Goal: Task Accomplishment & Management: Contribute content

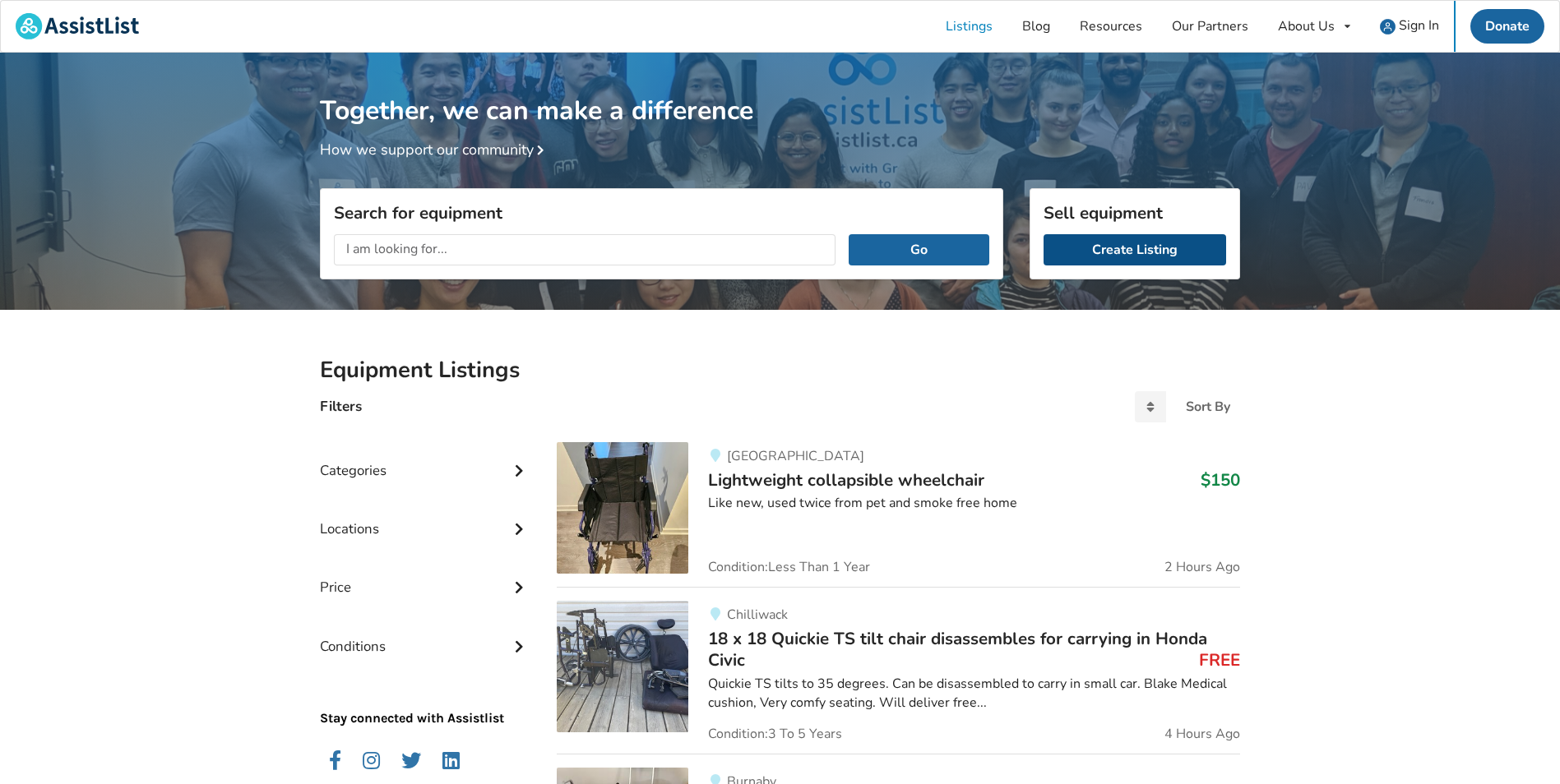
click at [1140, 250] on link "Create Listing" at bounding box center [1134, 249] width 182 height 31
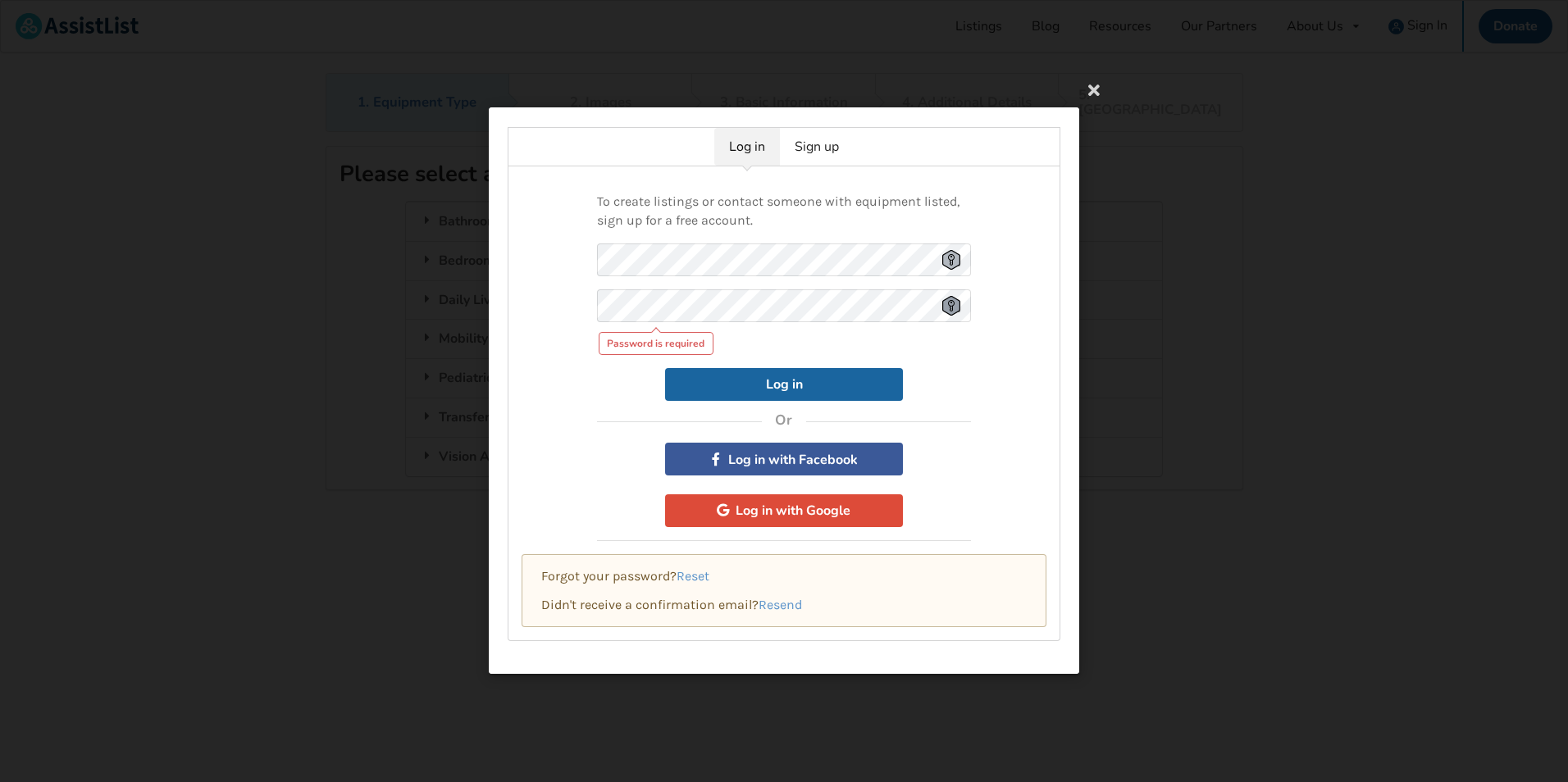
click at [953, 323] on div "Password is required" at bounding box center [784, 322] width 374 height 66
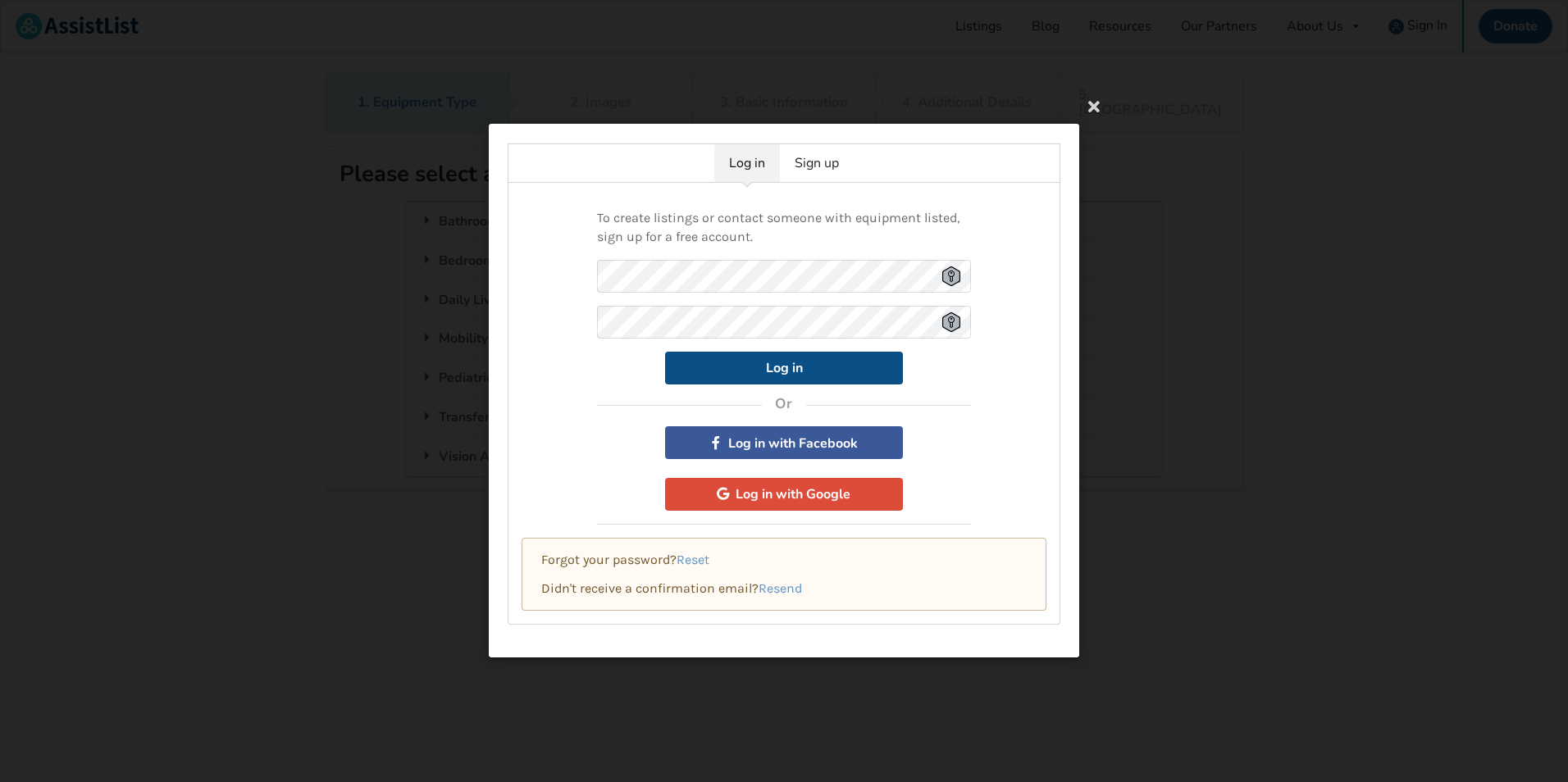
click at [843, 369] on button "Log in" at bounding box center [783, 368] width 238 height 32
click at [776, 367] on button "Log in" at bounding box center [783, 368] width 238 height 32
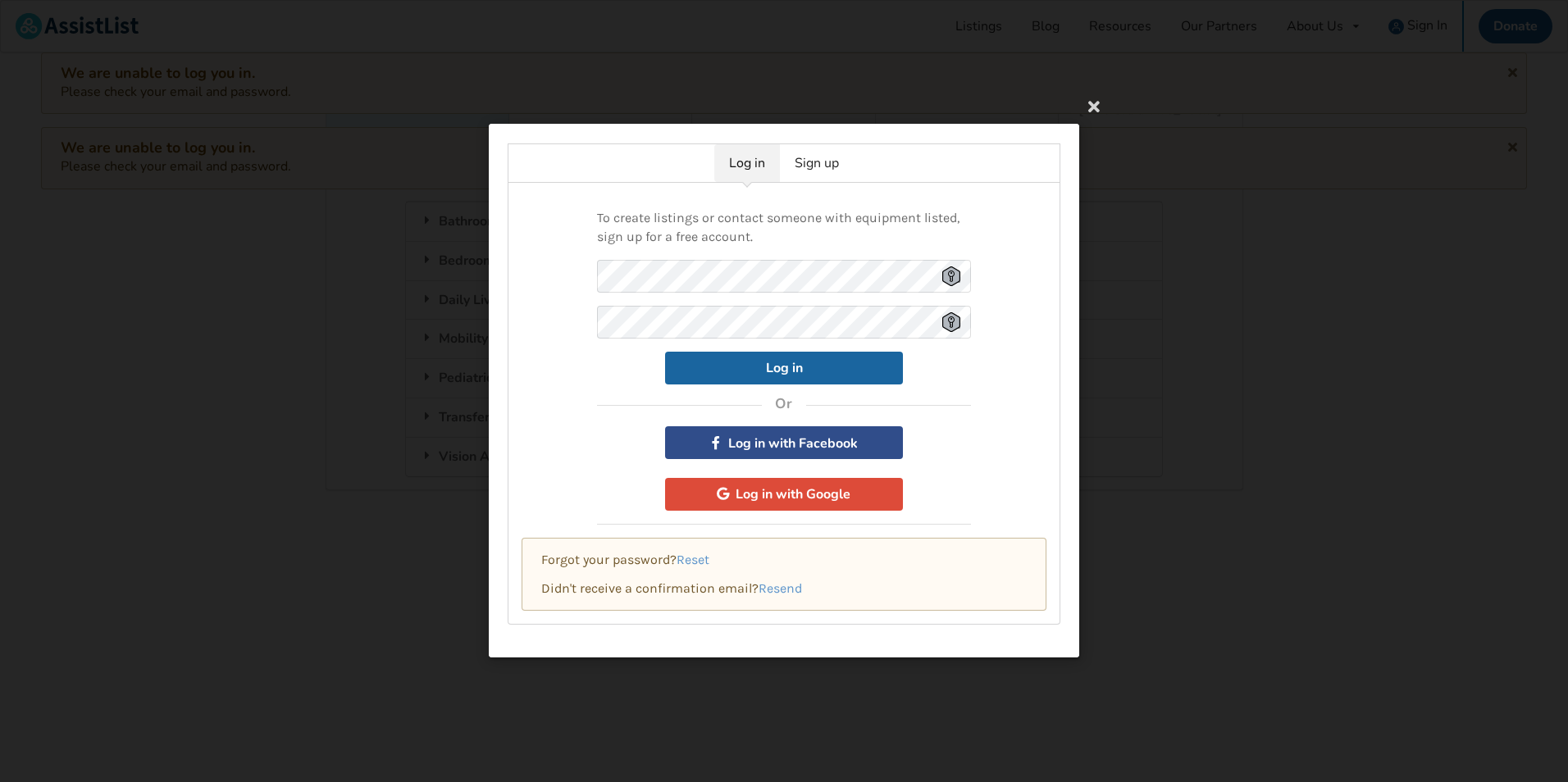
click at [818, 441] on button "Log in with Facebook" at bounding box center [783, 443] width 238 height 32
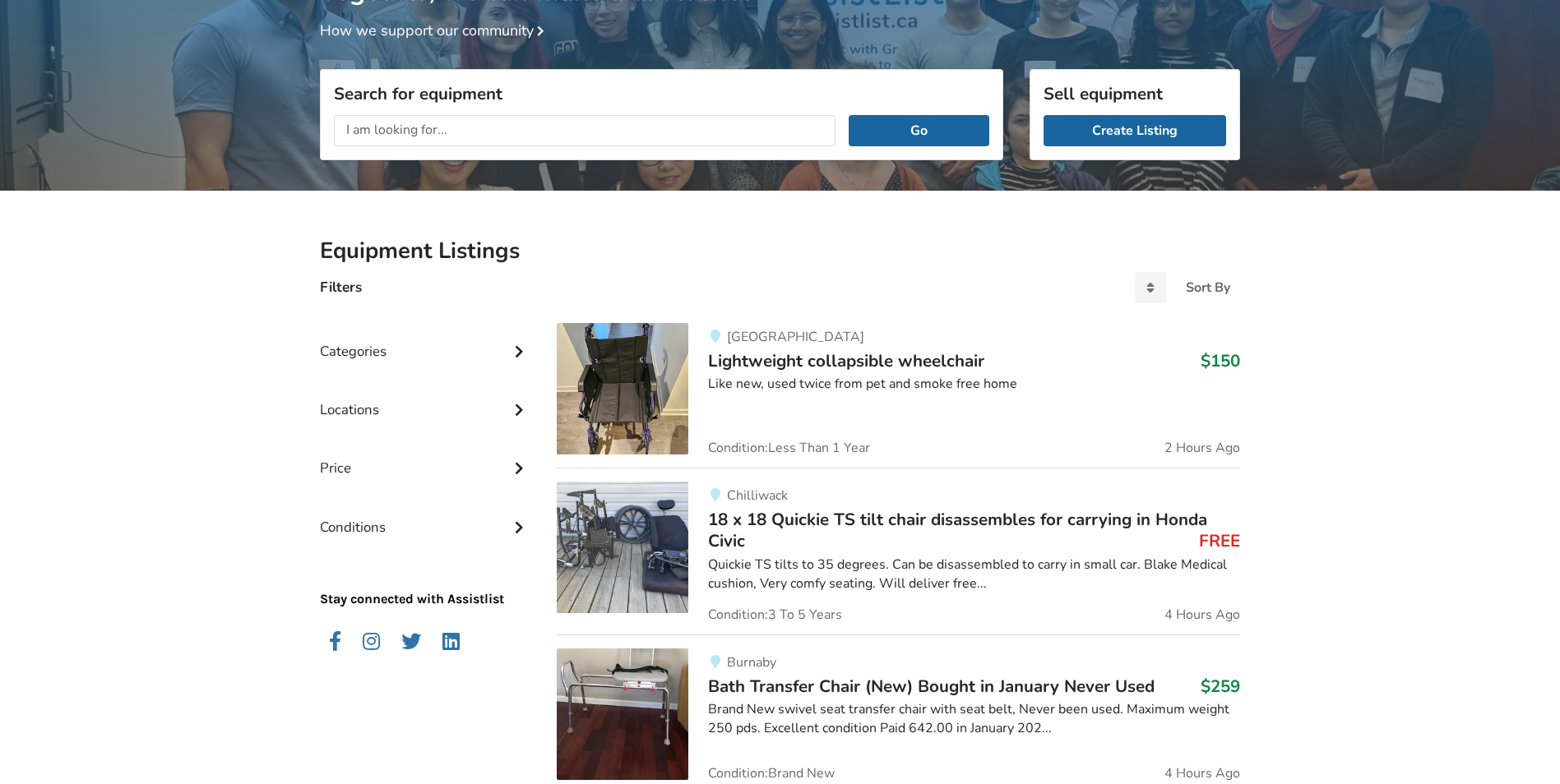
scroll to position [109, 0]
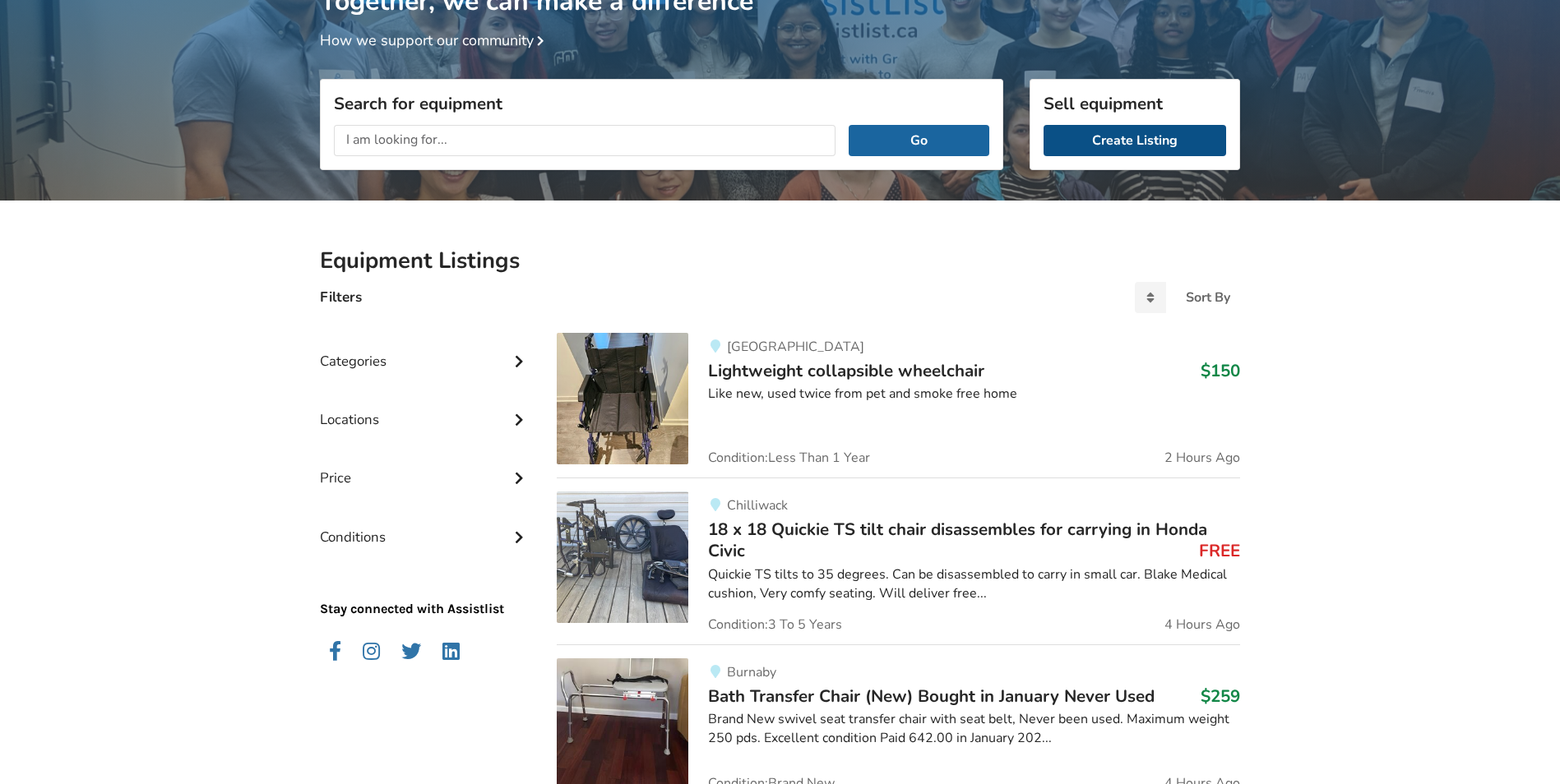
click at [1134, 145] on link "Create Listing" at bounding box center [1134, 140] width 182 height 31
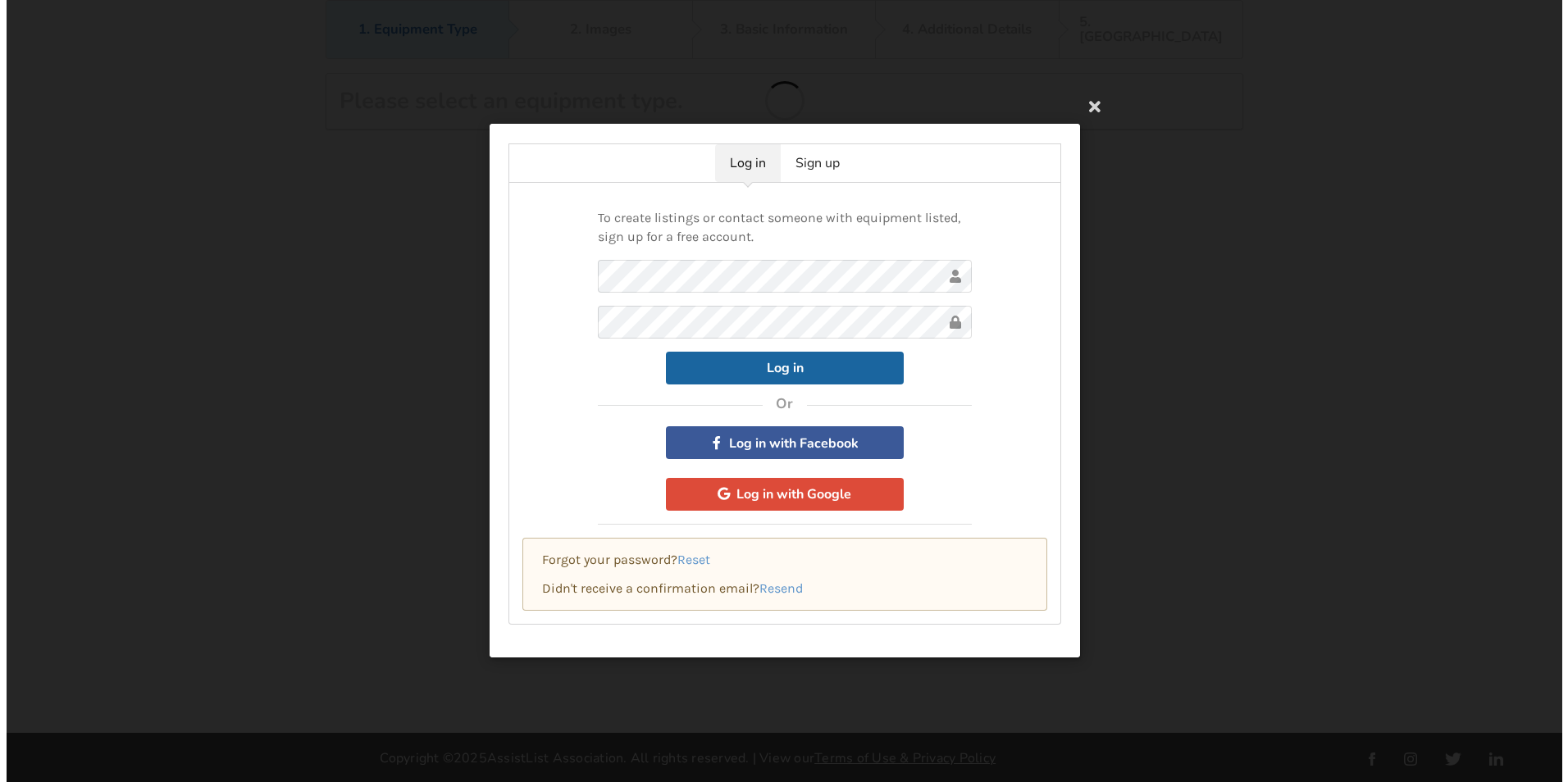
scroll to position [73, 0]
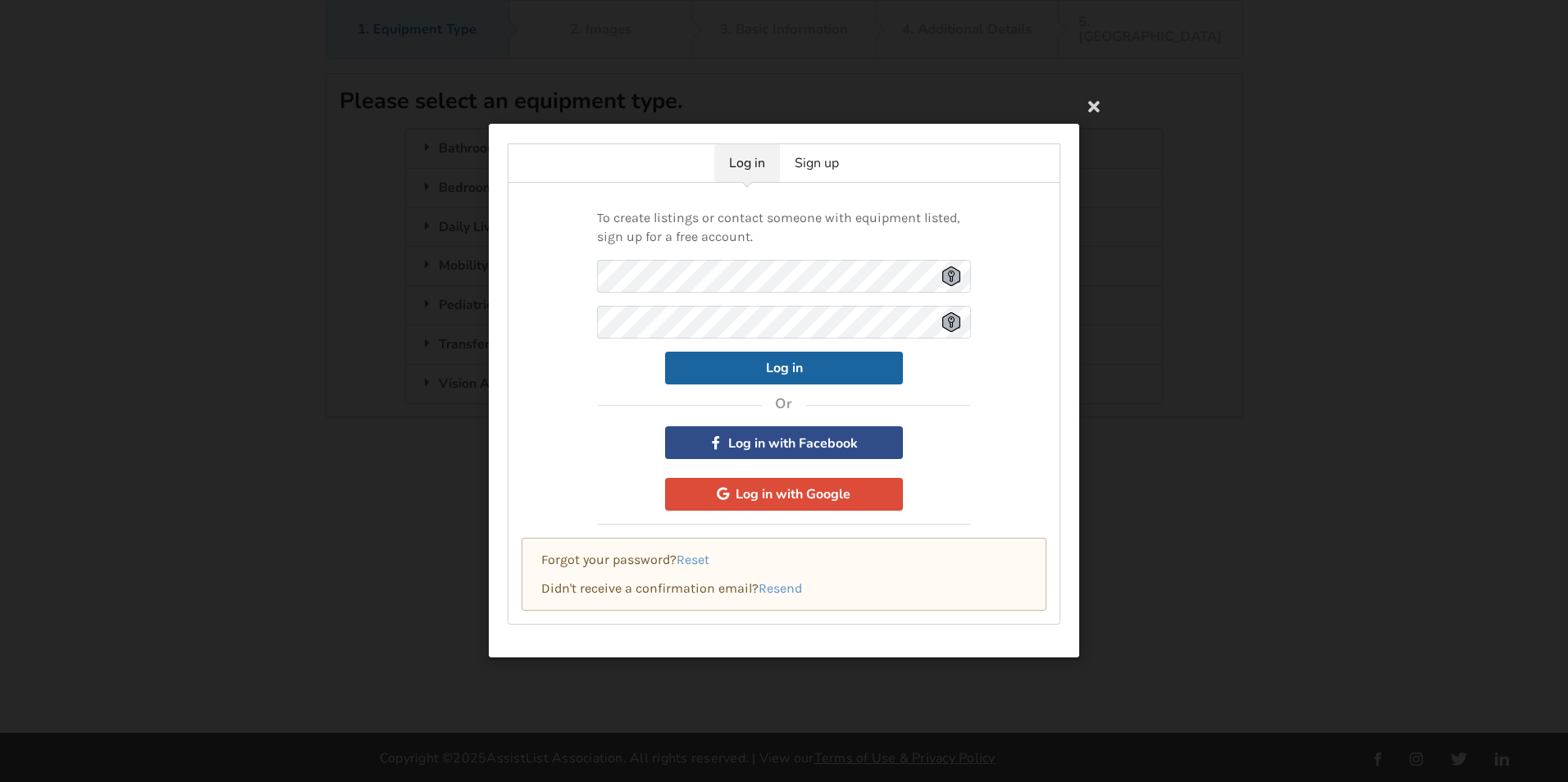
click at [807, 447] on button "Log in with Facebook" at bounding box center [783, 443] width 238 height 32
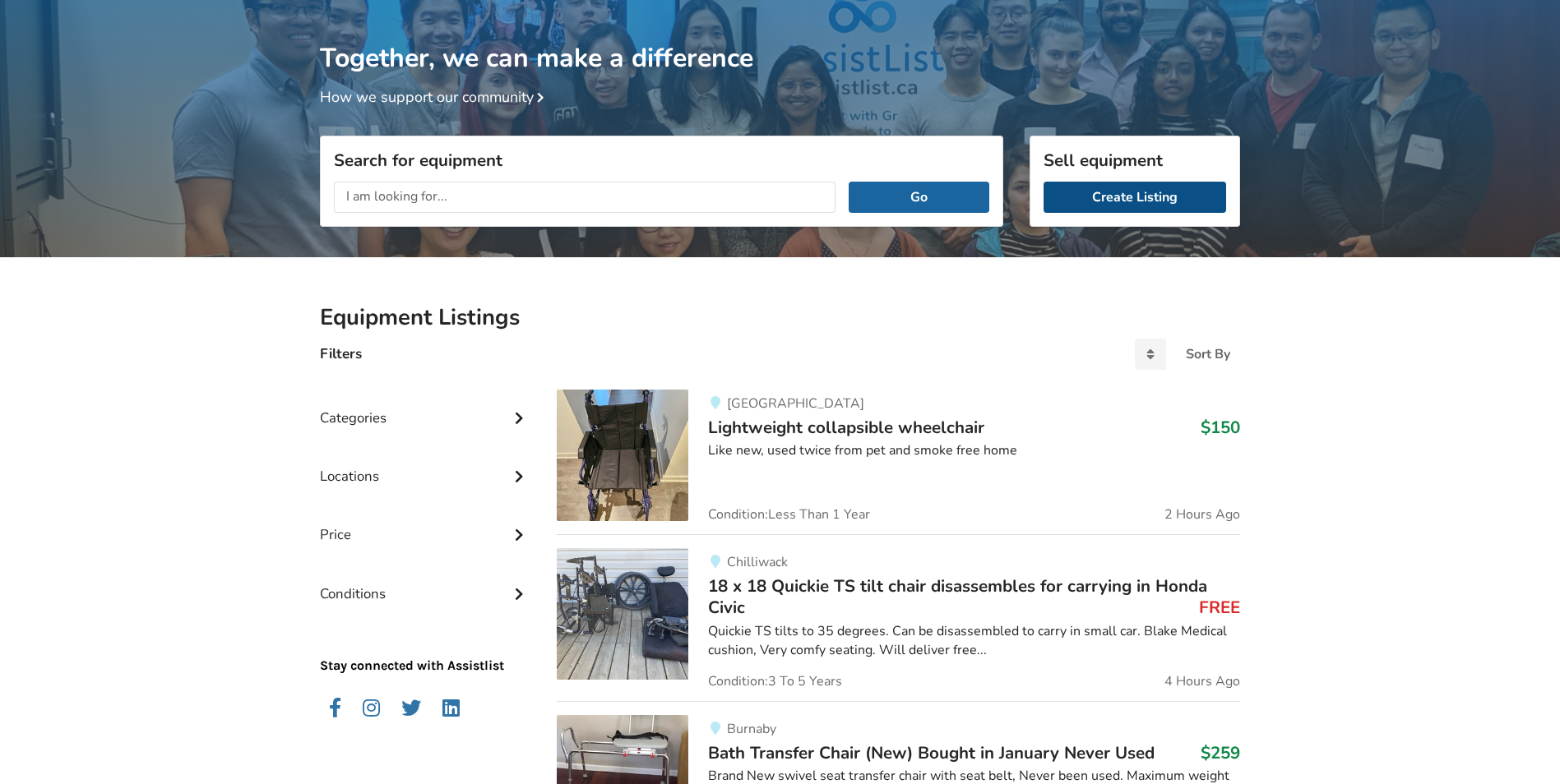
click at [1144, 200] on link "Create Listing" at bounding box center [1134, 196] width 182 height 31
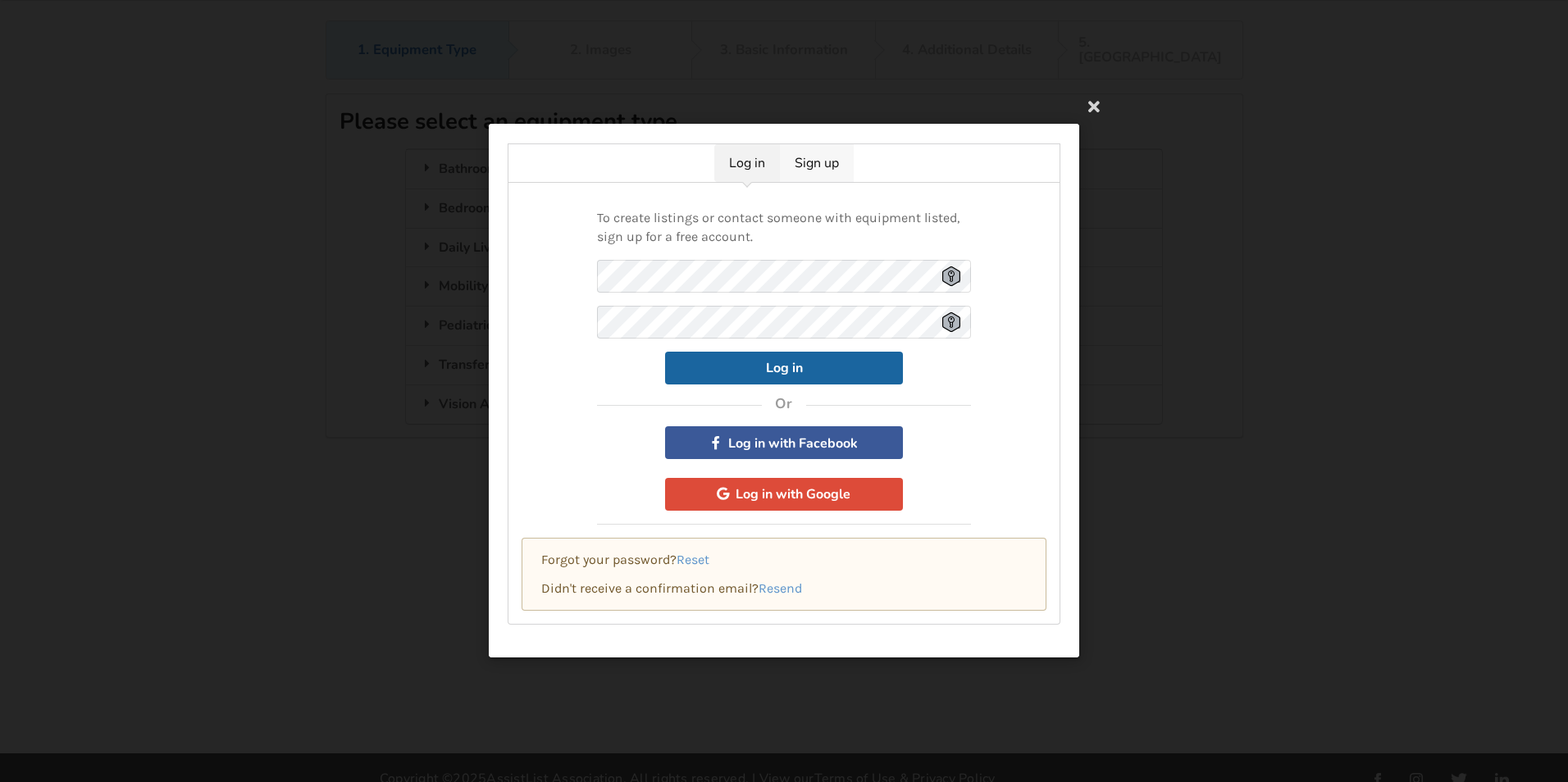
click at [815, 158] on link "Sign up" at bounding box center [816, 162] width 74 height 38
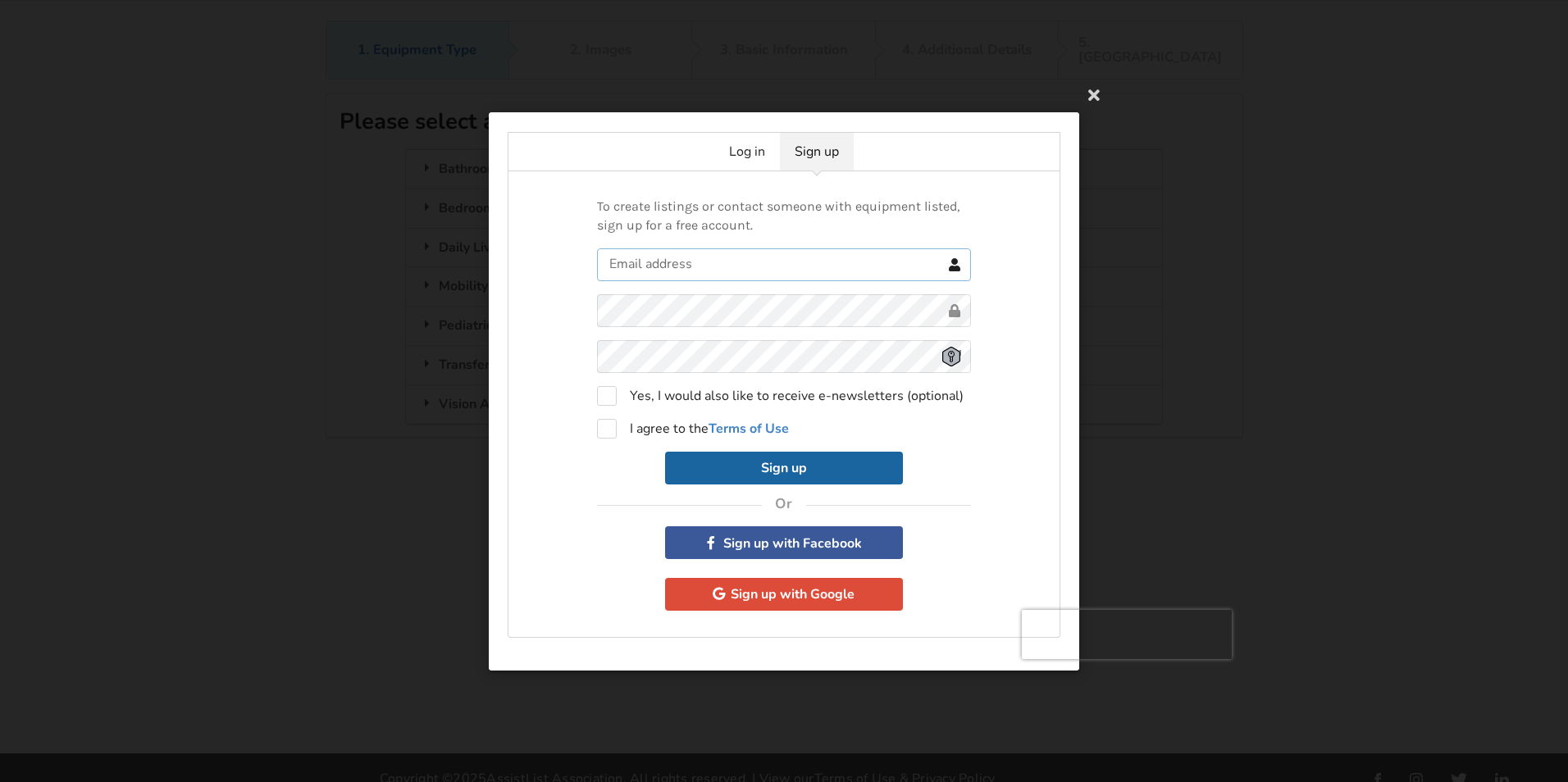
click at [726, 265] on input "text" at bounding box center [784, 263] width 374 height 32
type input "[EMAIL_ADDRESS][DOMAIN_NAME]"
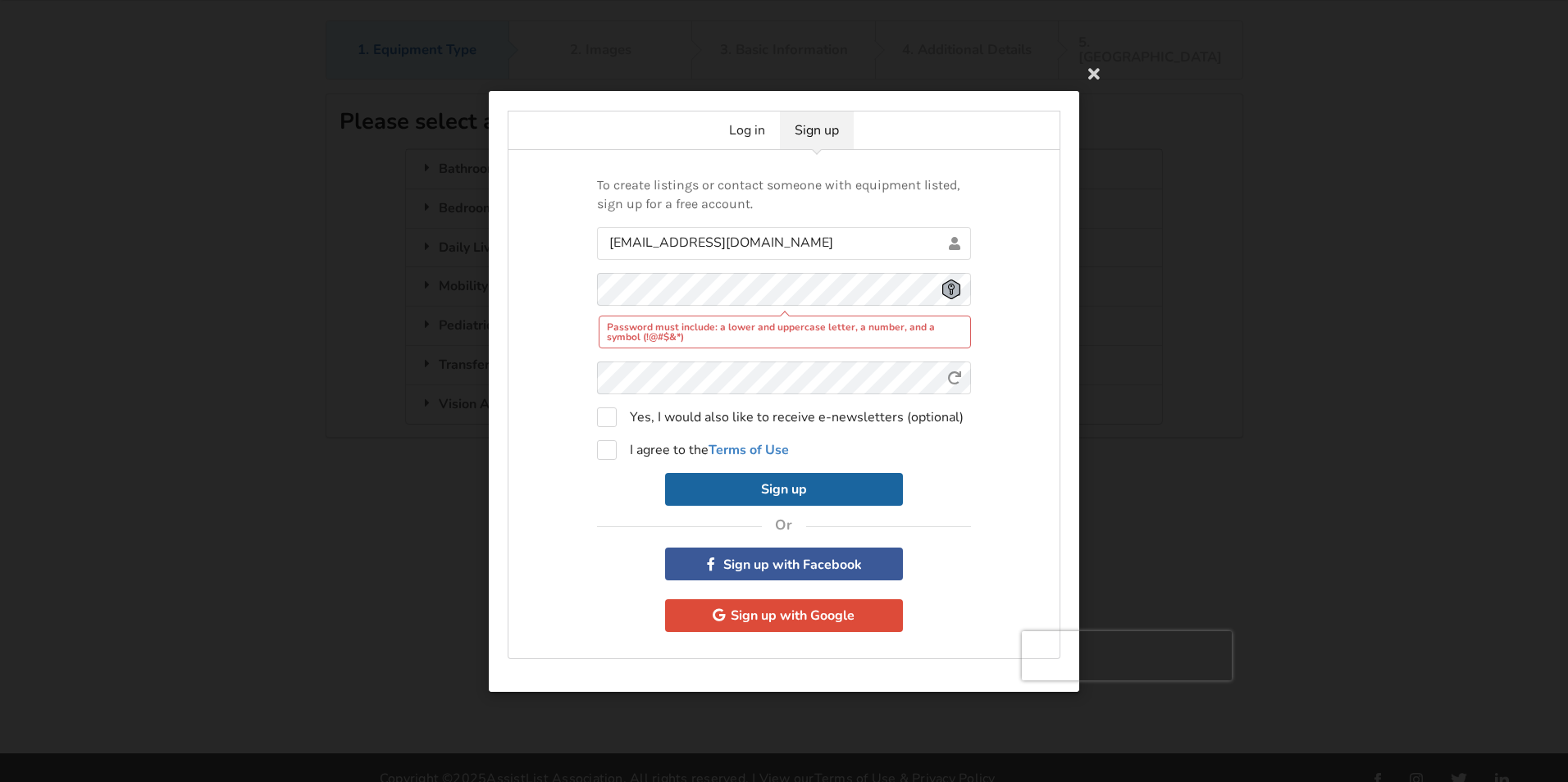
click at [1183, 204] on div "Log in Sign up To create listings or contact someone with equipment listed, sig…" at bounding box center [784, 391] width 1568 height 782
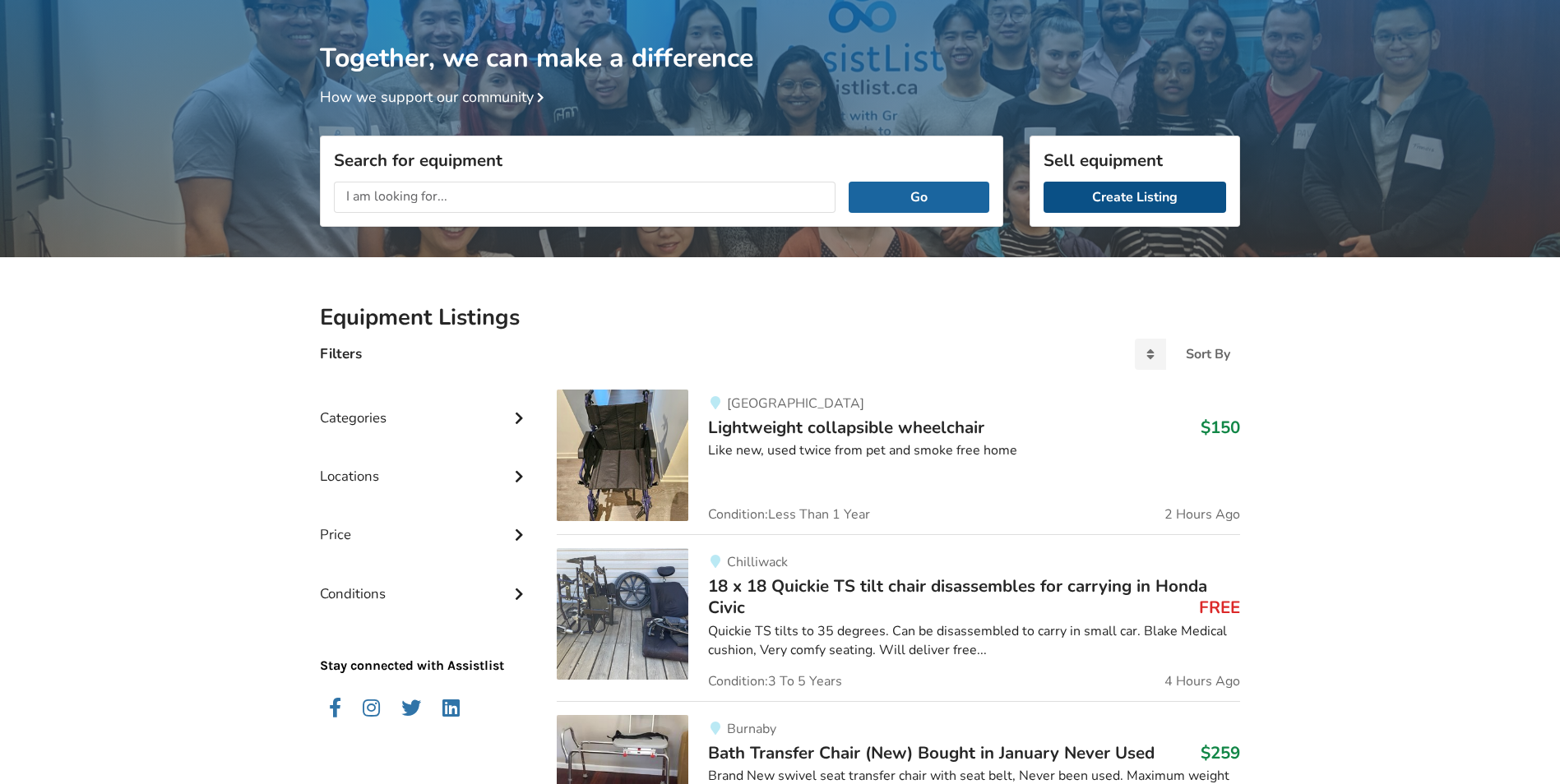
click at [1122, 201] on link "Create Listing" at bounding box center [1134, 196] width 182 height 31
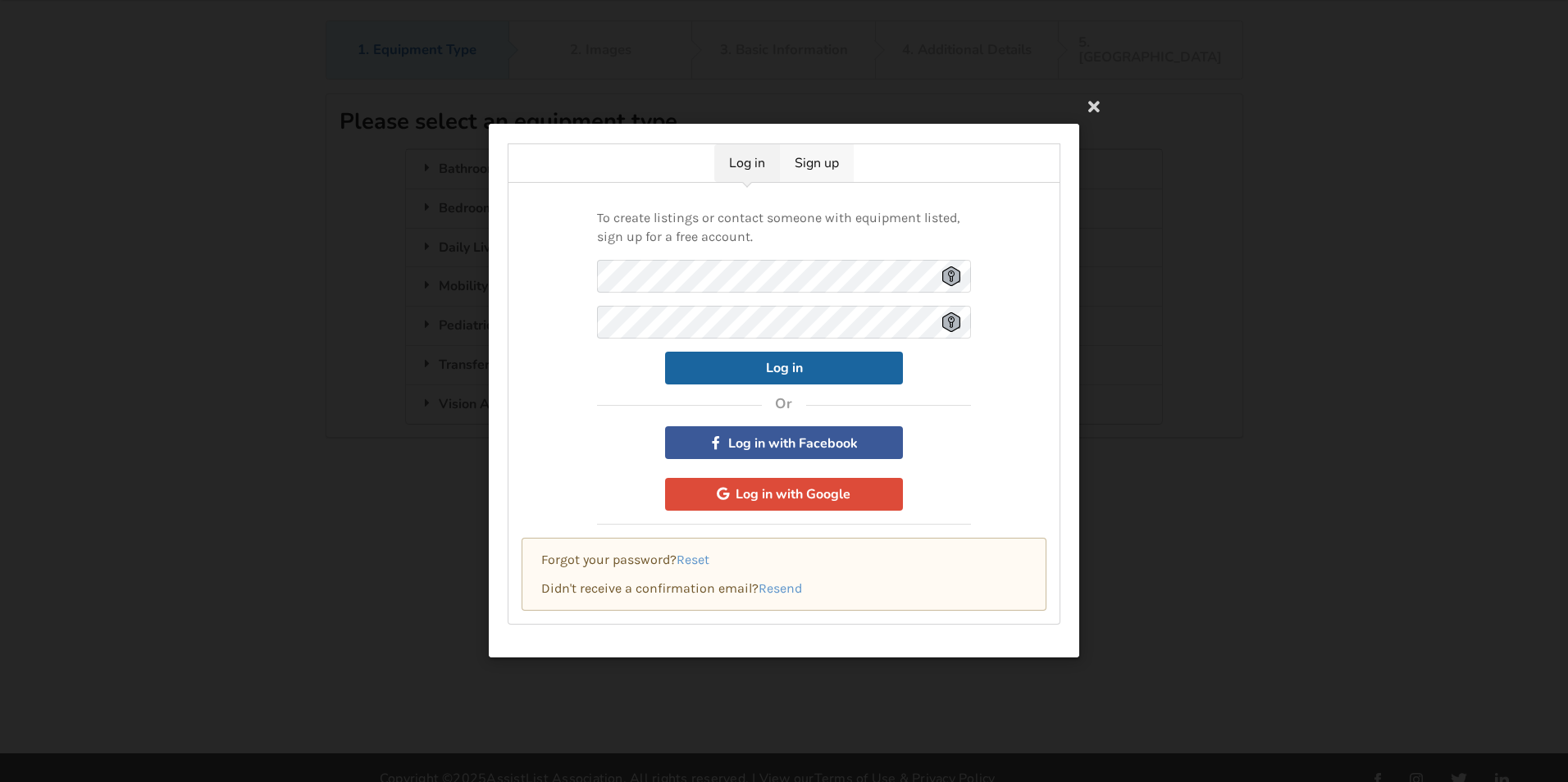
click at [802, 163] on link "Sign up" at bounding box center [816, 162] width 74 height 38
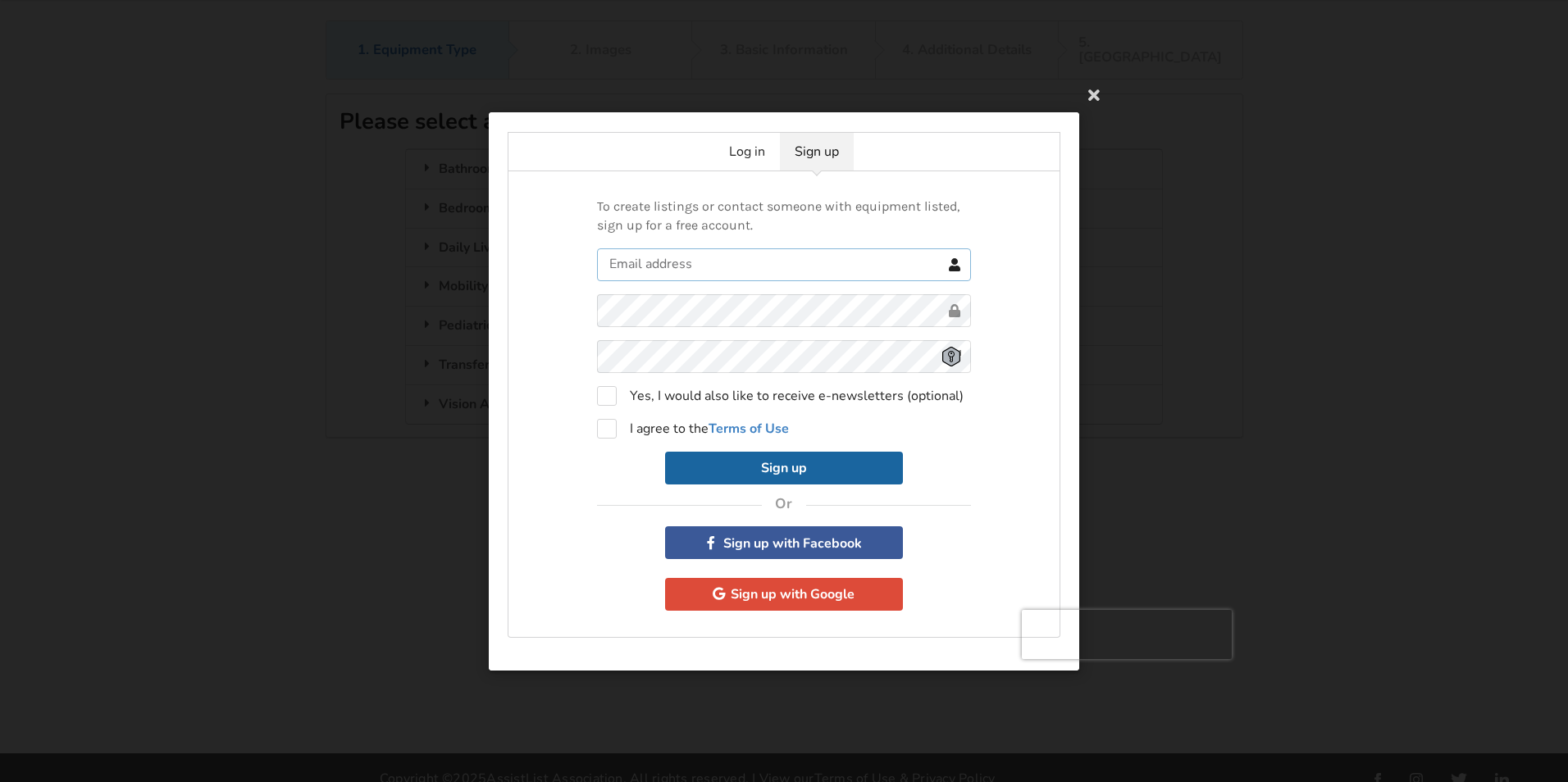
click at [730, 260] on input "text" at bounding box center [784, 263] width 374 height 32
type input "dlgilmore@telus.net"
click at [614, 357] on form "dlgilmore@telus.net Yes, I would also like to receive e-newsletters (optional) …" at bounding box center [784, 365] width 374 height 236
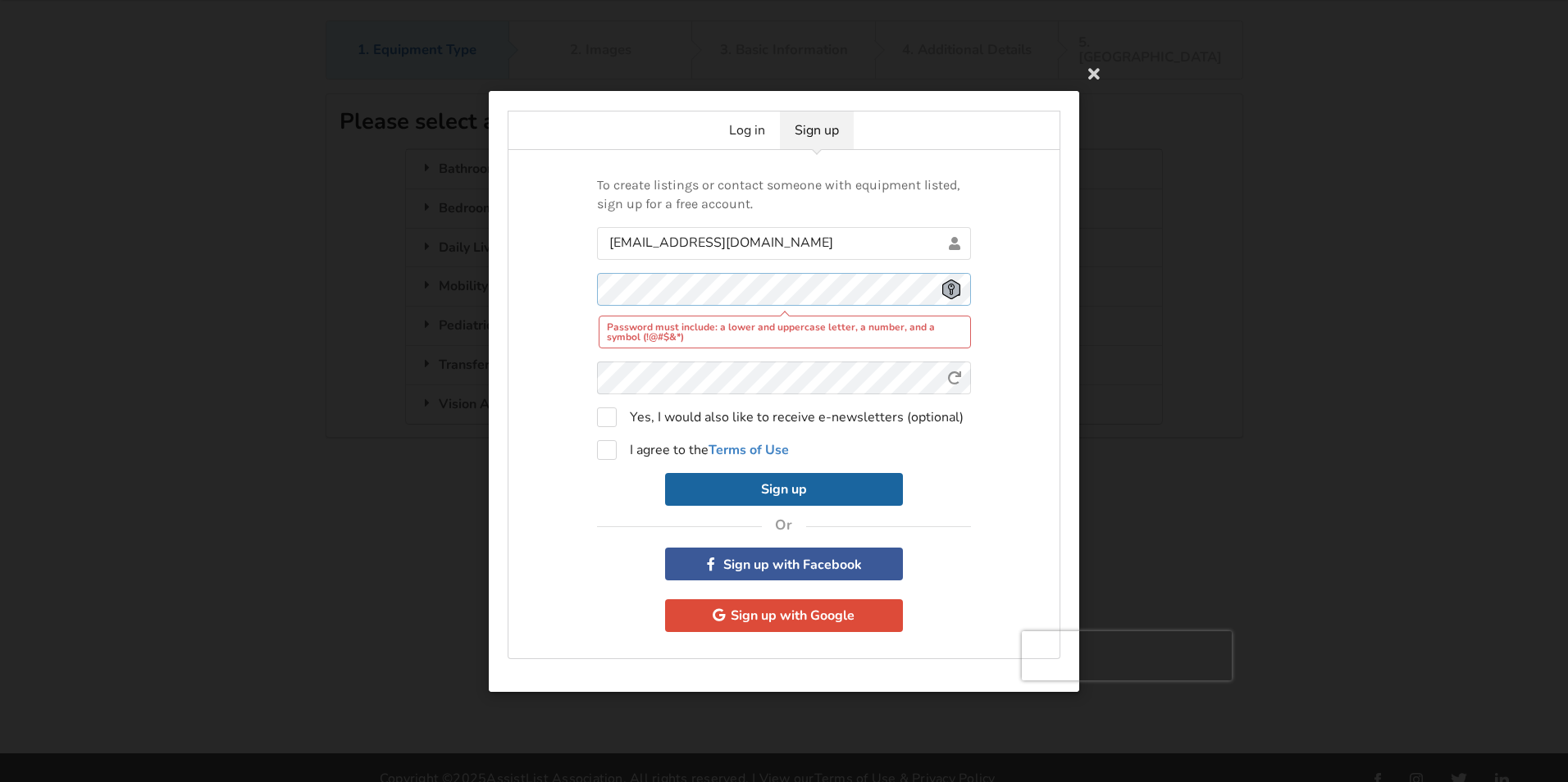
click at [687, 291] on div "Password must include: a lower and uppercase letter, a number, and a symbol (!@…" at bounding box center [784, 310] width 374 height 75
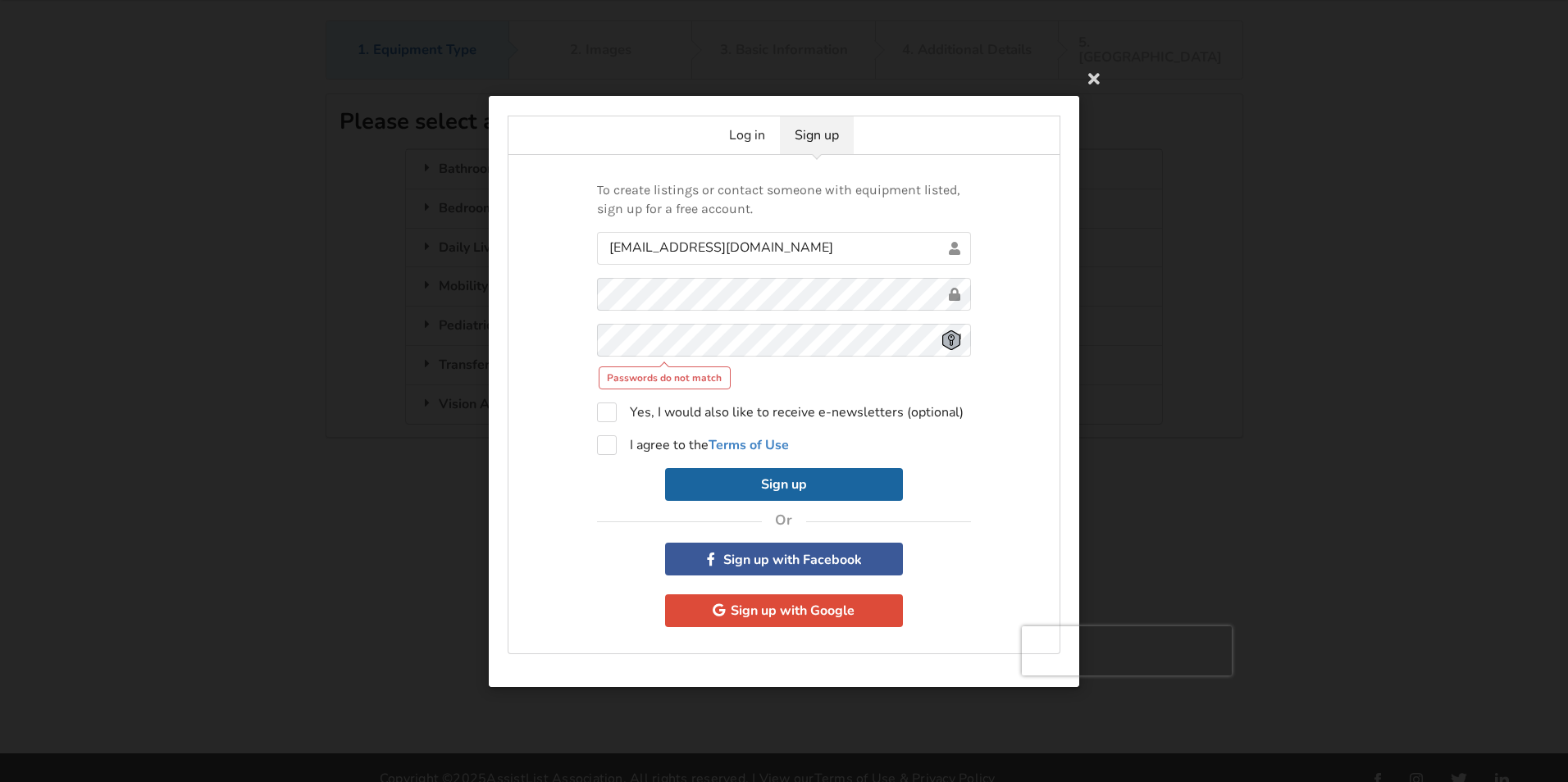
click at [619, 382] on div "Passwords do not match" at bounding box center [665, 377] width 133 height 23
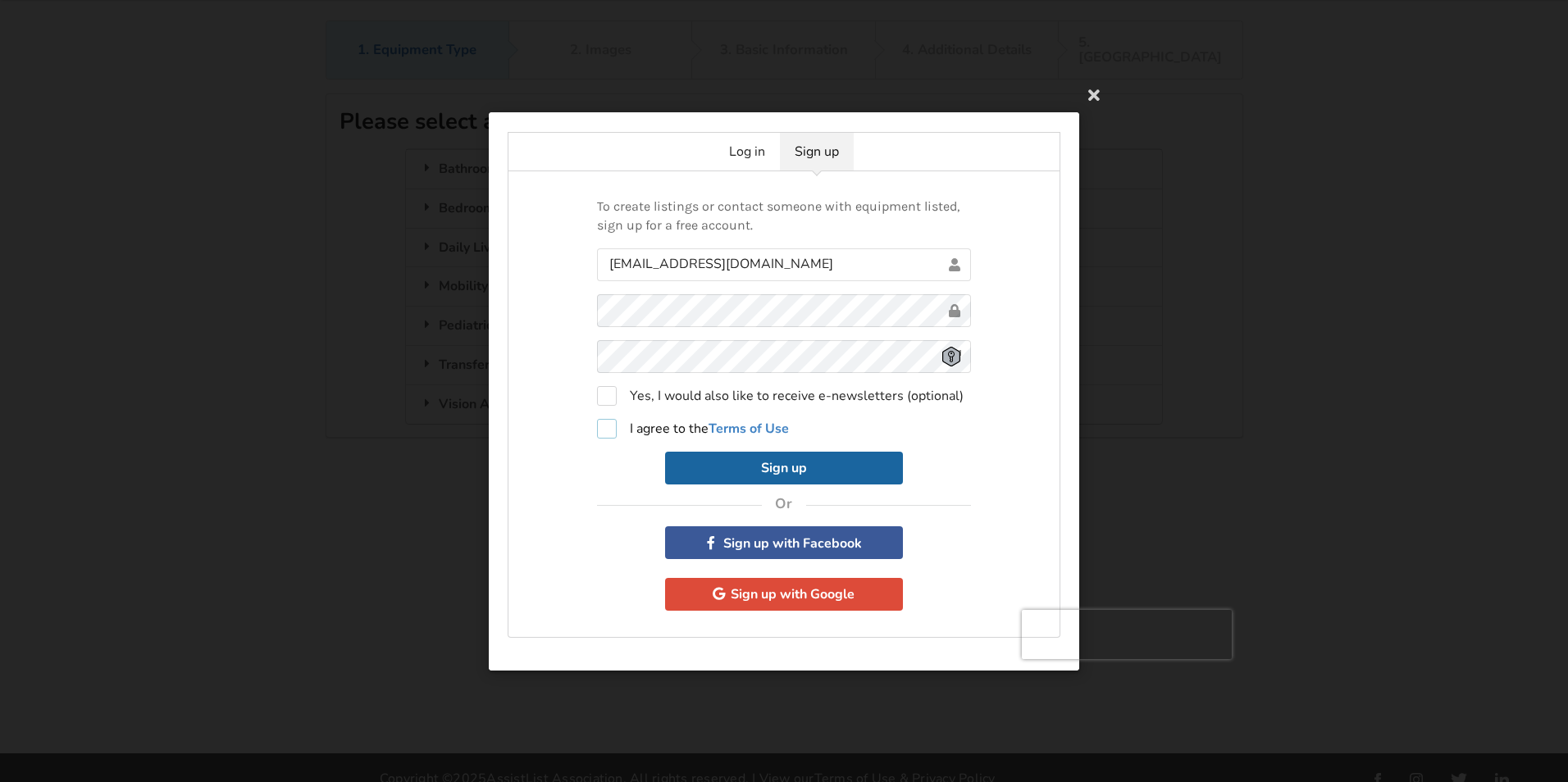
click at [607, 430] on label "I agree to the Terms of Use" at bounding box center [693, 427] width 192 height 19
checkbox input "true"
click at [836, 470] on button "Sign up" at bounding box center [783, 467] width 238 height 32
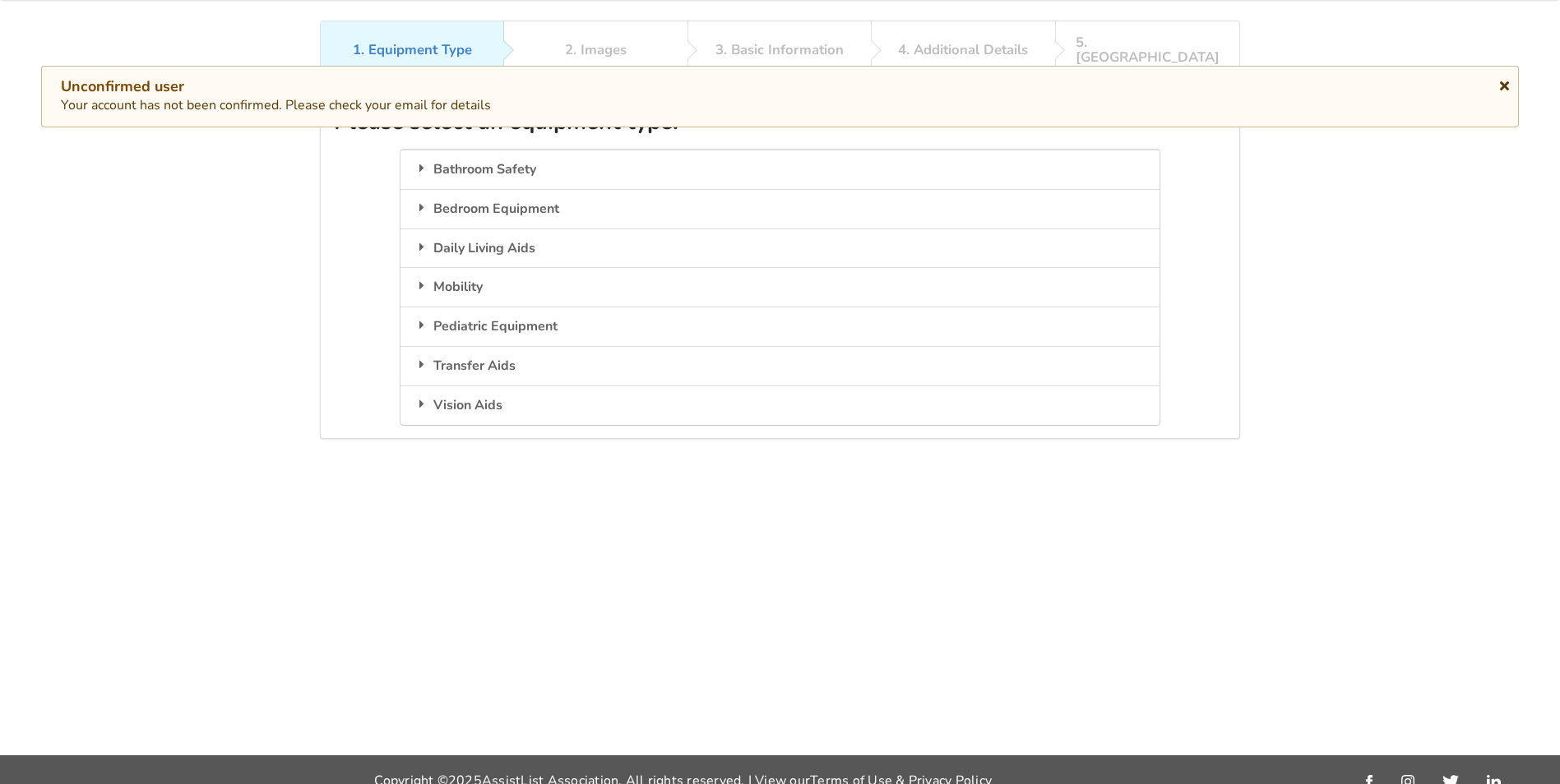
click at [1499, 83] on icon at bounding box center [1505, 83] width 16 height 13
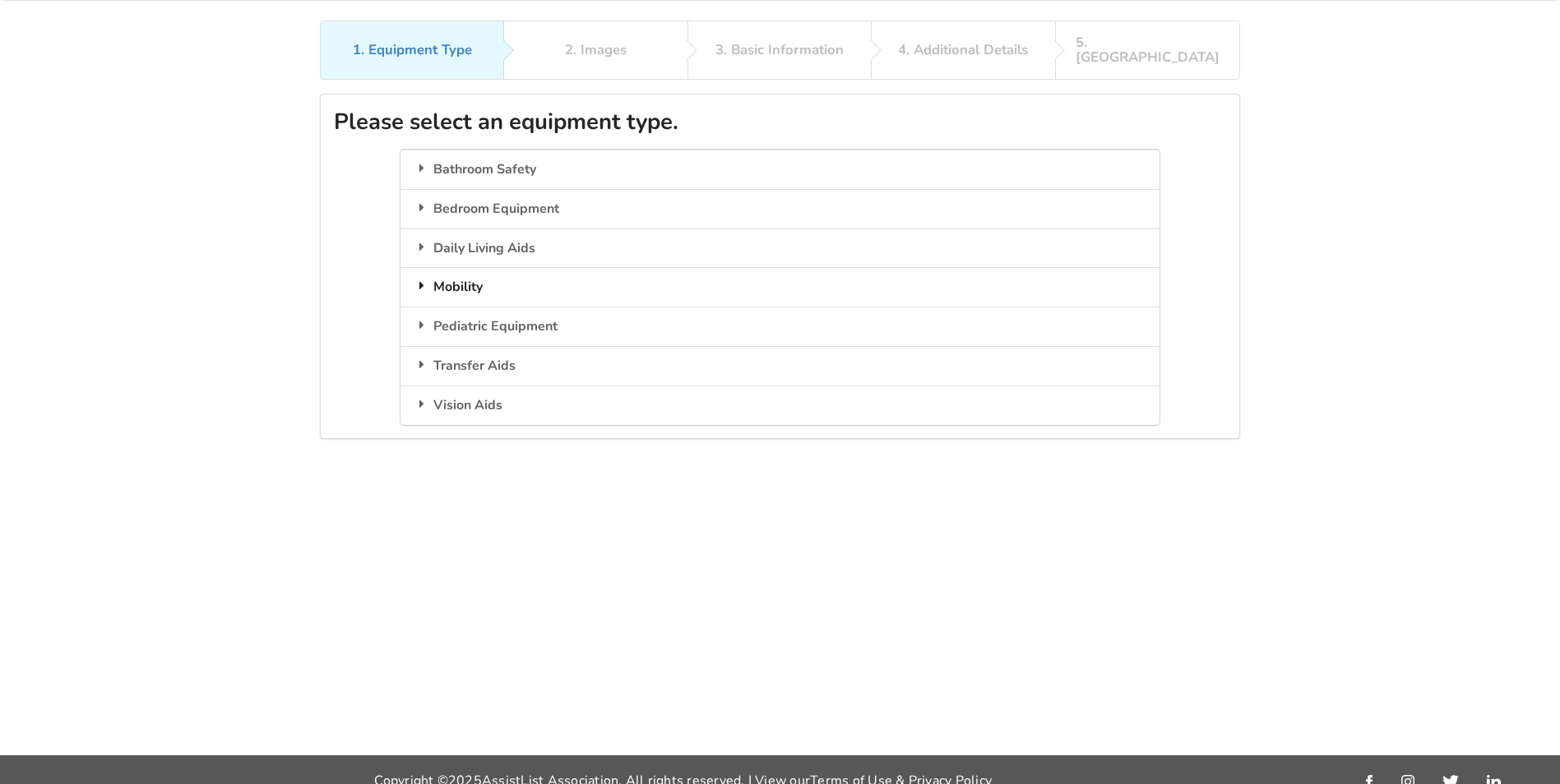
click at [471, 274] on div "Mobility" at bounding box center [779, 287] width 758 height 40
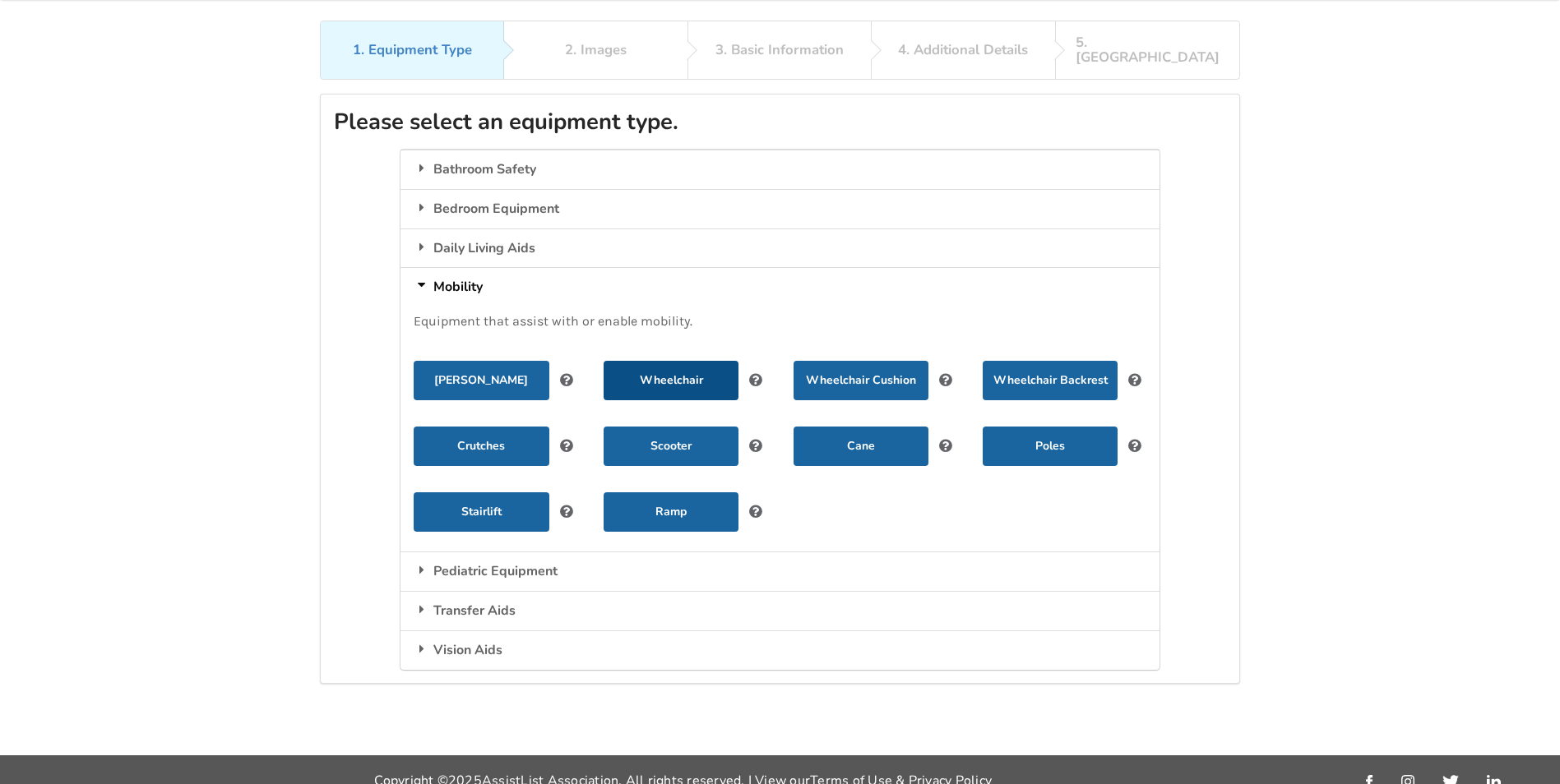
click at [683, 365] on button "Wheelchair" at bounding box center [671, 380] width 135 height 40
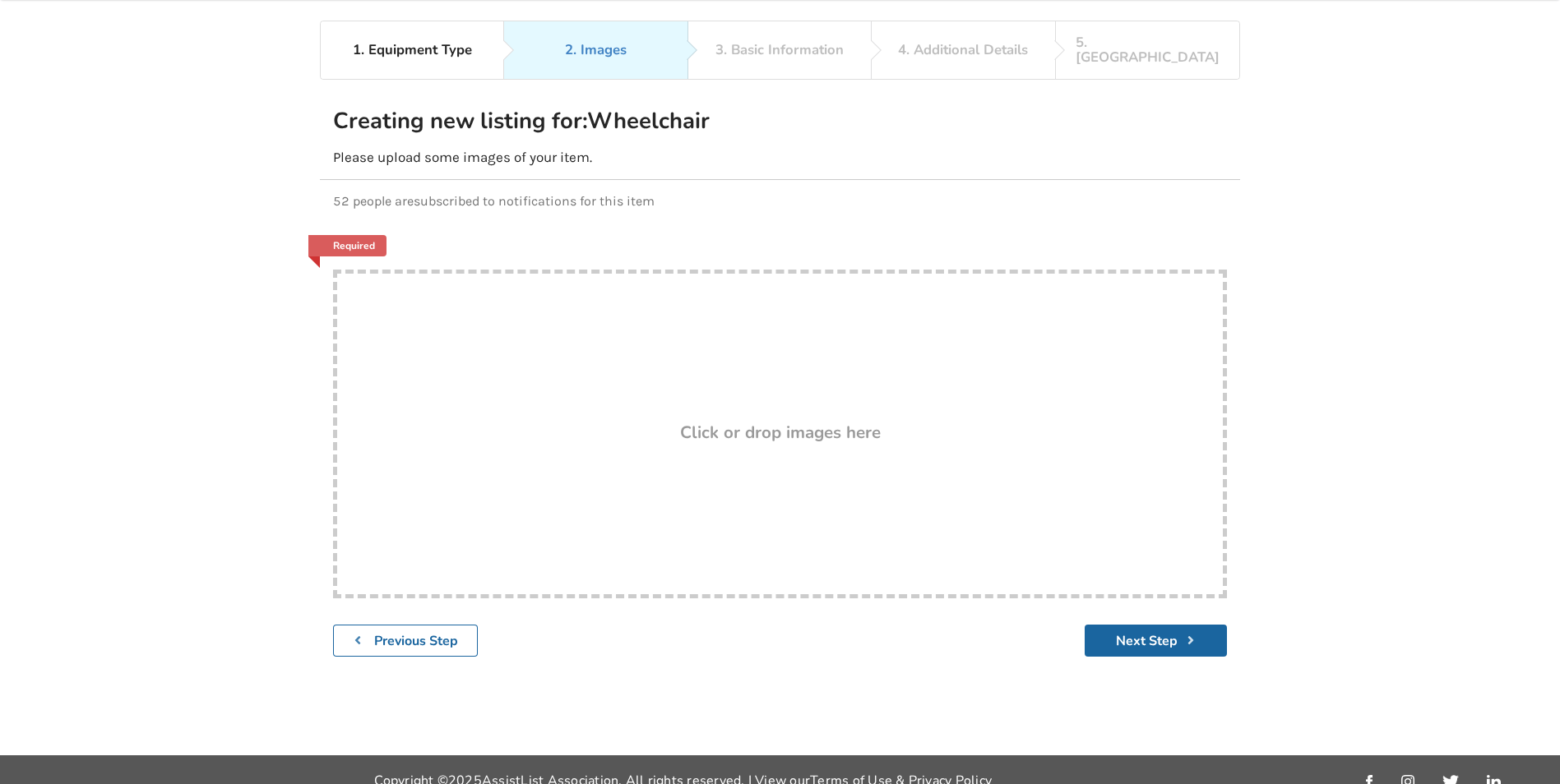
click at [791, 421] on h3 "Click or drop images here" at bounding box center [780, 432] width 201 height 21
type input "C:\fakepath\022.jpg"
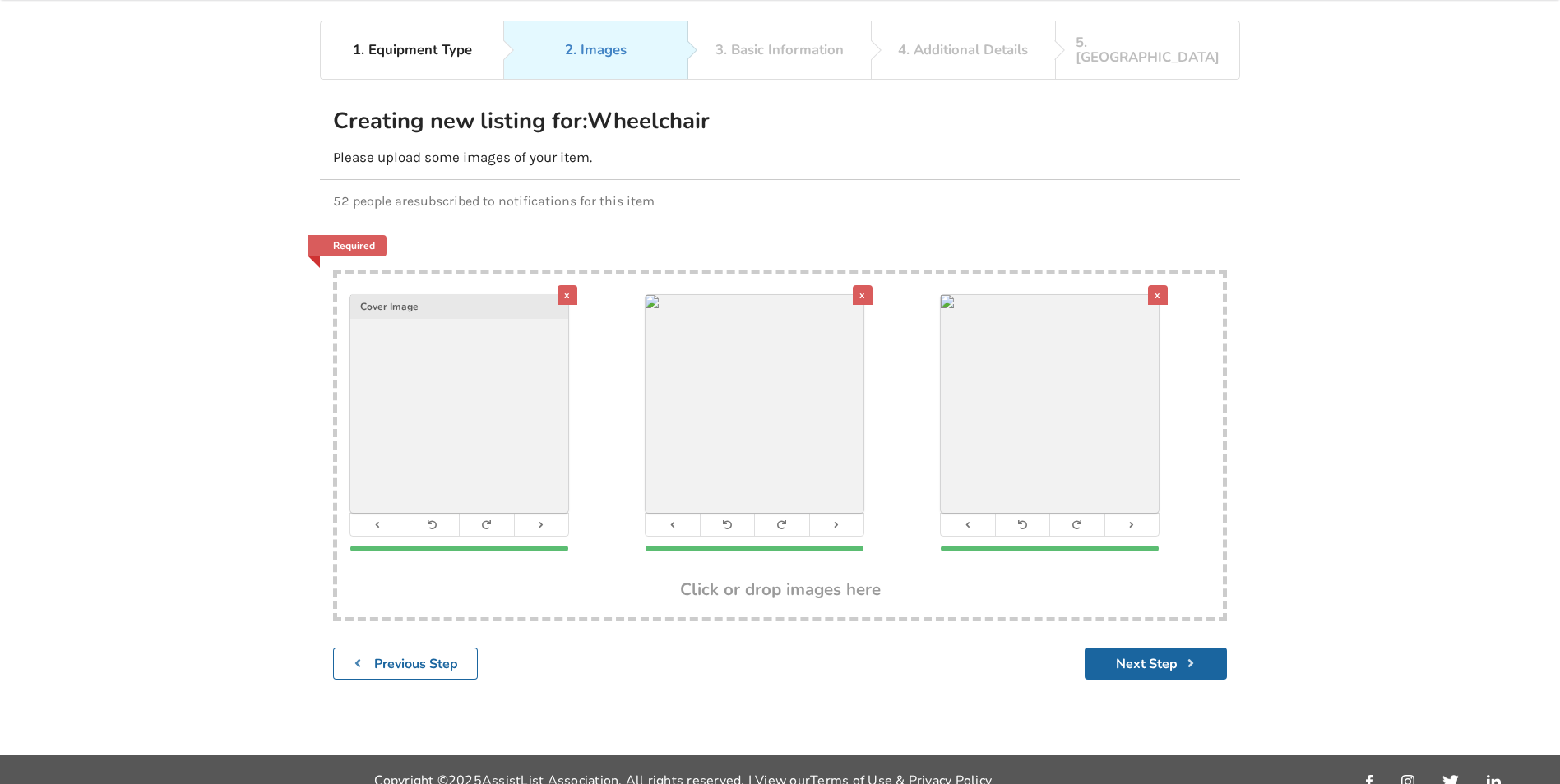
click at [1155, 285] on div "x" at bounding box center [1158, 295] width 19 height 19
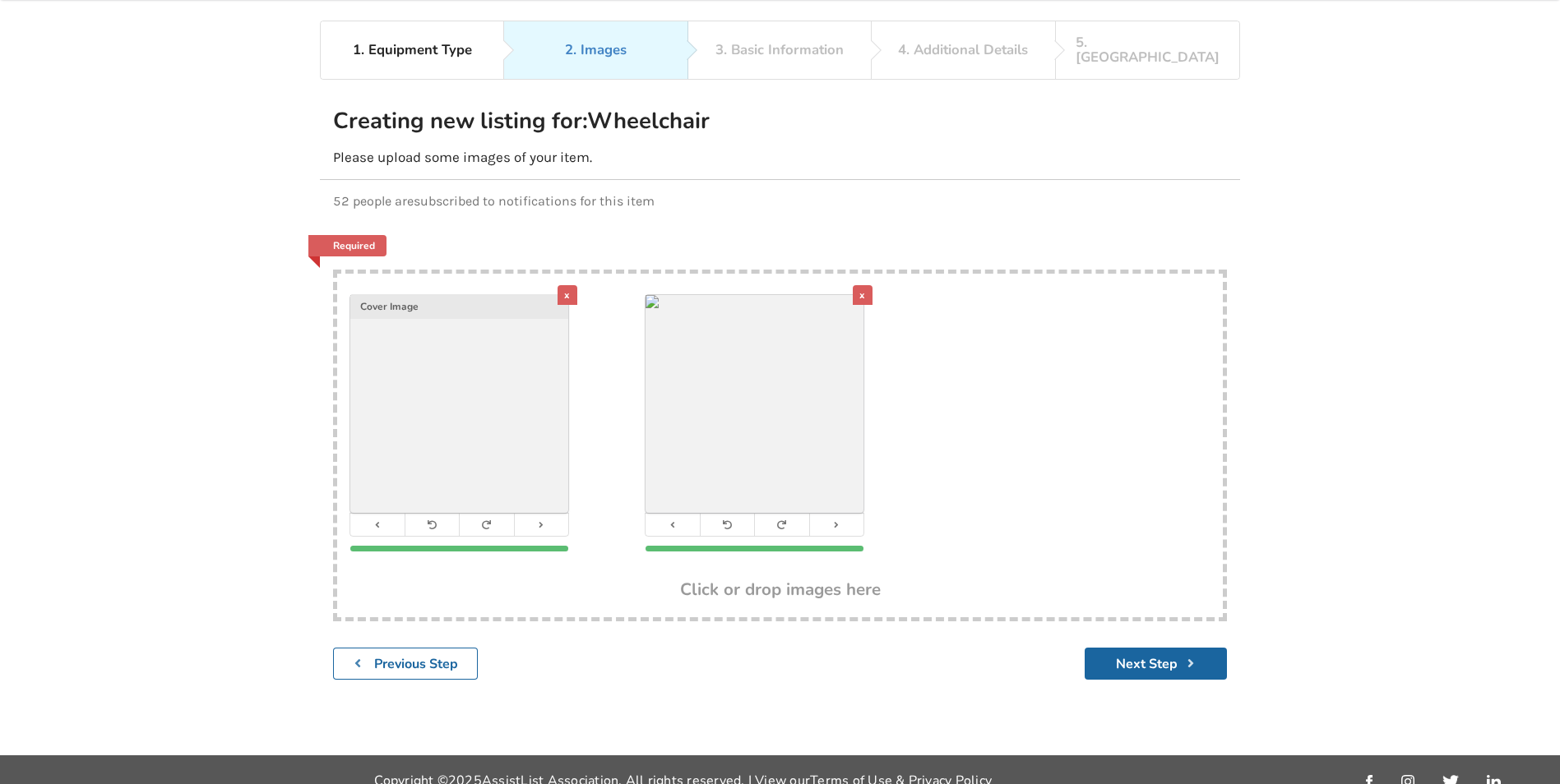
click at [860, 285] on div "x" at bounding box center [862, 295] width 19 height 19
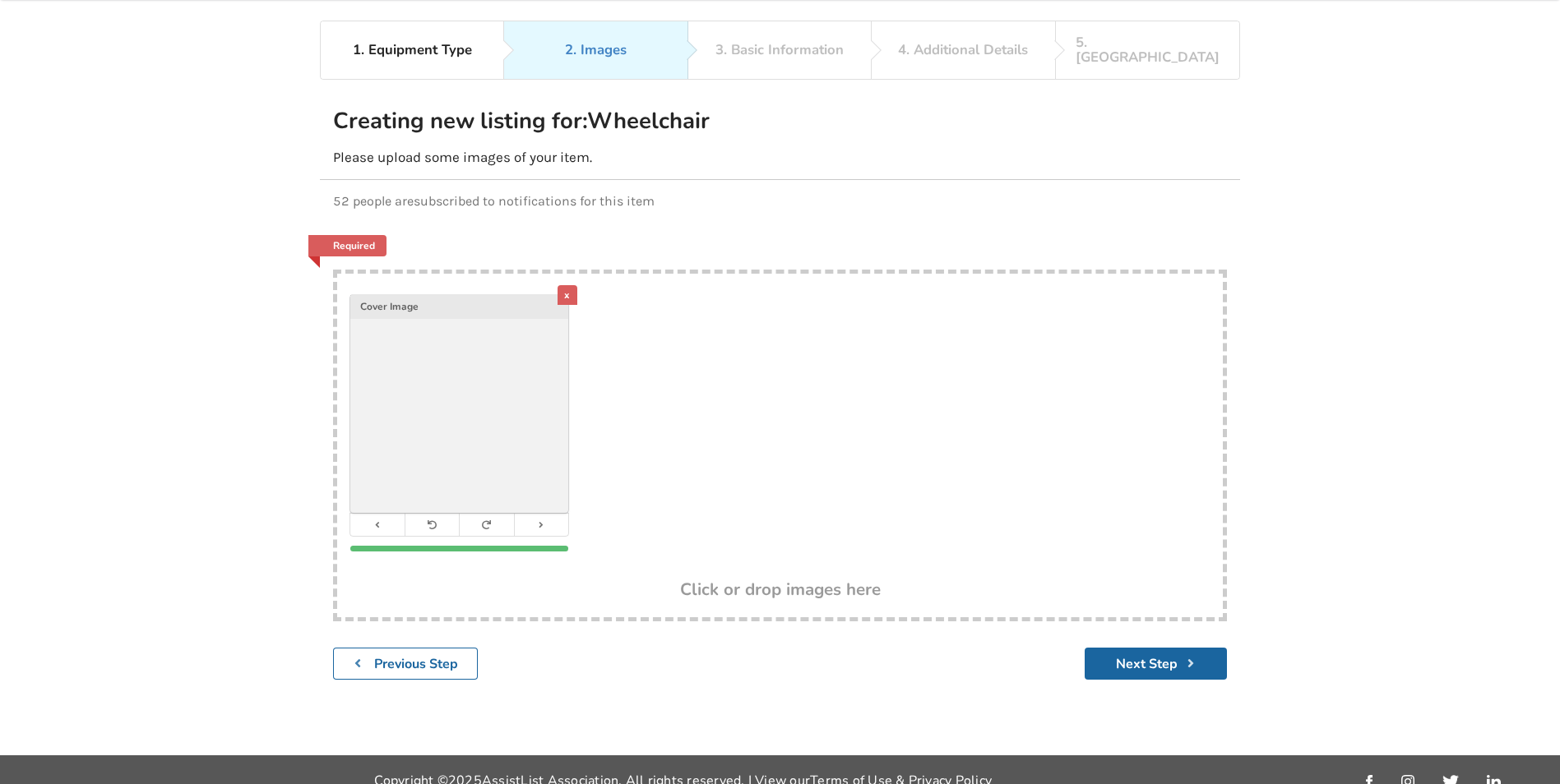
click at [570, 285] on div "x" at bounding box center [567, 295] width 19 height 19
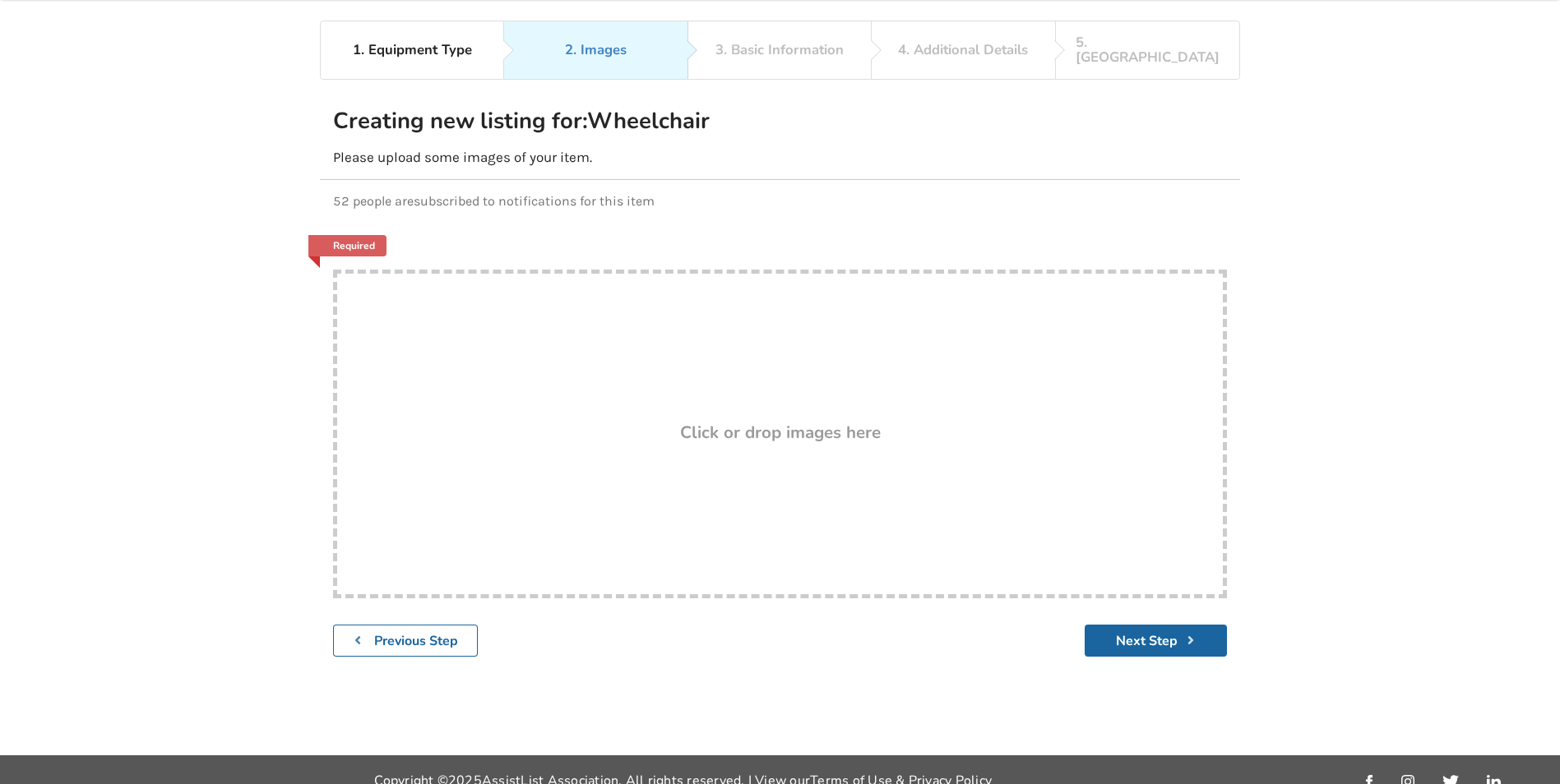
click at [787, 421] on h3 "Click or drop images here" at bounding box center [780, 432] width 201 height 21
type input "C:\fakepath\020.jpg"
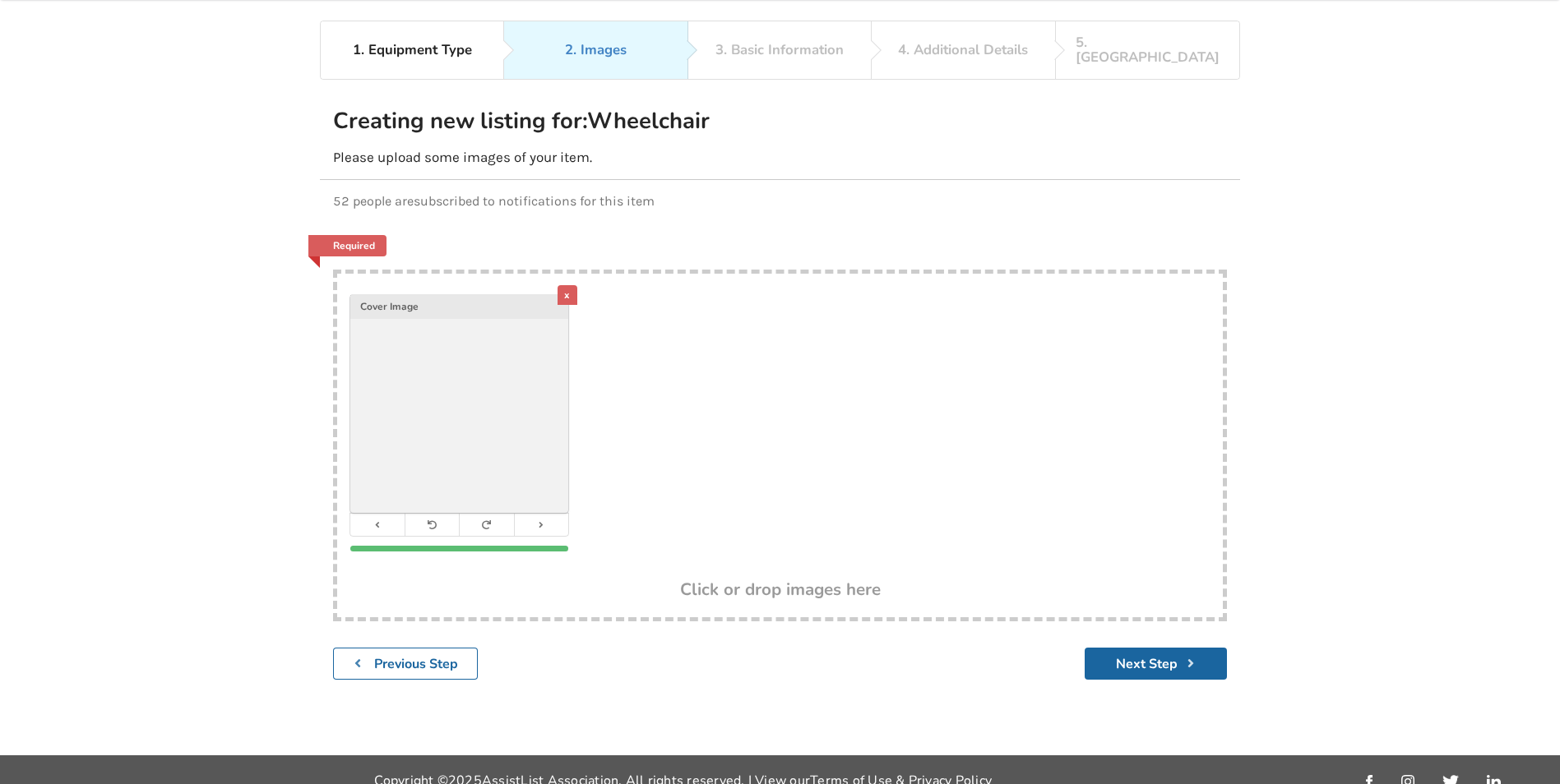
click at [833, 578] on h3 "Click or drop images here" at bounding box center [780, 589] width 201 height 21
type input "C:\fakepath\021.jpg"
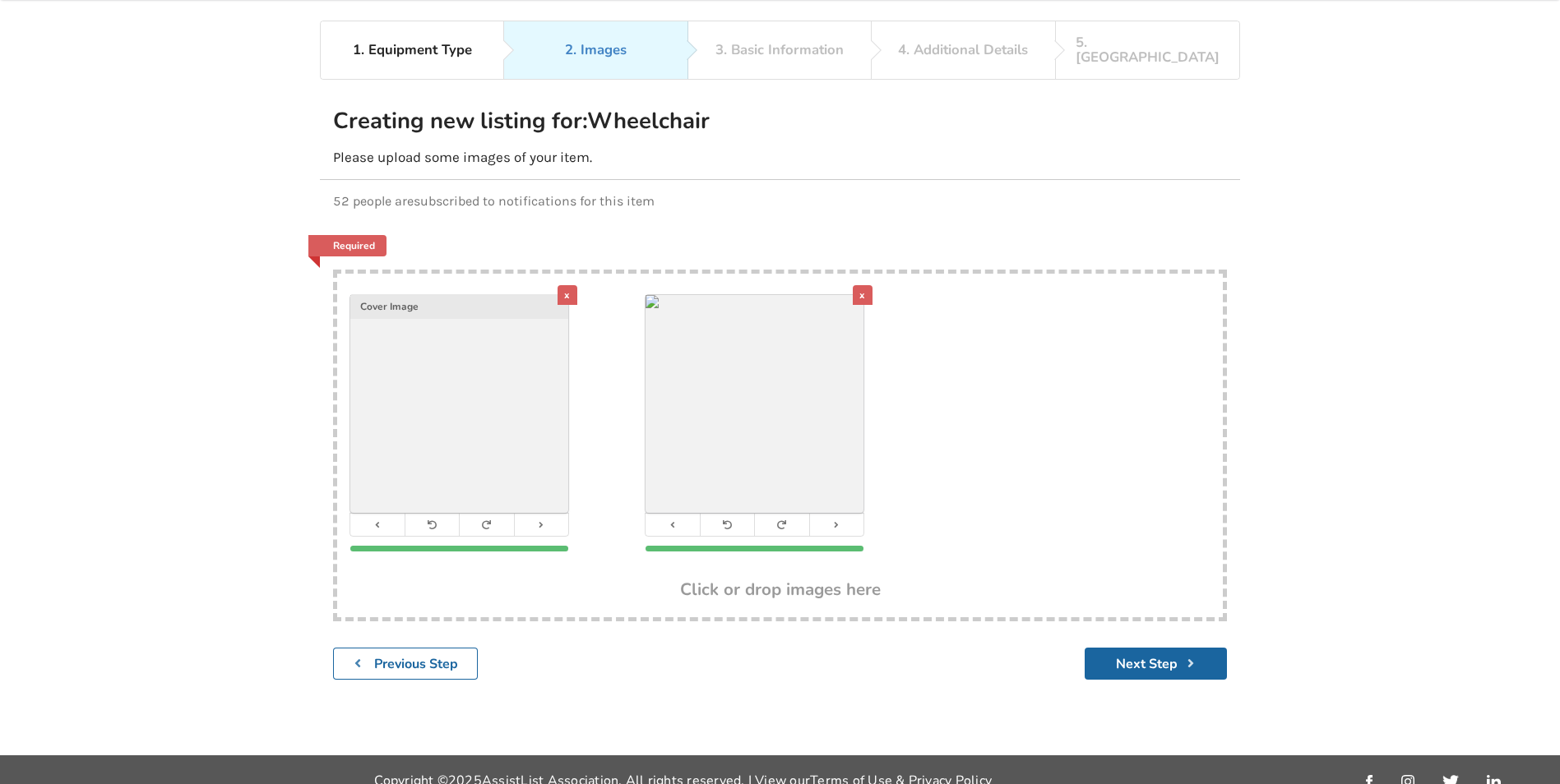
click at [824, 578] on h3 "Click or drop images here" at bounding box center [780, 589] width 201 height 21
type input "C:\fakepath\022.jpg"
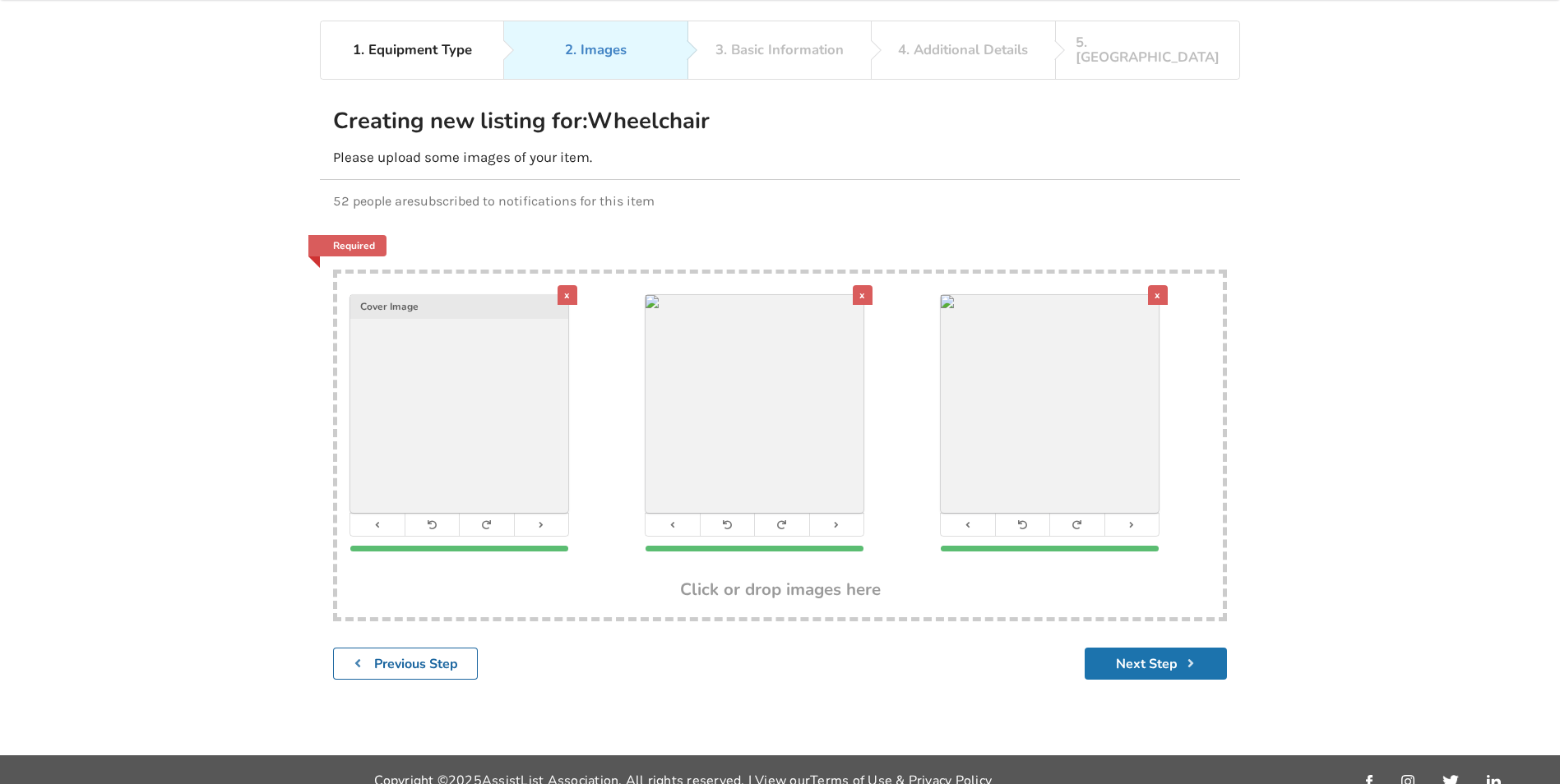
click at [1164, 648] on button "Next Step" at bounding box center [1156, 663] width 143 height 32
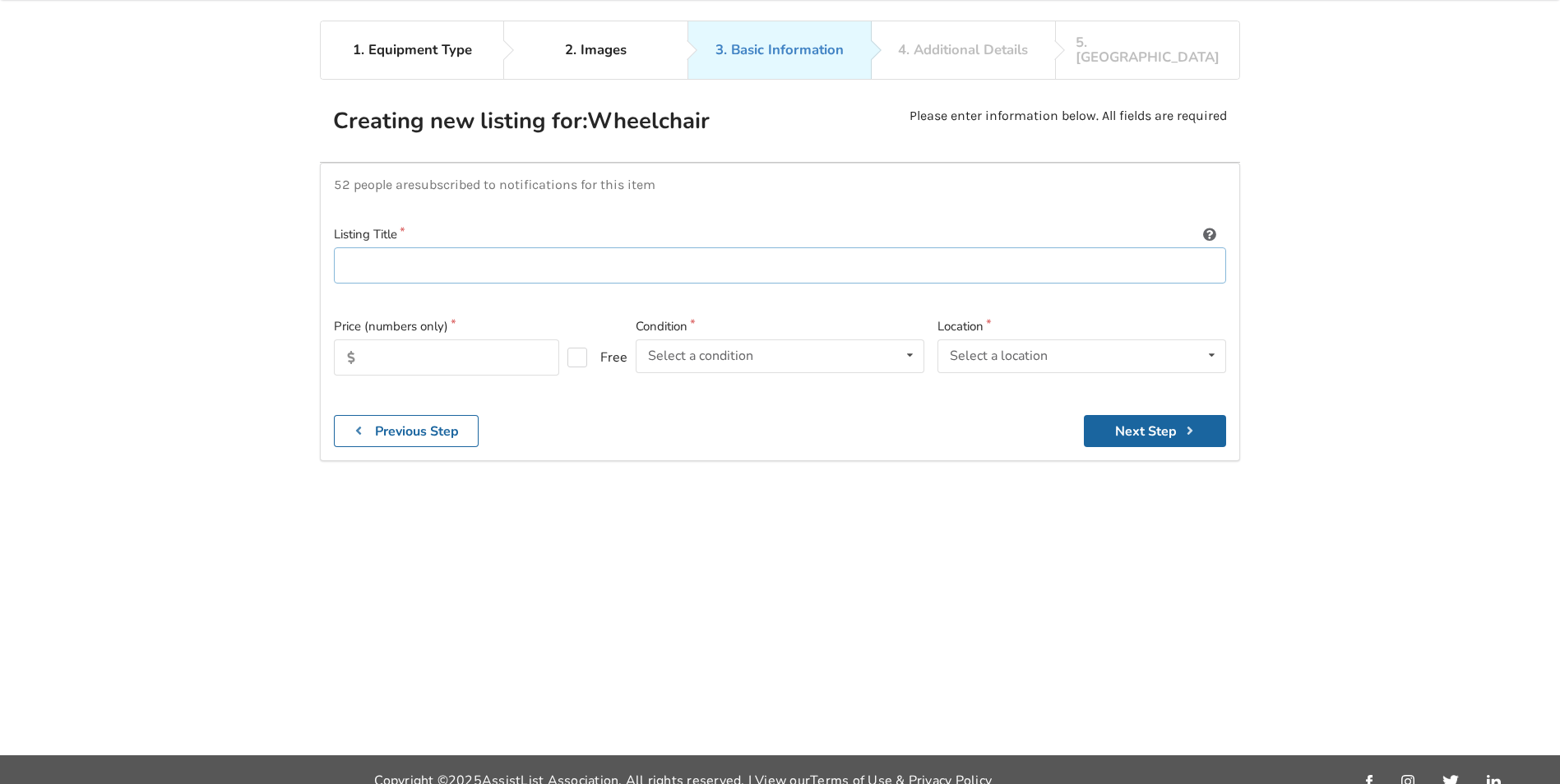
click at [451, 258] on input at bounding box center [779, 266] width 892 height 37
type input "Stellar GL Manual Tilt Wheelchair"
click at [503, 340] on input "text" at bounding box center [446, 357] width 225 height 36
type input "2000"
click at [914, 341] on icon at bounding box center [909, 355] width 24 height 31
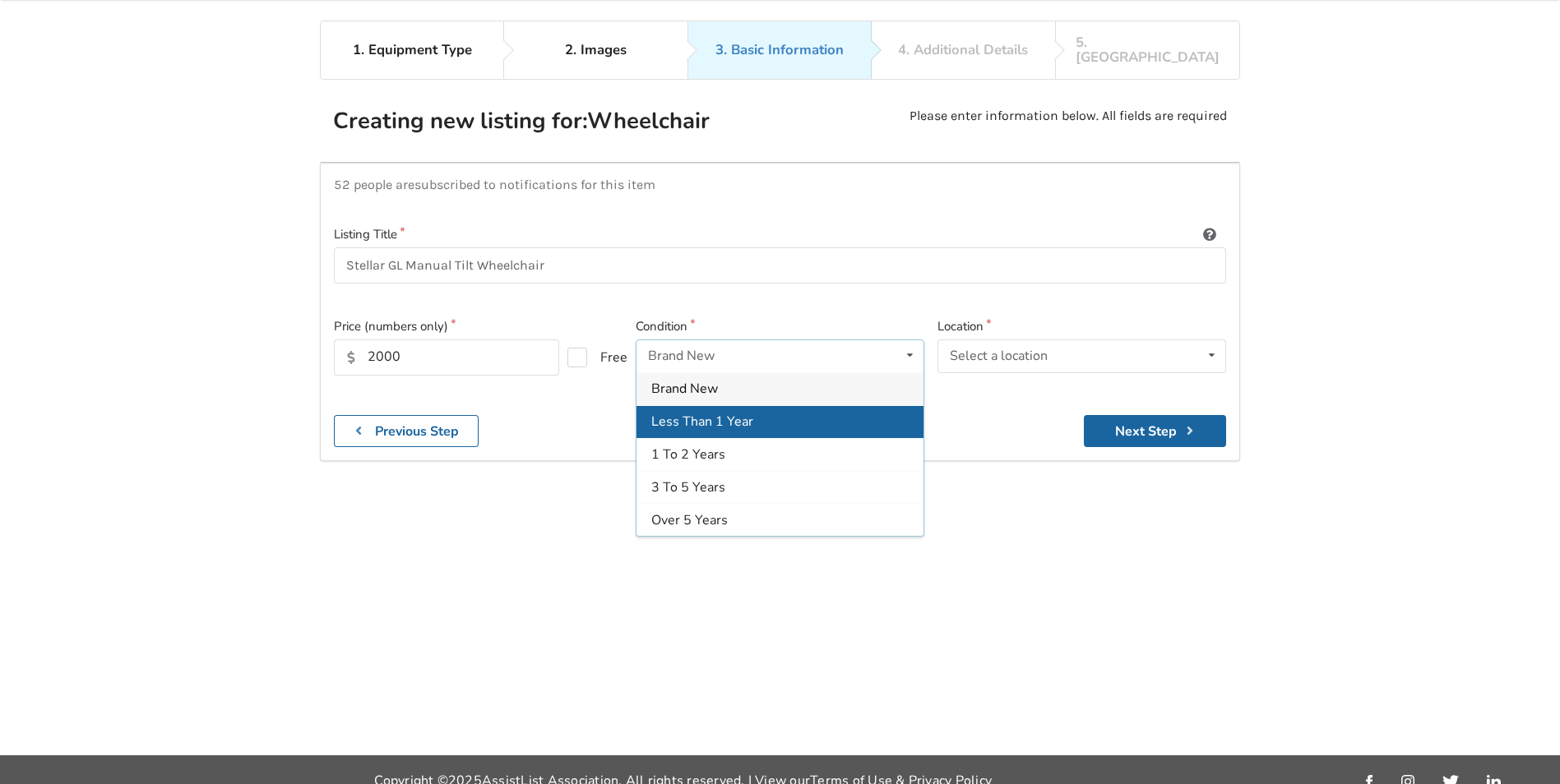
click at [795, 404] on div "Less Than 1 Year" at bounding box center [780, 420] width 287 height 33
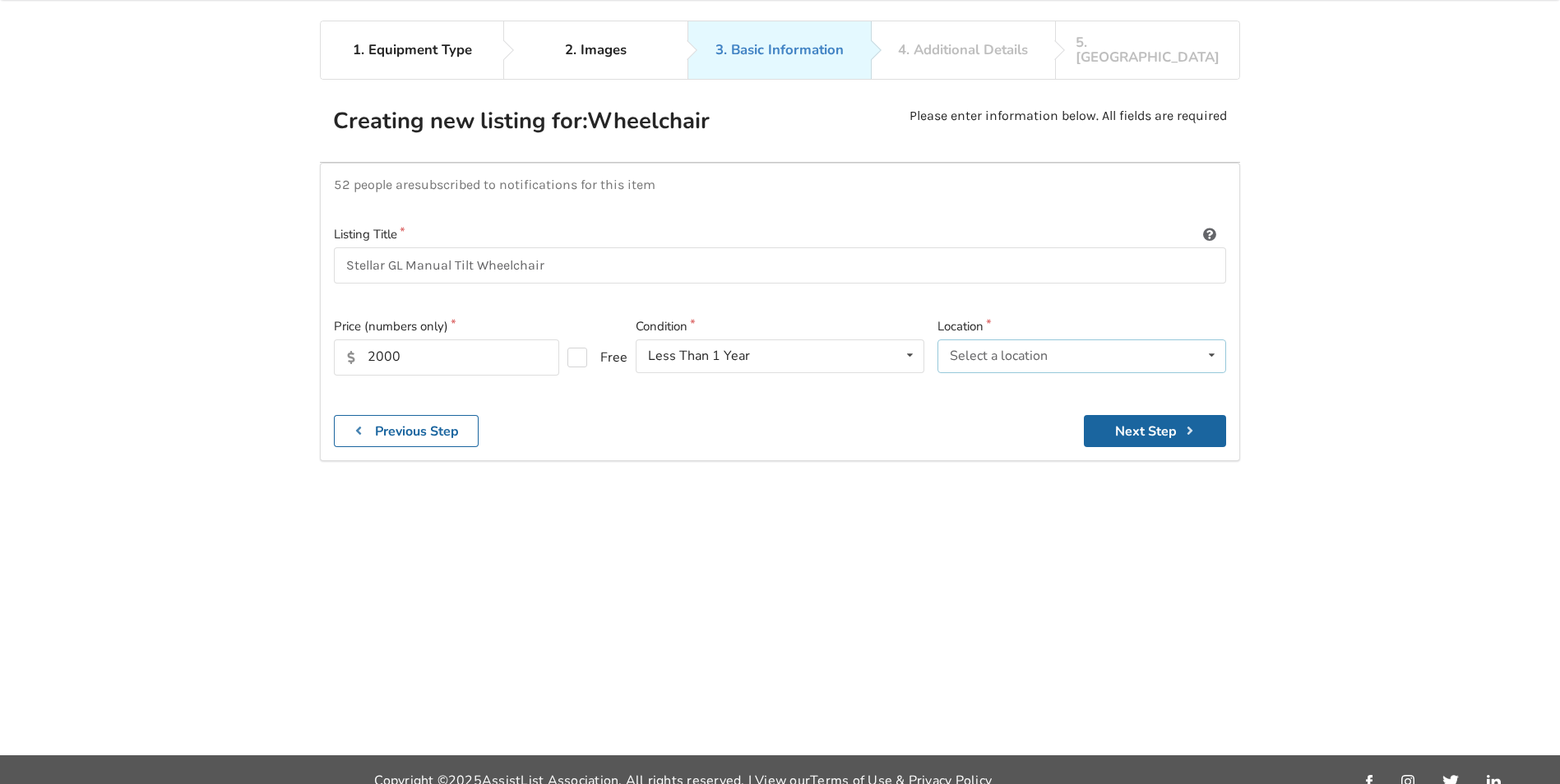
click at [1205, 341] on icon at bounding box center [1211, 355] width 24 height 31
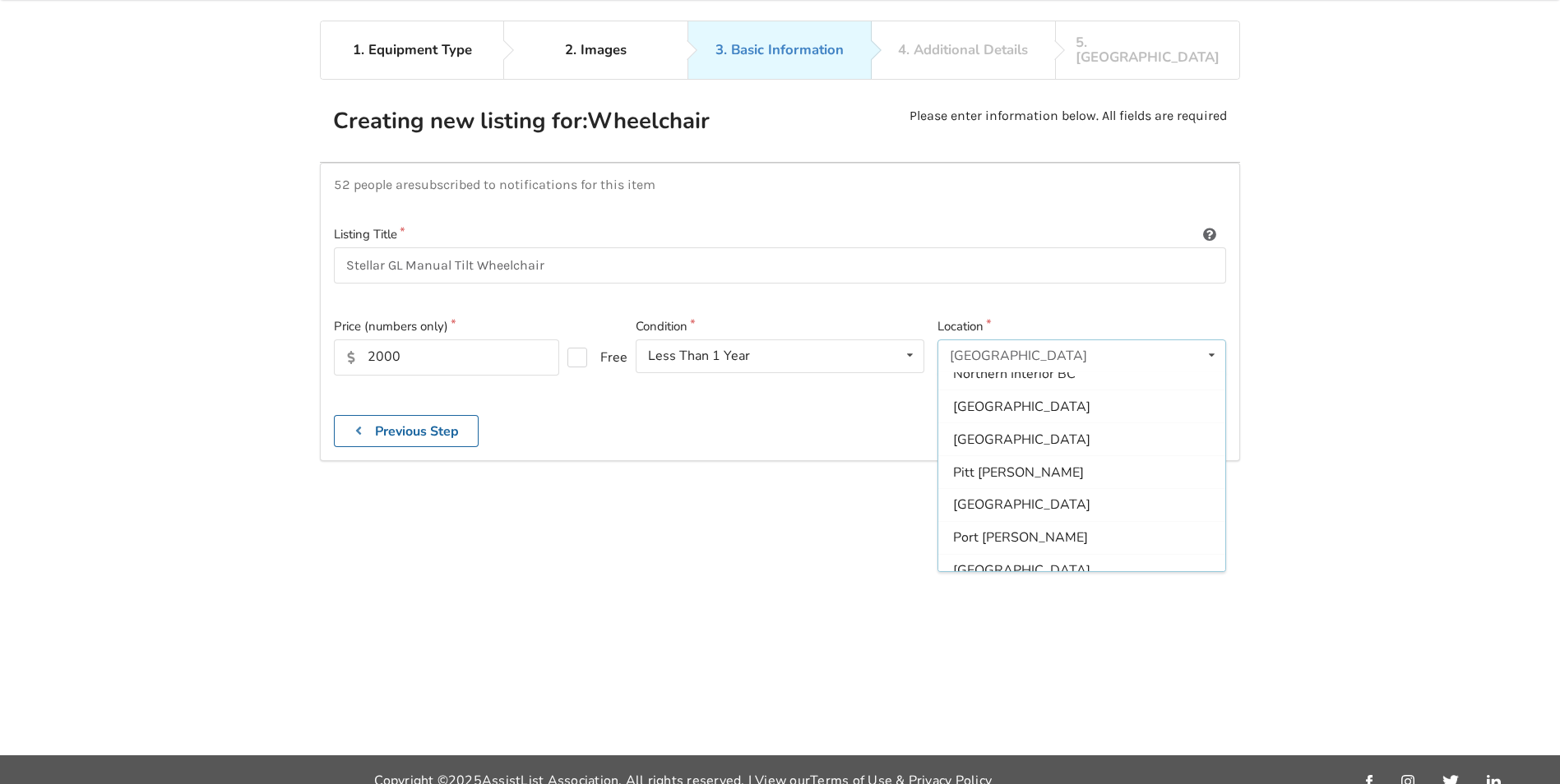
scroll to position [312, 0]
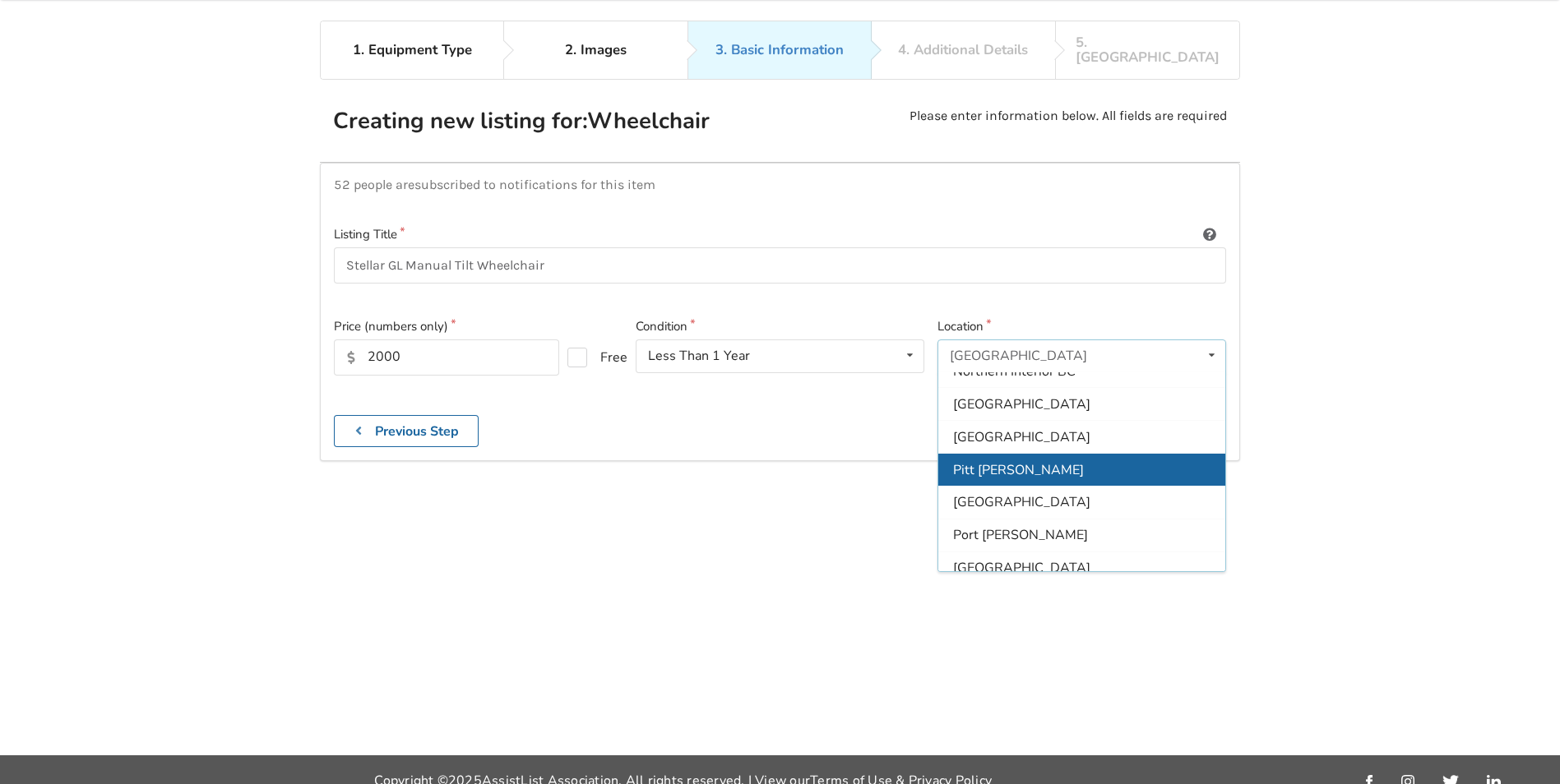
click at [1029, 460] on span "Pitt [PERSON_NAME]" at bounding box center [1018, 469] width 130 height 18
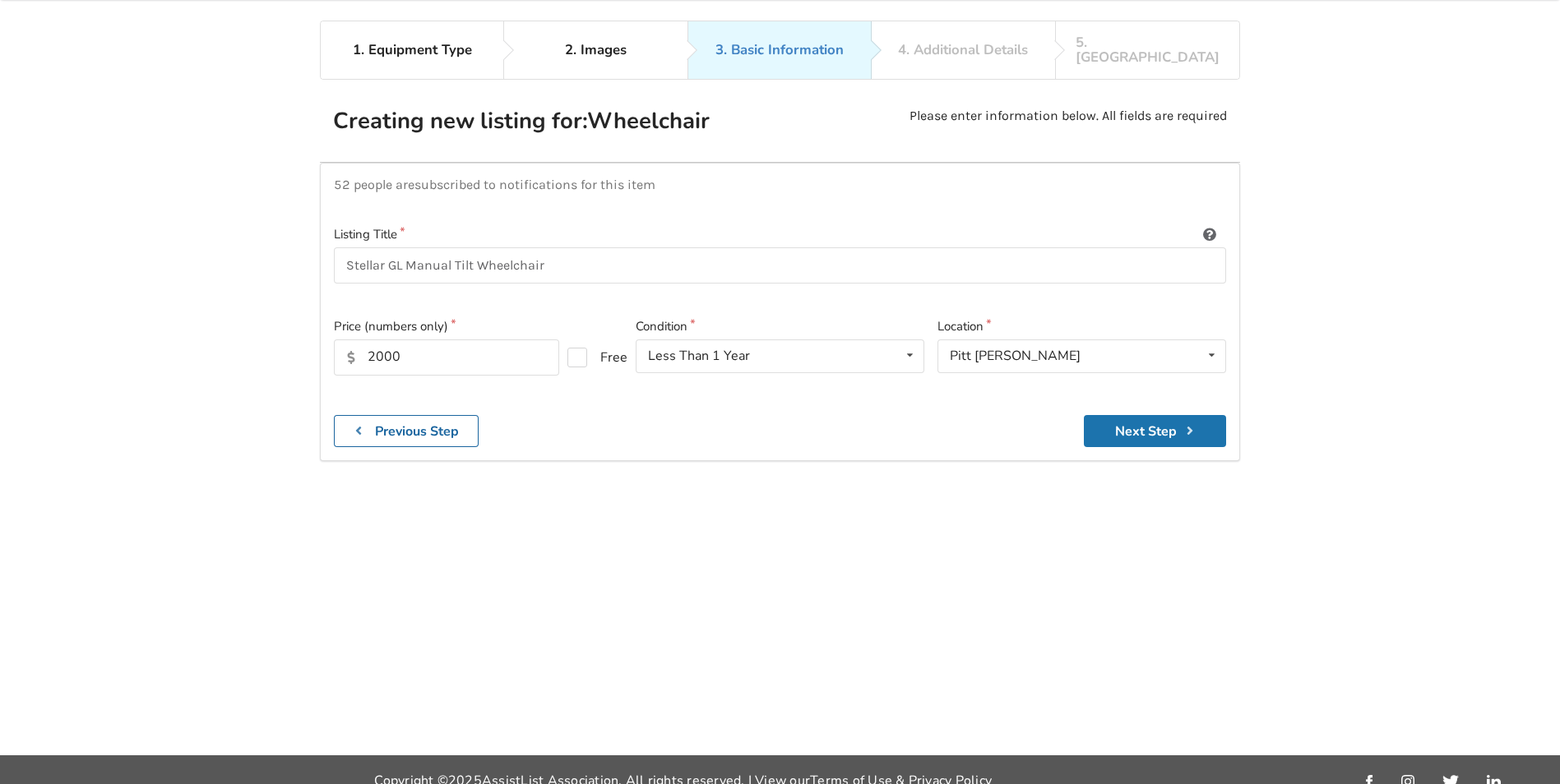
click at [1155, 415] on button "Next Step" at bounding box center [1155, 431] width 143 height 32
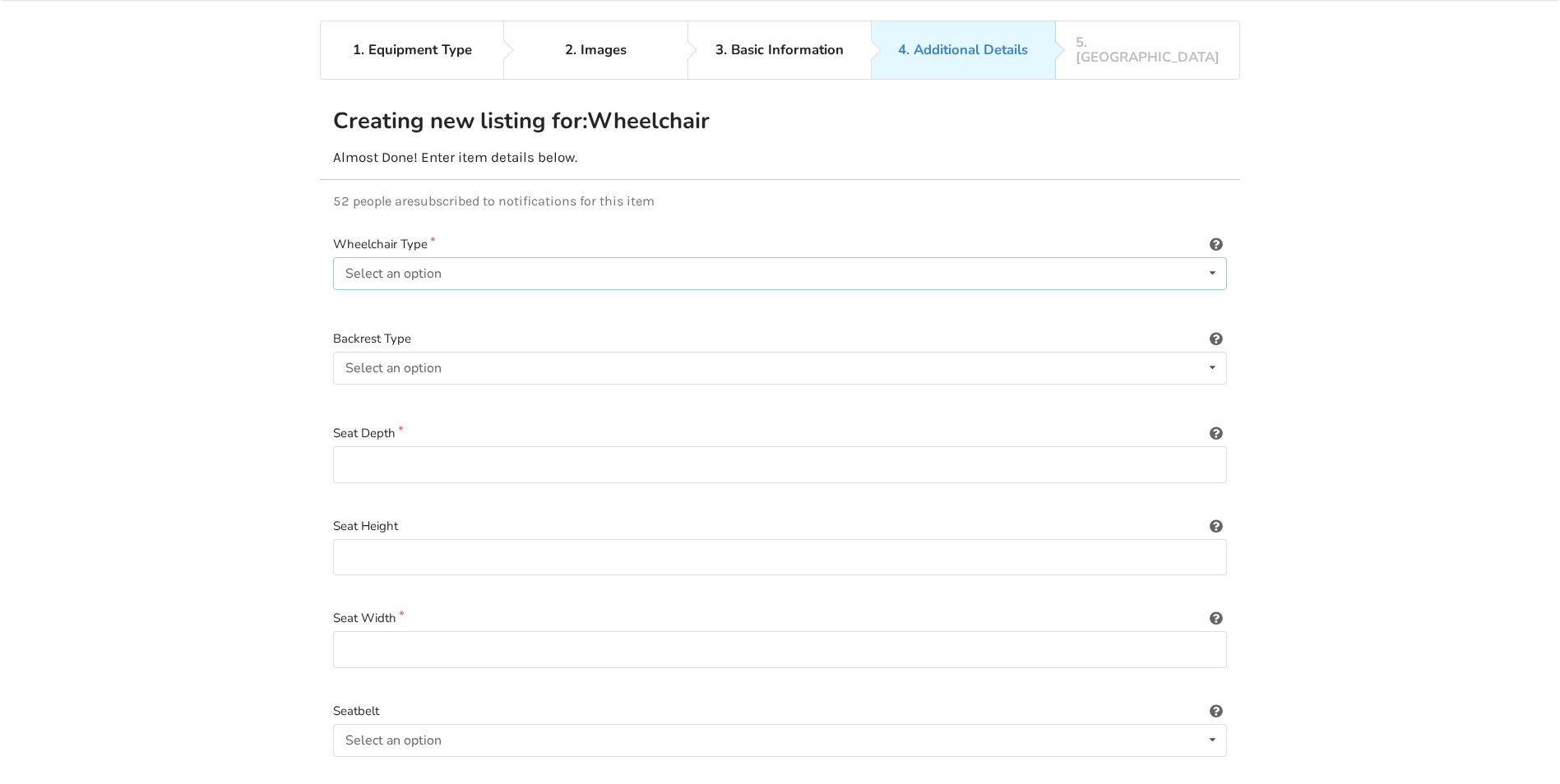
click at [1217, 258] on icon at bounding box center [1212, 273] width 24 height 31
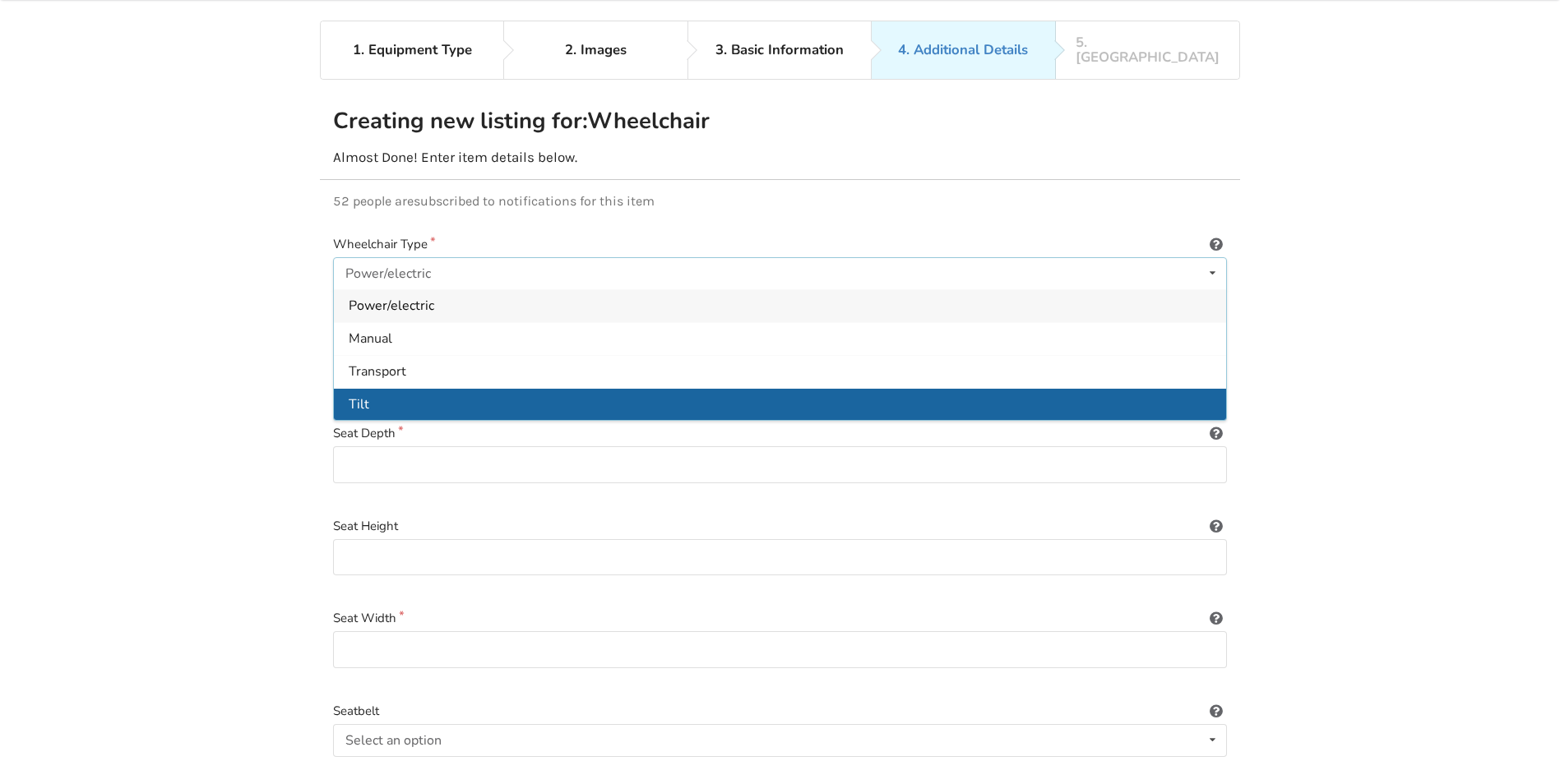
click at [377, 388] on div "Tilt" at bounding box center [779, 404] width 892 height 33
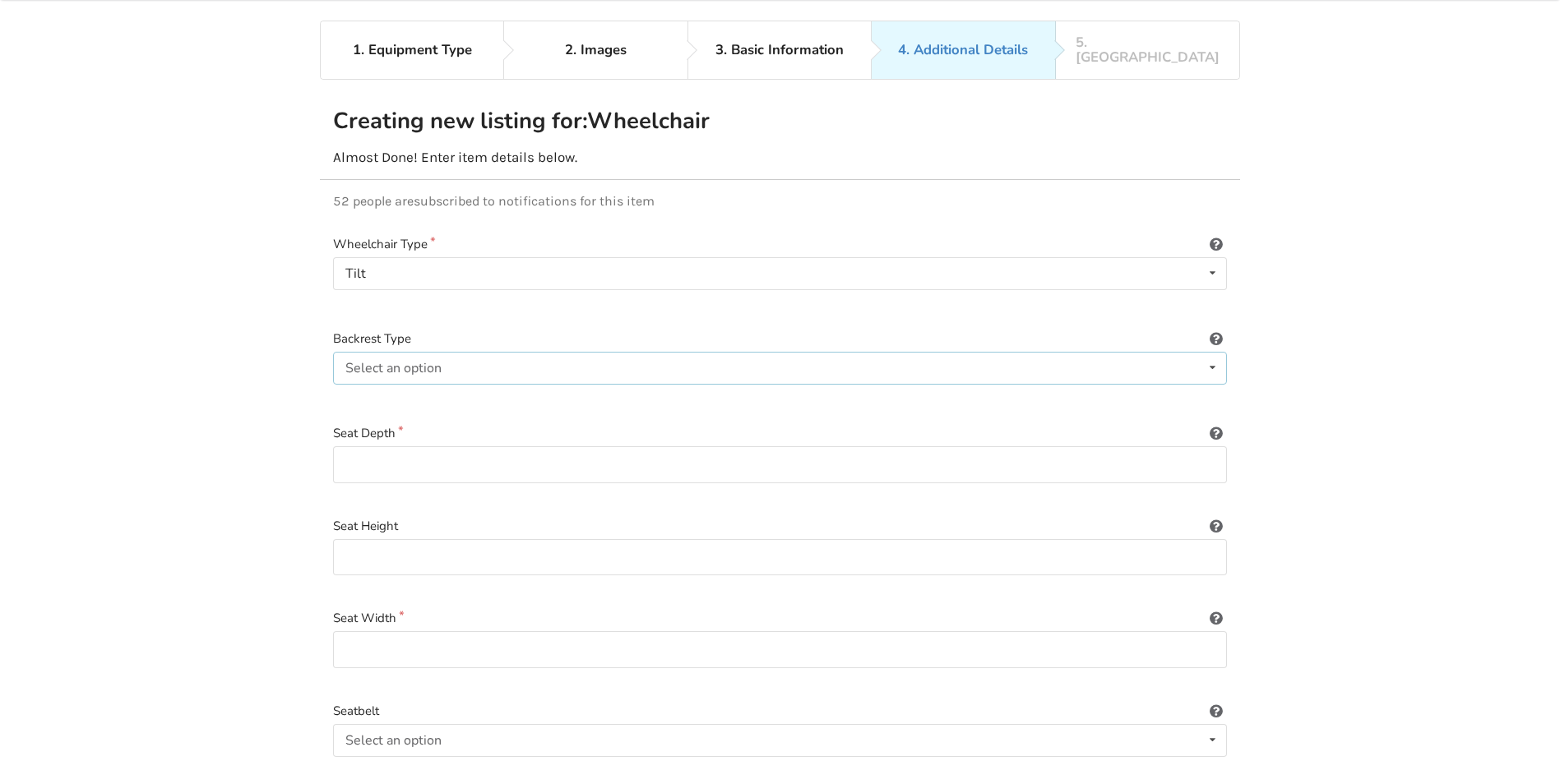
click at [1215, 353] on icon at bounding box center [1212, 368] width 24 height 31
click at [1111, 541] on input at bounding box center [779, 558] width 894 height 37
click at [1218, 330] on icon at bounding box center [1216, 336] width 16 height 13
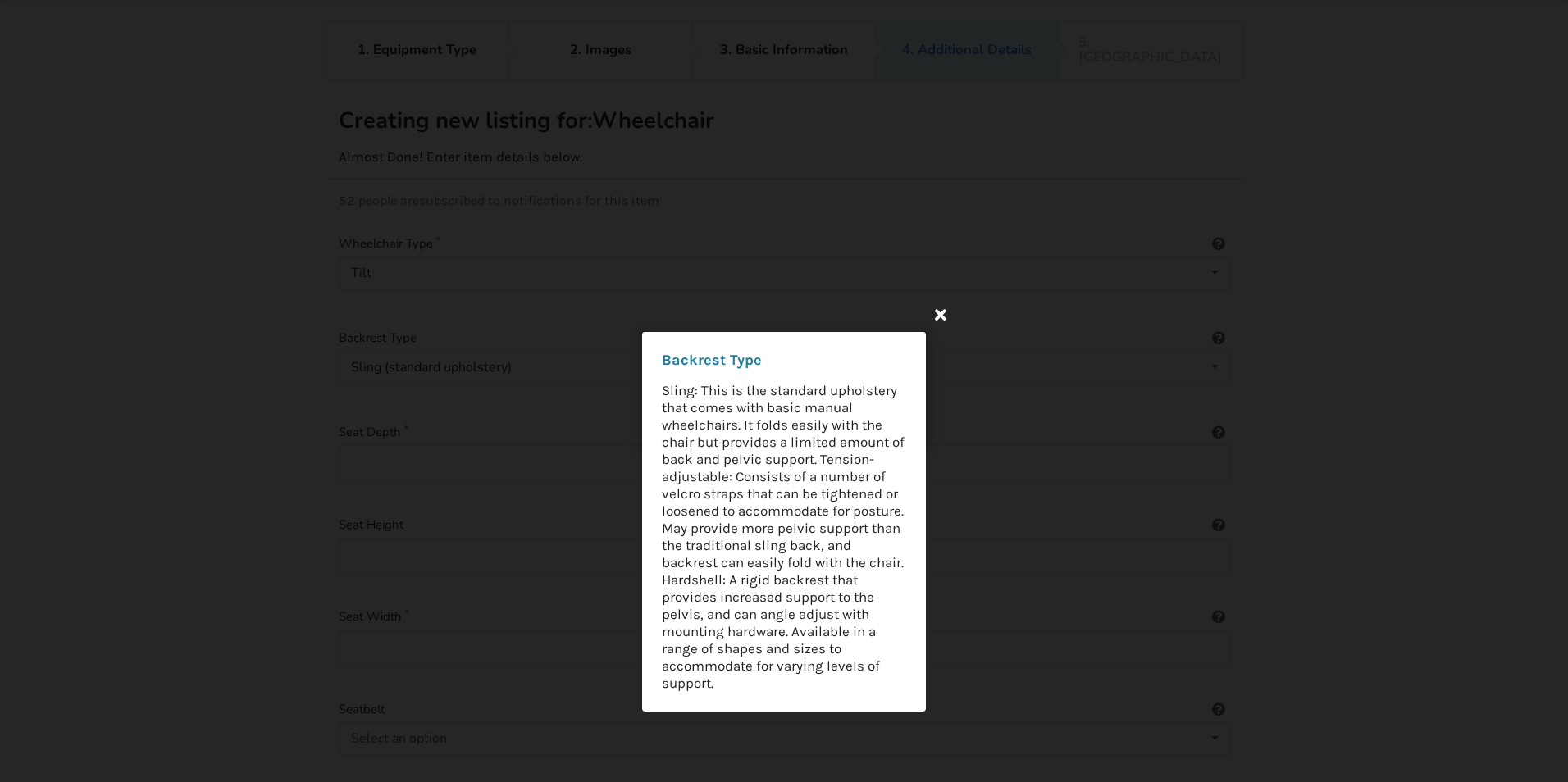
click at [945, 312] on icon at bounding box center [940, 314] width 30 height 30
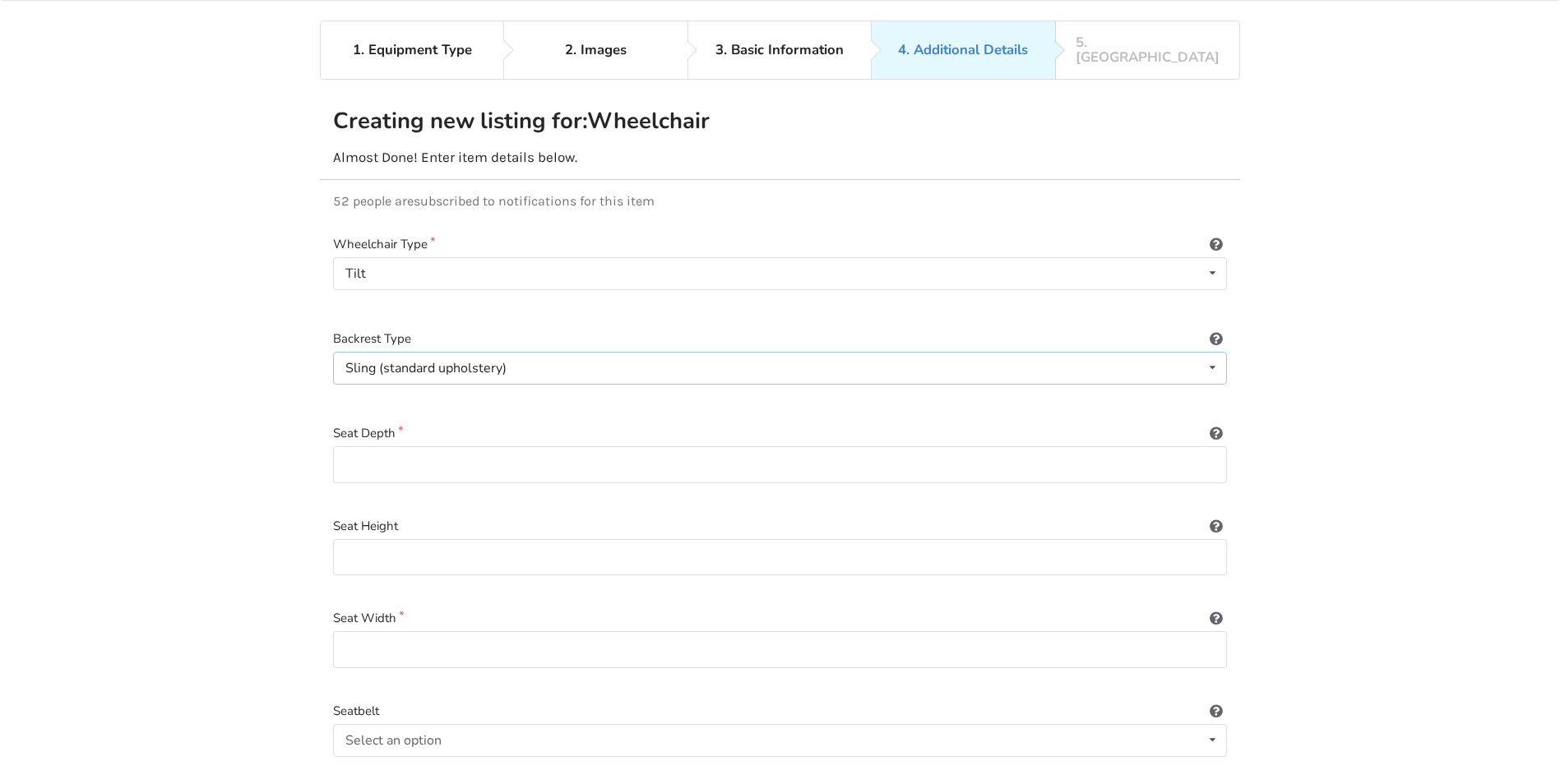
click at [1211, 353] on icon at bounding box center [1212, 368] width 24 height 31
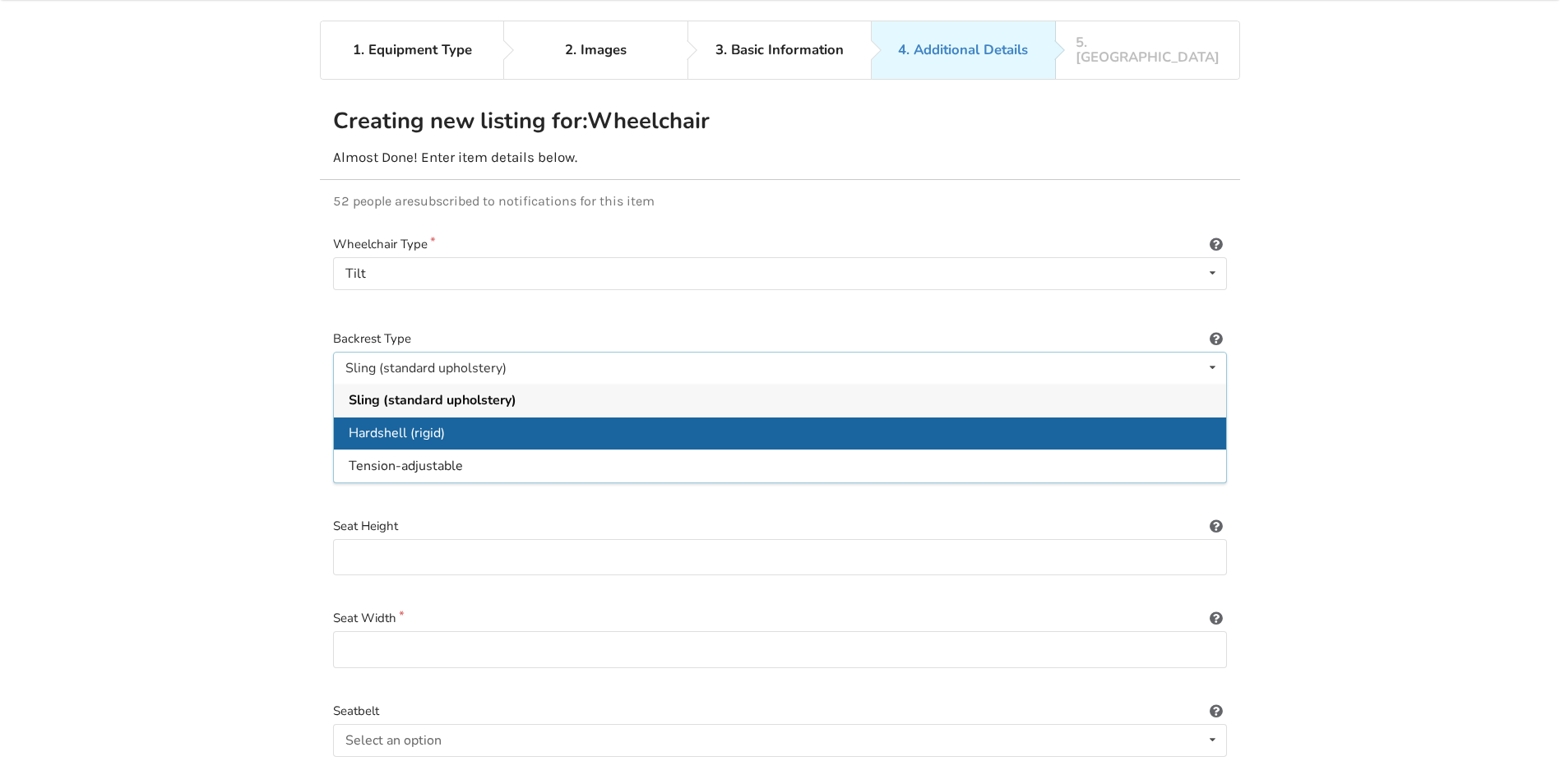
click at [479, 420] on div "Hardshell (rigid)" at bounding box center [779, 432] width 892 height 33
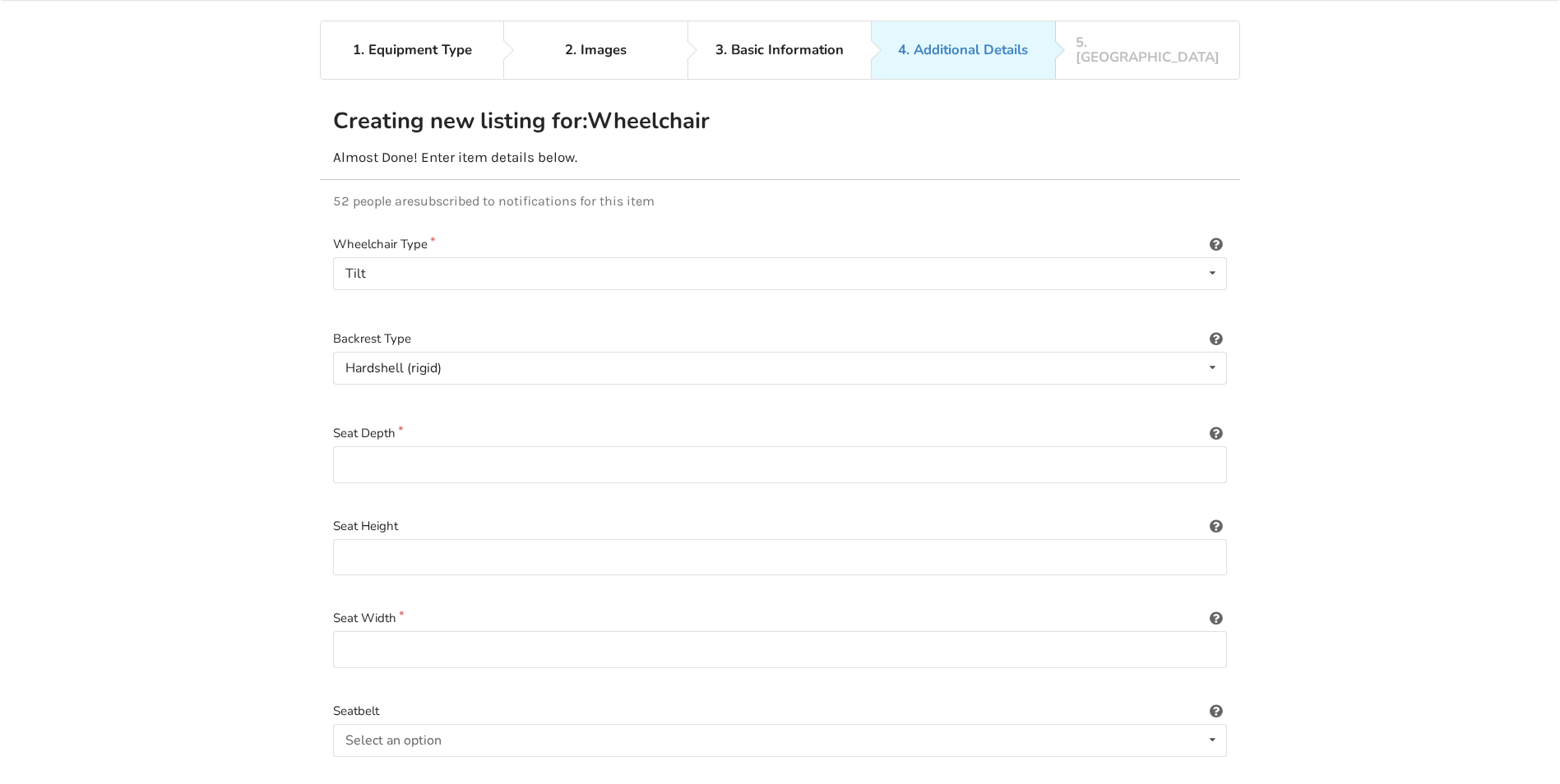
click at [1218, 424] on icon at bounding box center [1216, 430] width 16 height 13
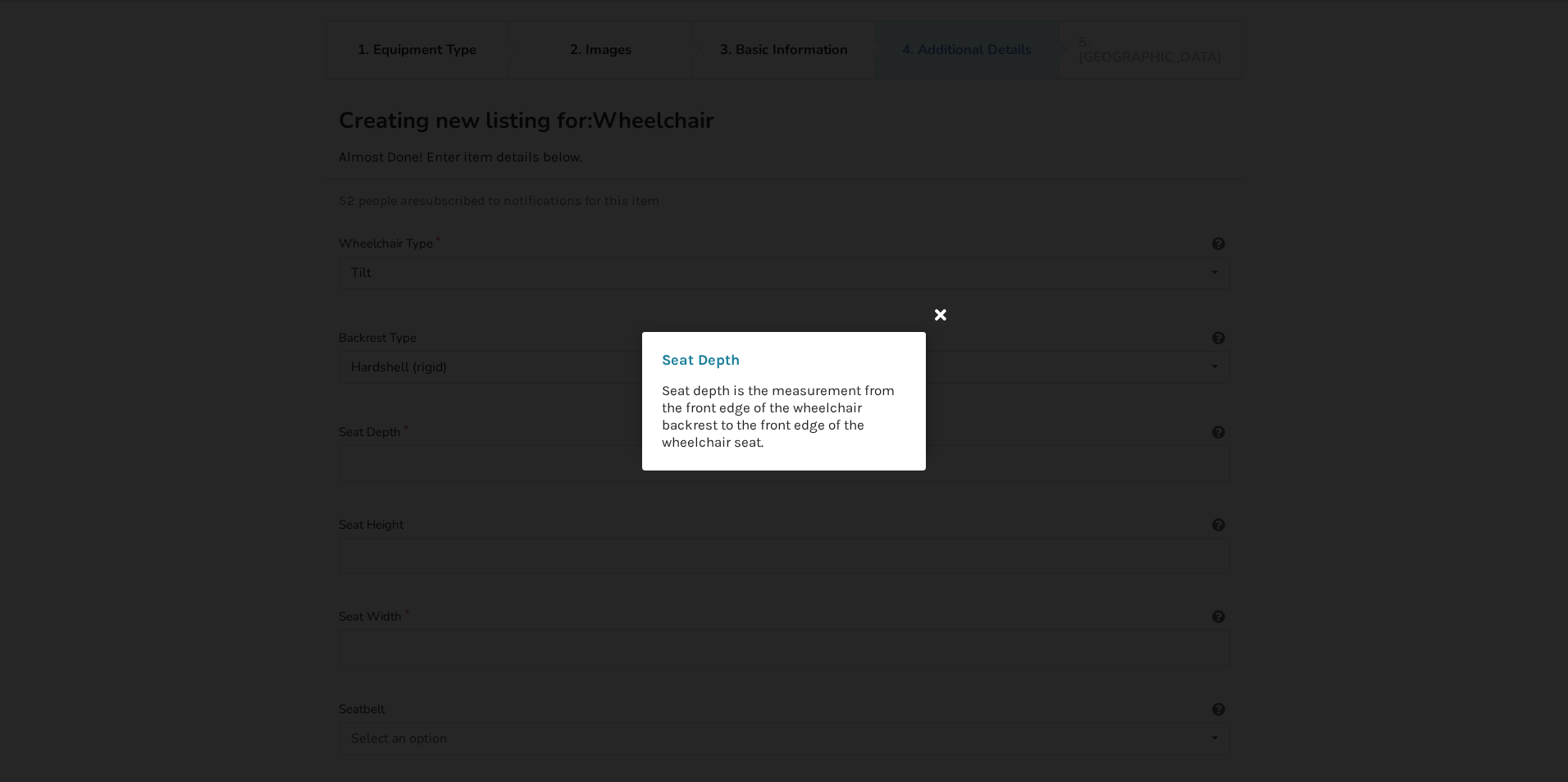
click at [943, 320] on icon at bounding box center [940, 314] width 30 height 30
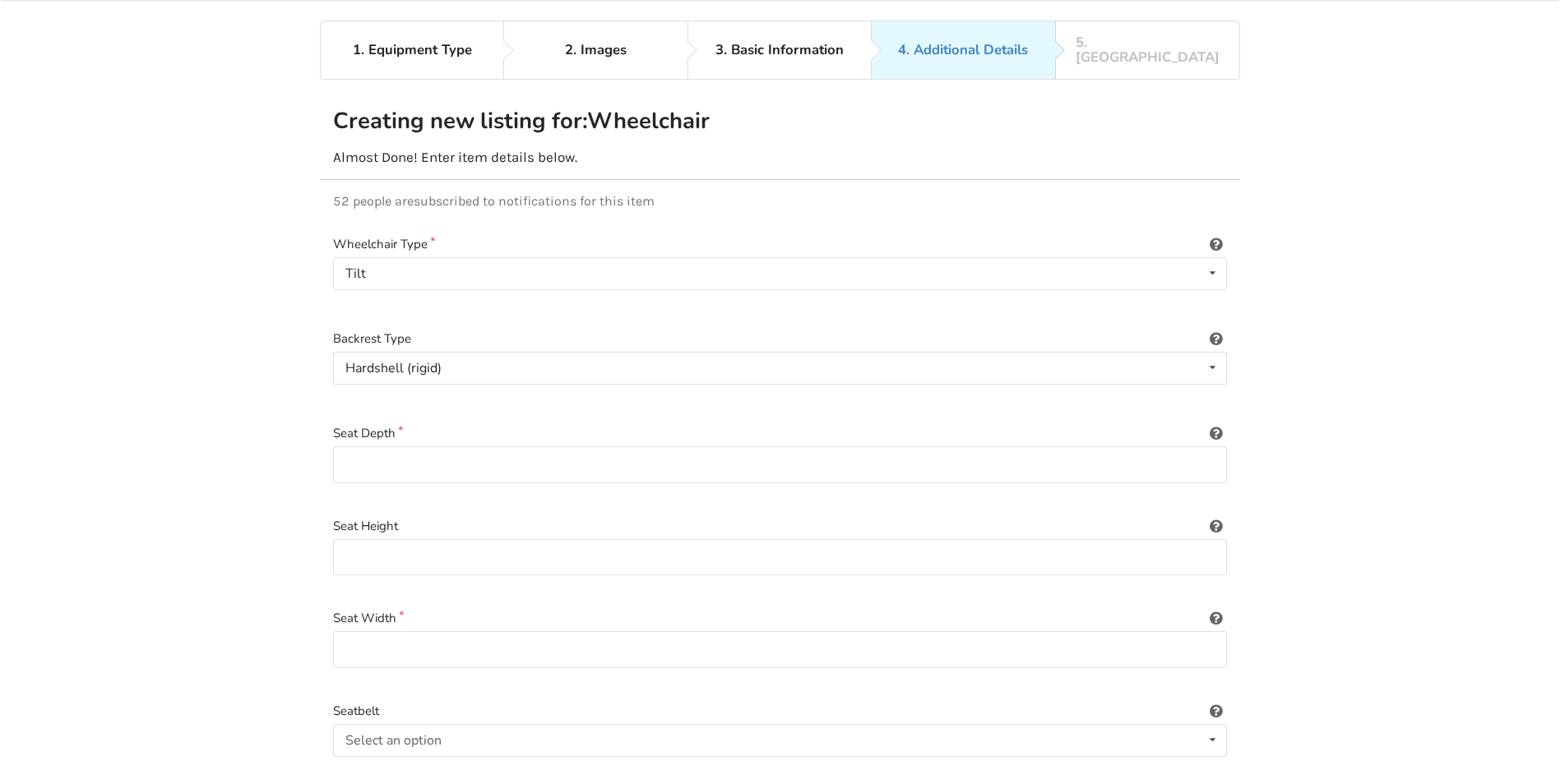
click at [1212, 517] on icon at bounding box center [1216, 523] width 16 height 13
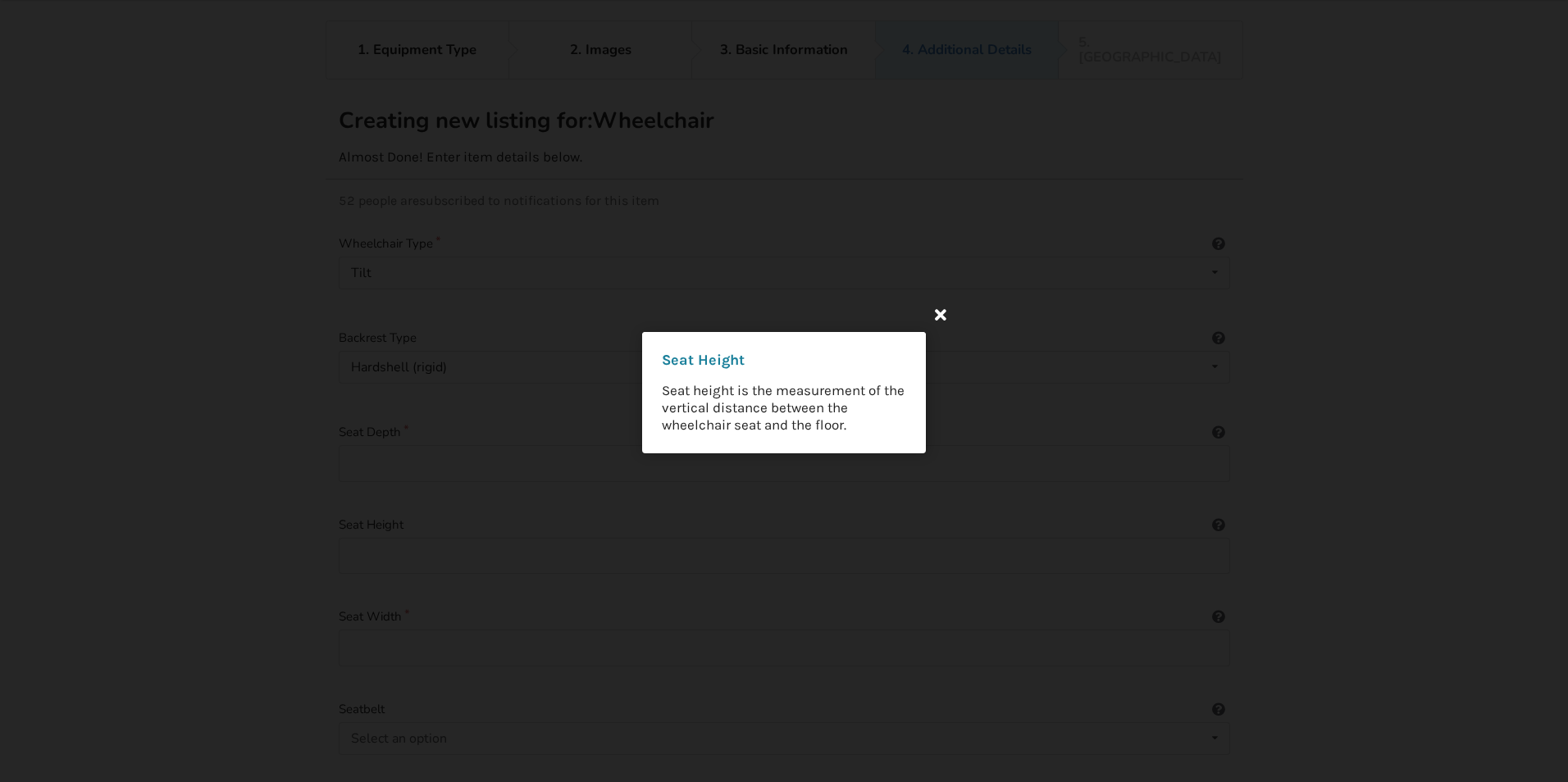
click at [937, 314] on icon at bounding box center [940, 314] width 30 height 30
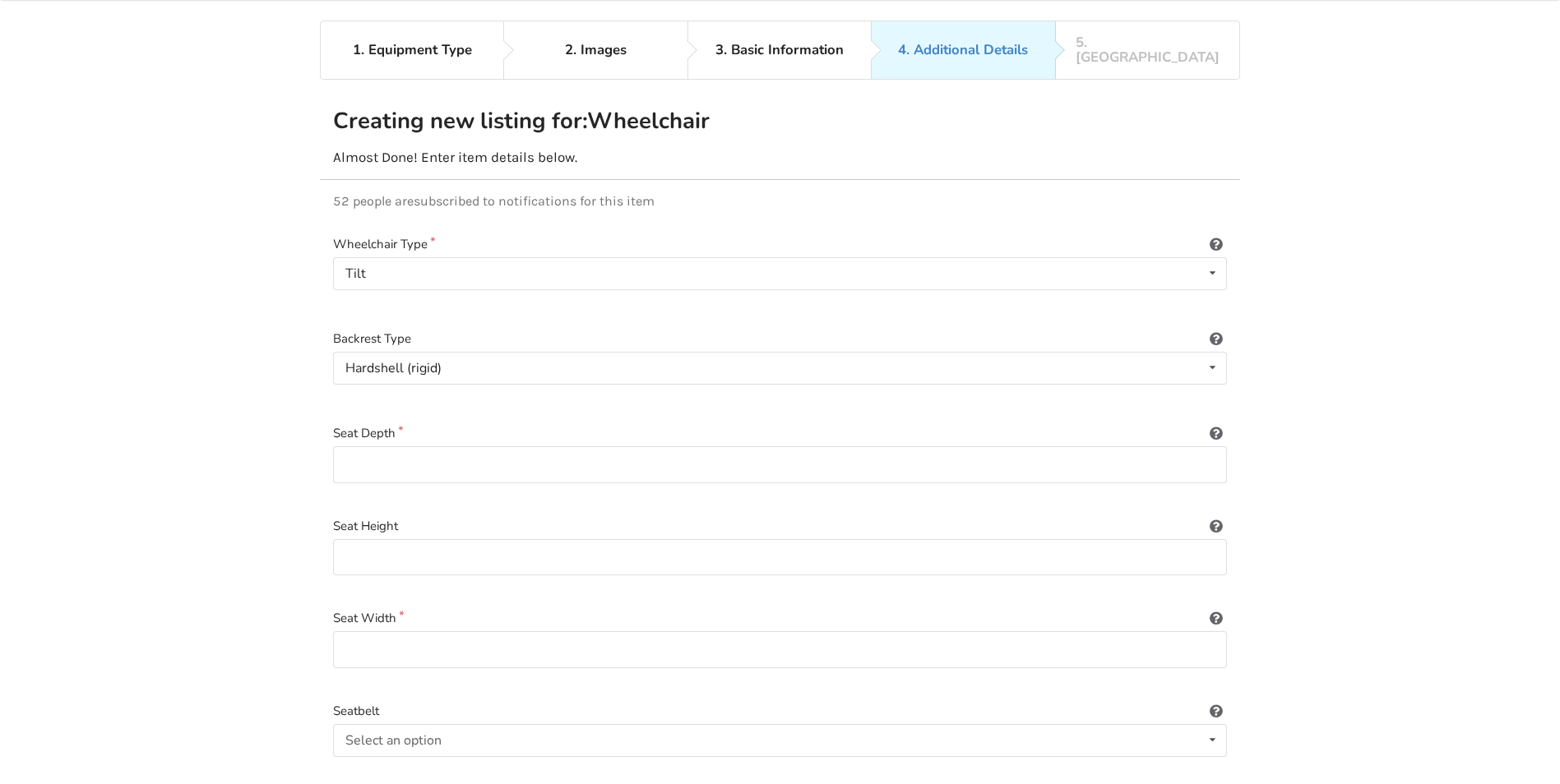
click at [1211, 609] on icon at bounding box center [1216, 615] width 16 height 13
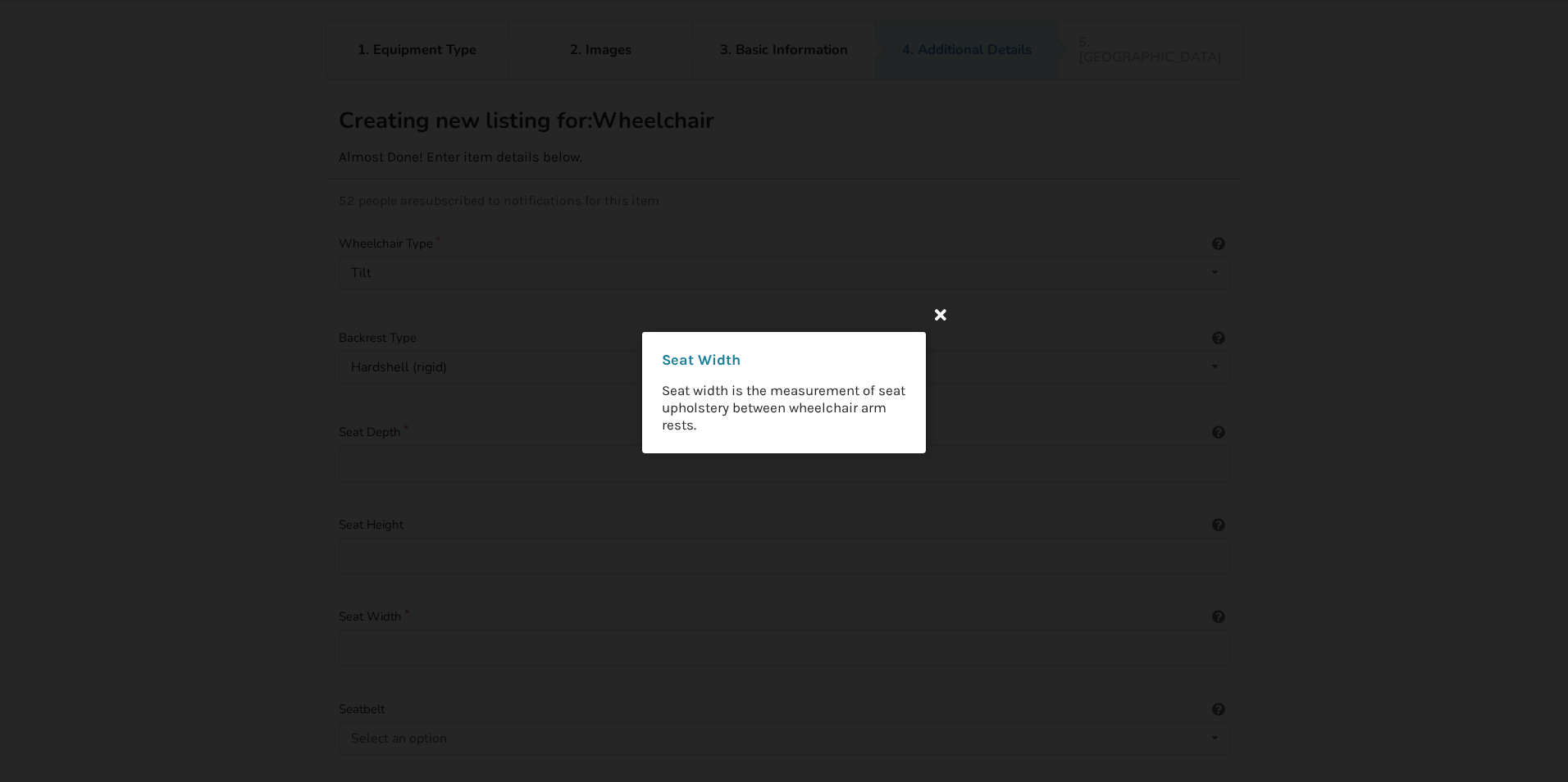
click at [938, 311] on icon at bounding box center [940, 314] width 30 height 30
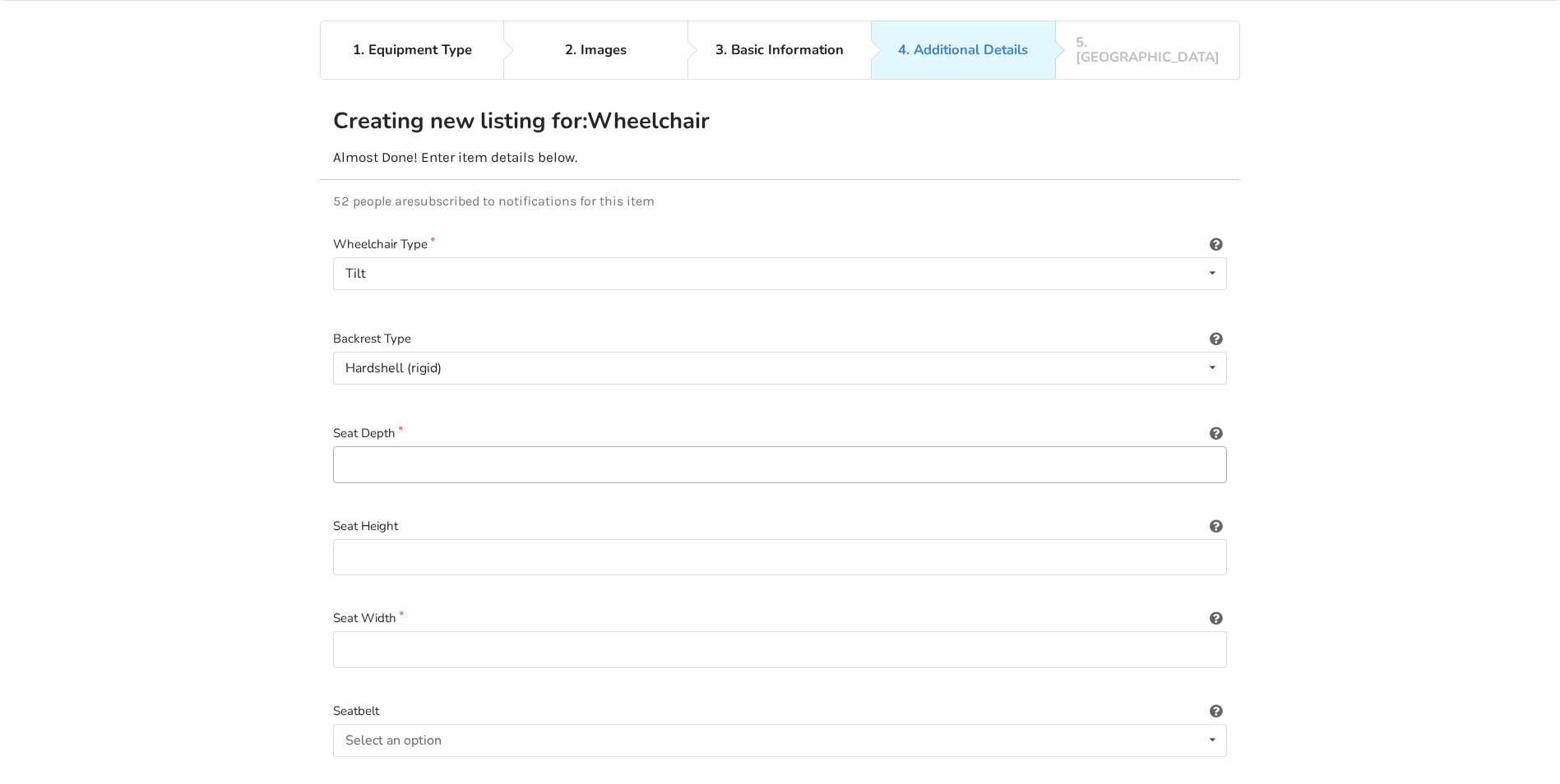
click at [564, 451] on input at bounding box center [779, 465] width 894 height 37
type input "20""
click at [677, 539] on input at bounding box center [779, 558] width 894 height 37
type input "18""
click at [596, 631] on input at bounding box center [779, 649] width 894 height 37
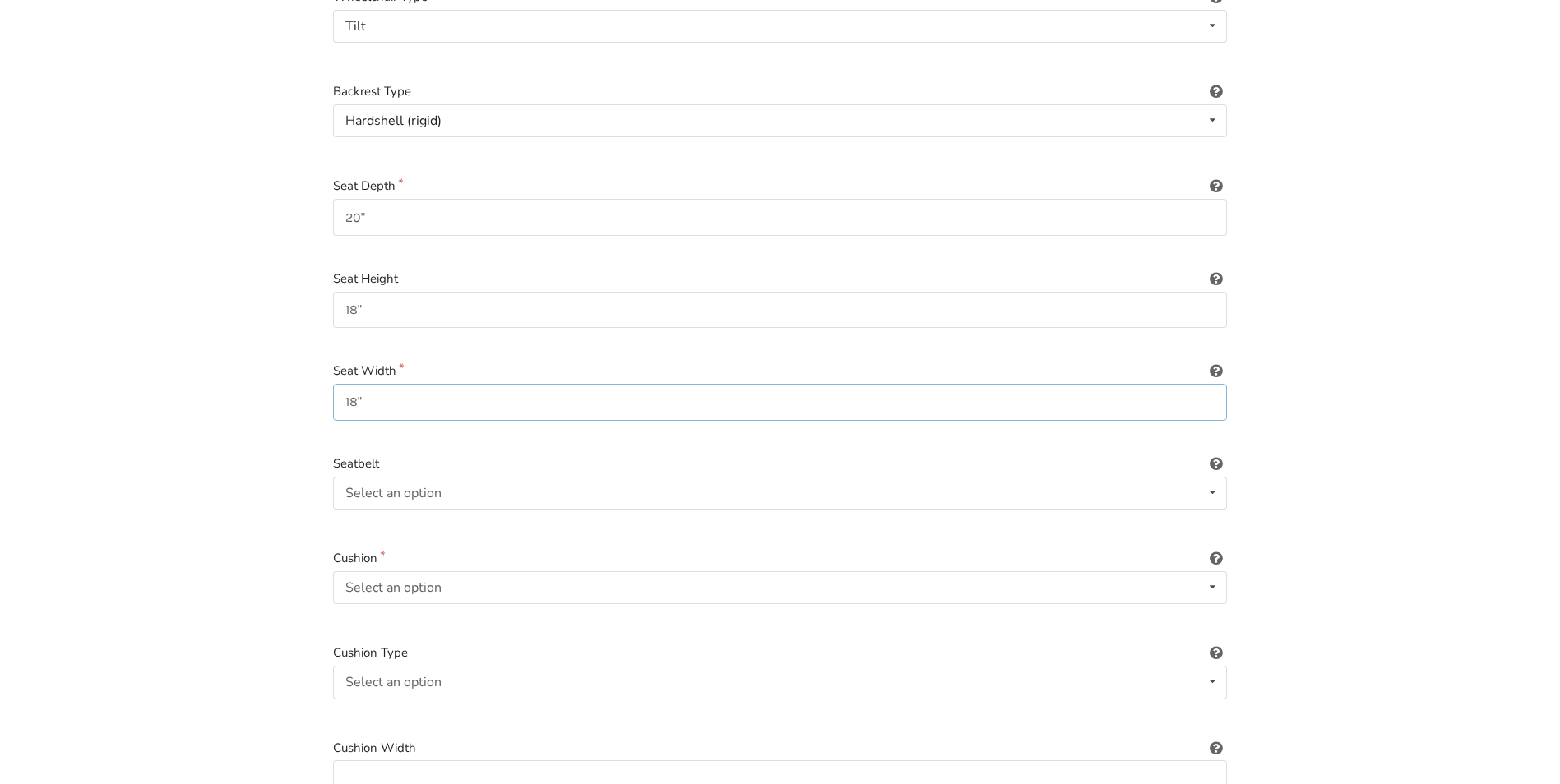
scroll to position [306, 0]
type input "18""
click at [1215, 473] on icon at bounding box center [1212, 486] width 24 height 31
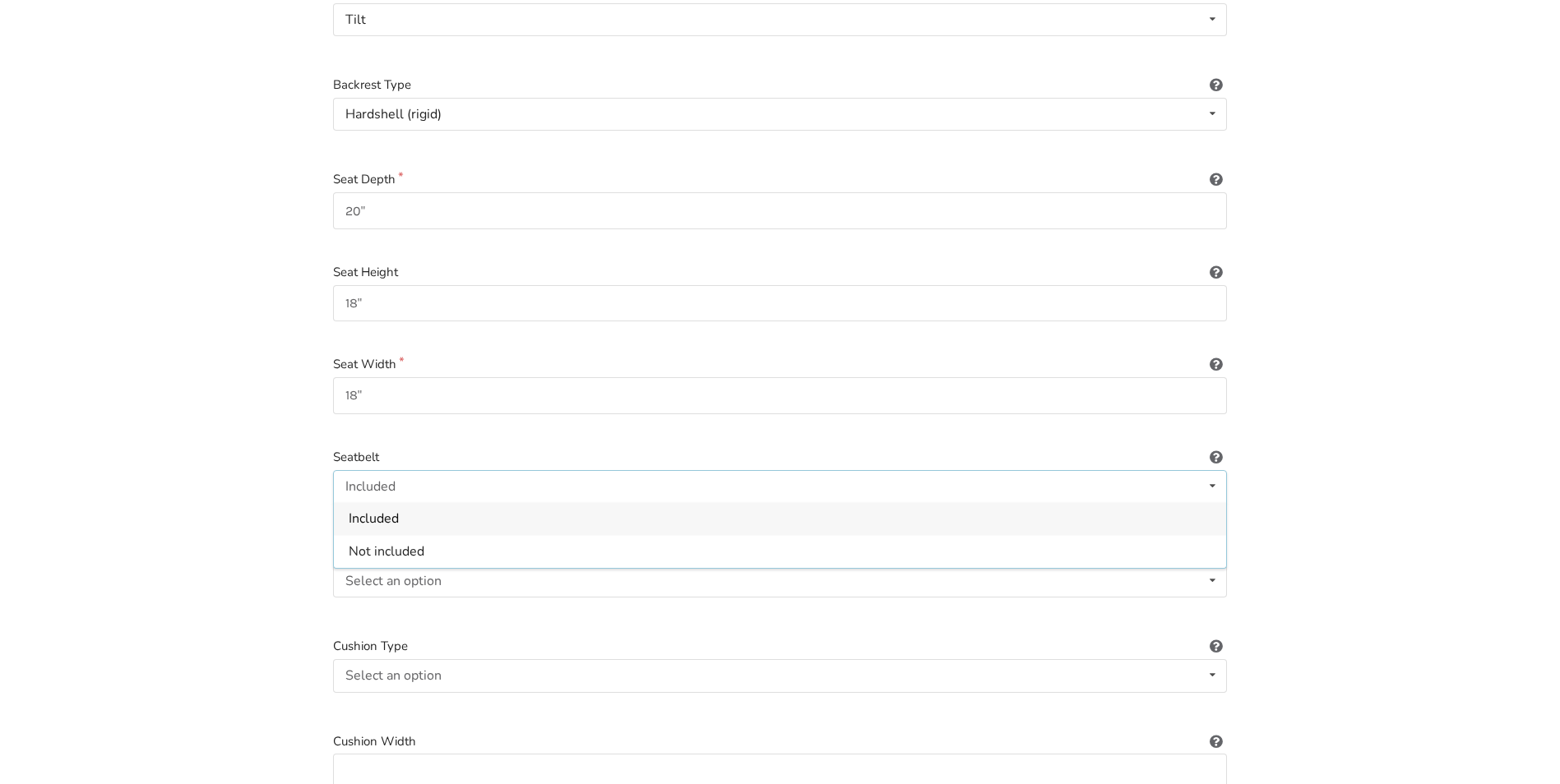
click at [469, 502] on div "Included" at bounding box center [779, 518] width 892 height 33
click at [1215, 566] on icon at bounding box center [1212, 581] width 24 height 31
click at [476, 597] on div "Included" at bounding box center [779, 612] width 892 height 33
click at [1207, 660] on icon at bounding box center [1212, 675] width 24 height 31
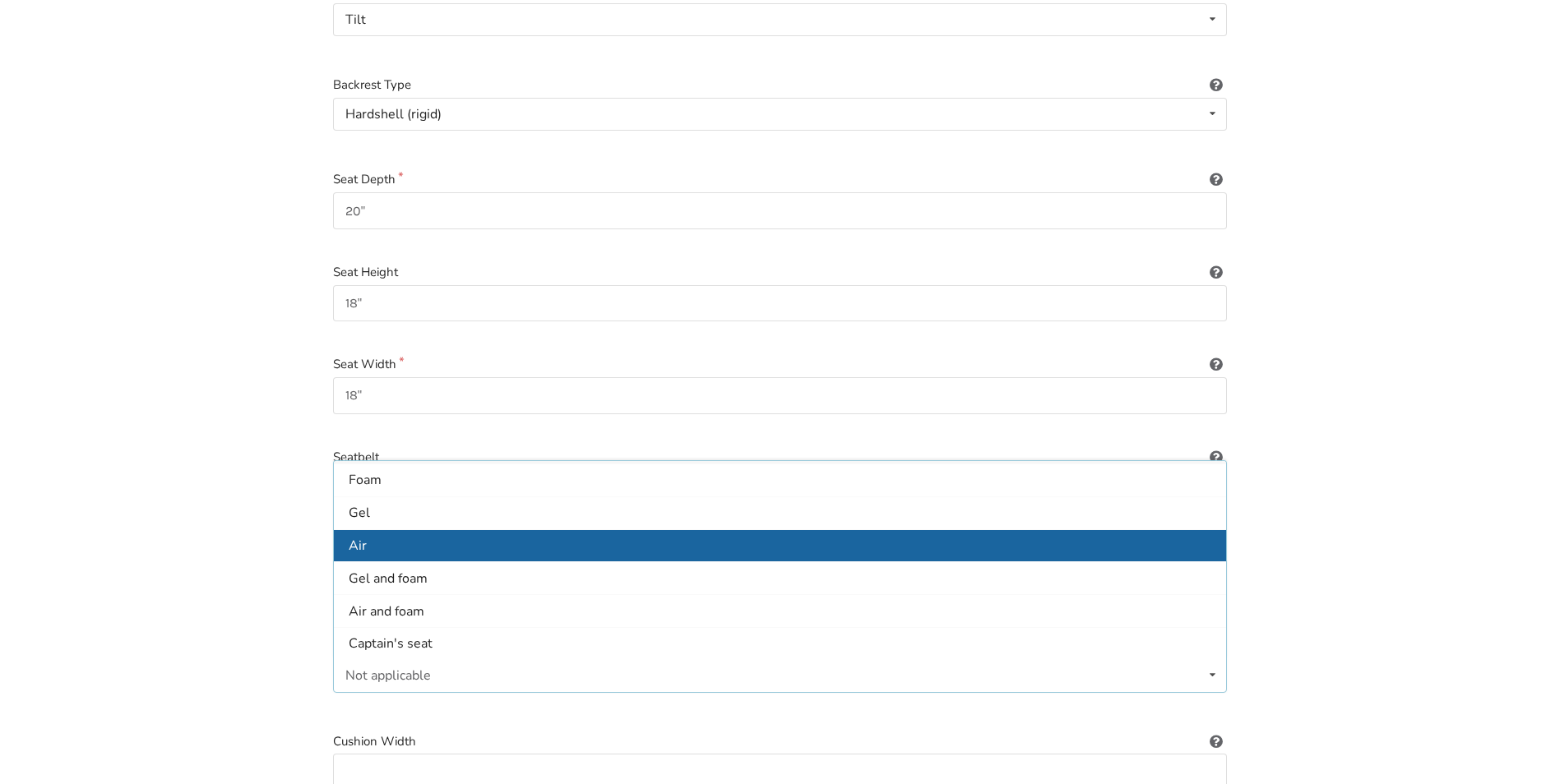
click at [533, 530] on div "Air" at bounding box center [779, 545] width 892 height 33
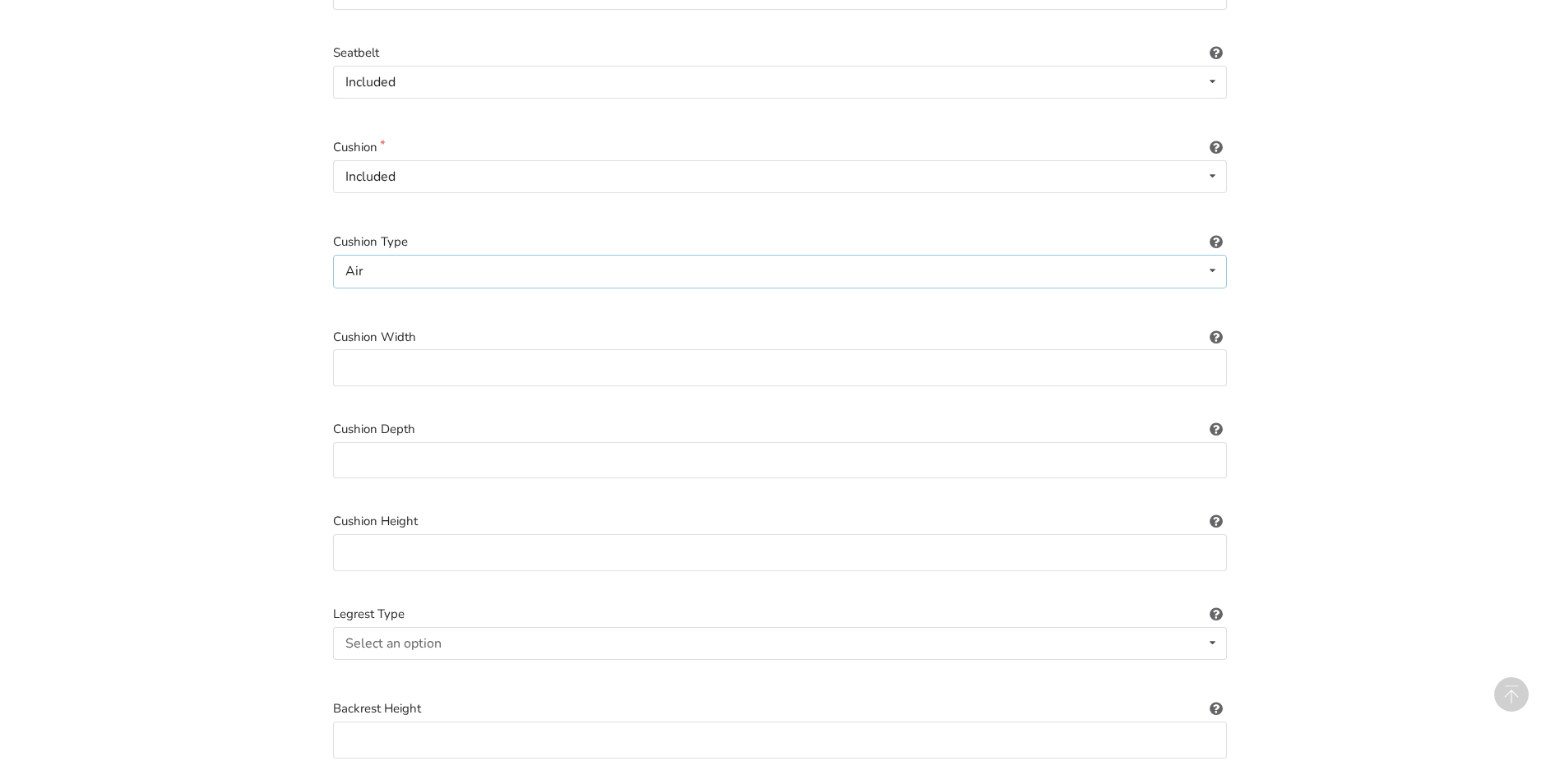
scroll to position [734, 0]
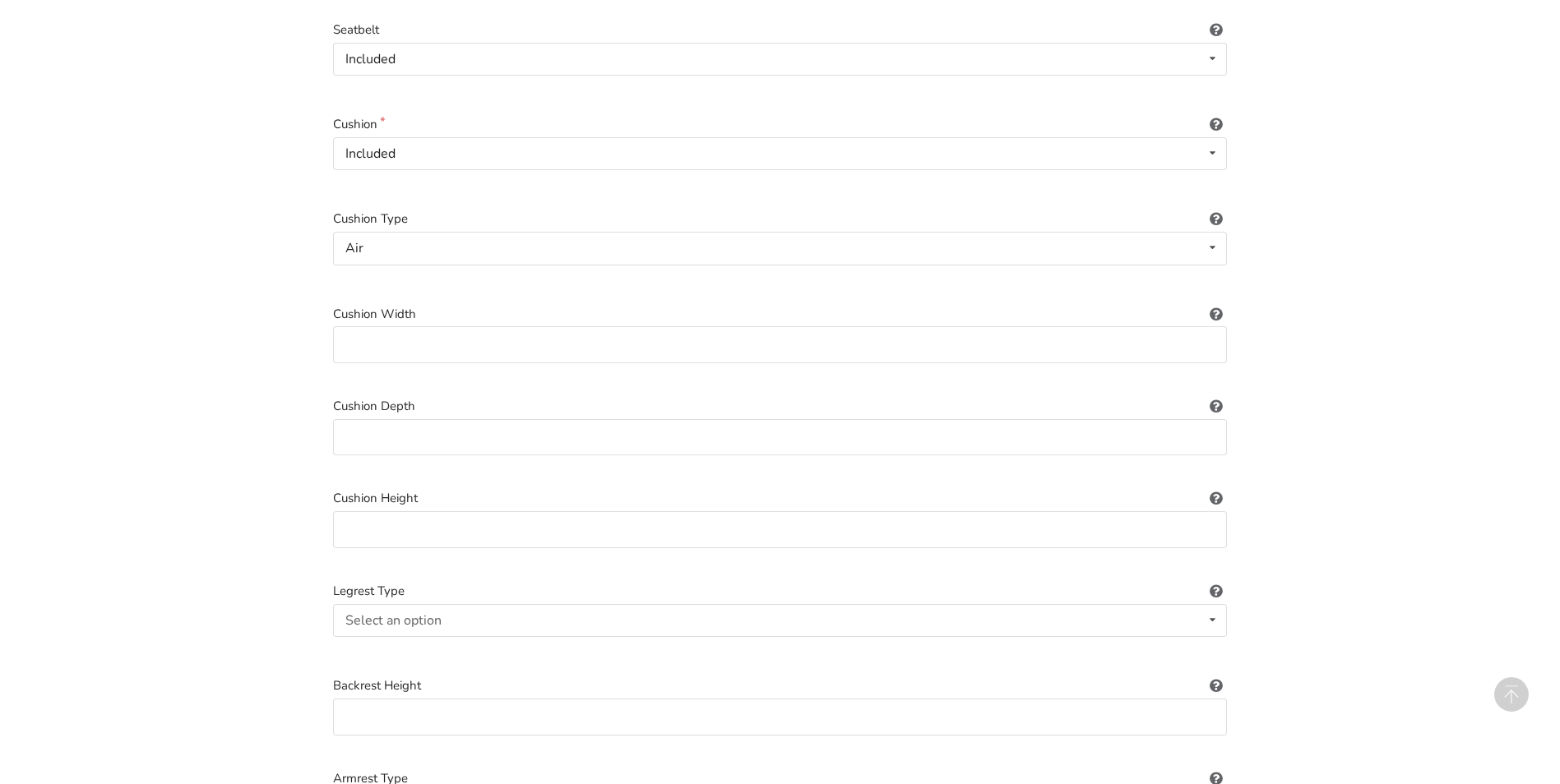
click at [1218, 304] on icon at bounding box center [1216, 311] width 16 height 13
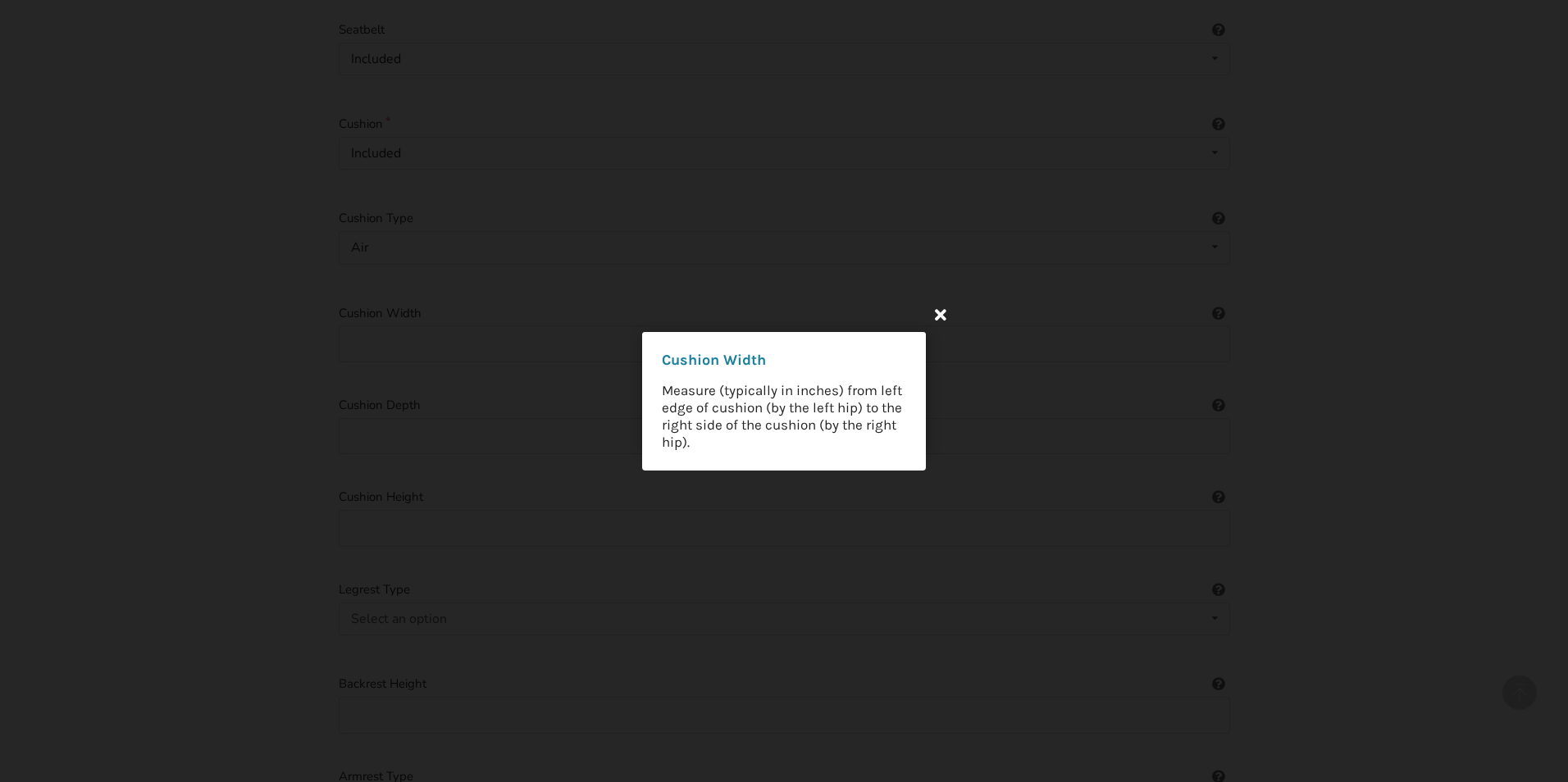
click at [941, 319] on icon at bounding box center [940, 314] width 30 height 30
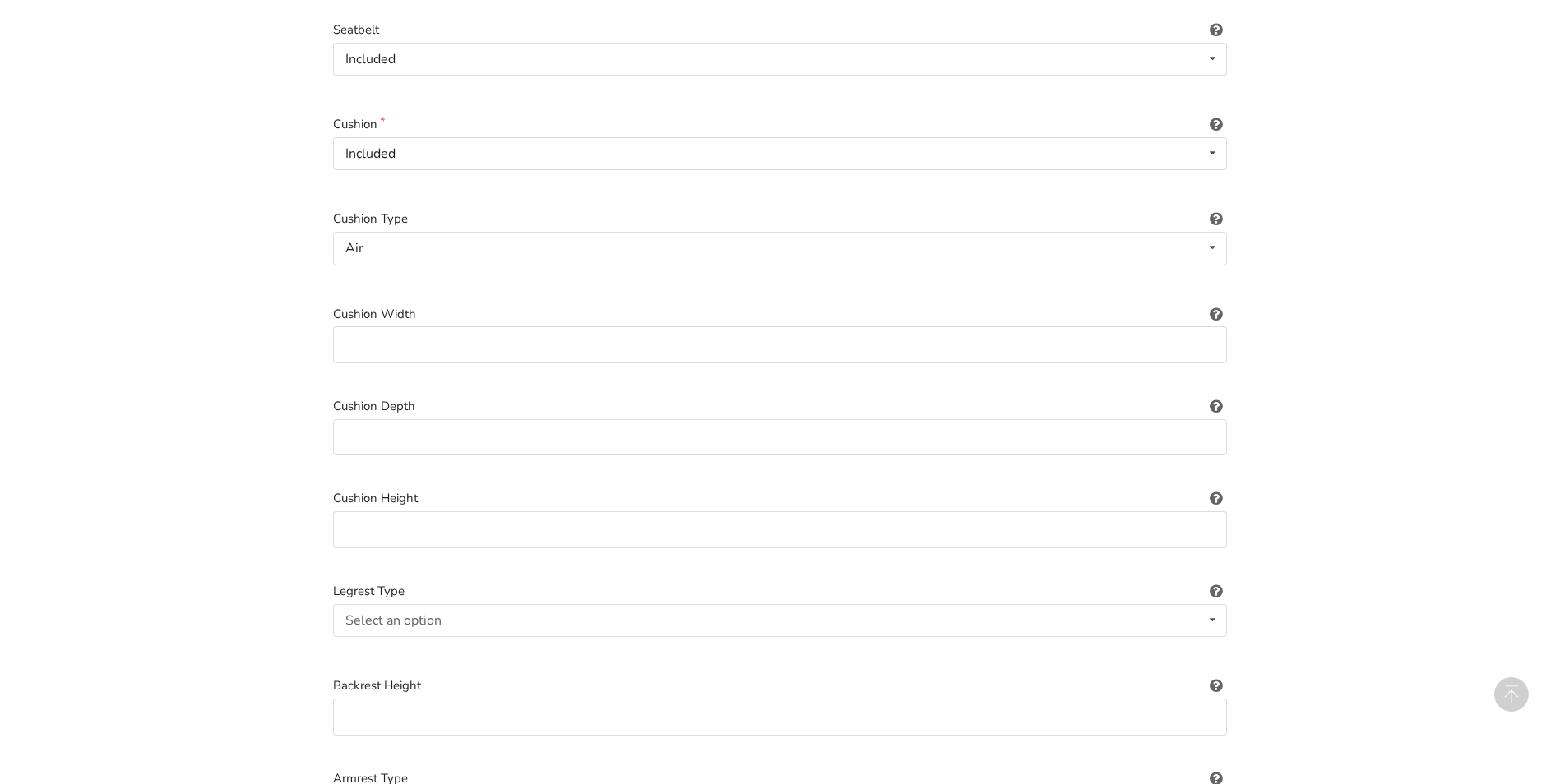
click at [1213, 397] on icon at bounding box center [1216, 403] width 16 height 13
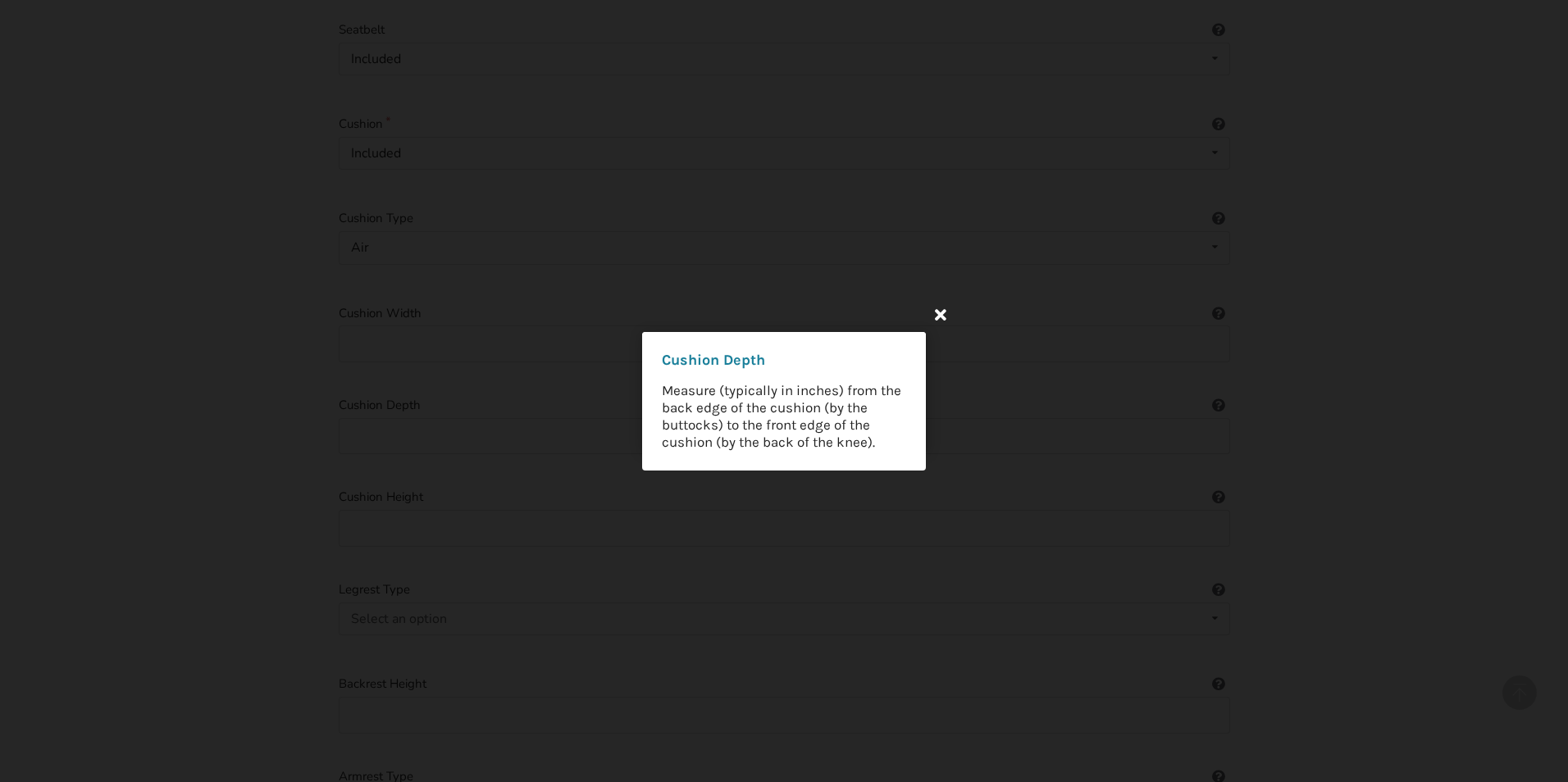
click at [940, 319] on icon at bounding box center [940, 314] width 30 height 30
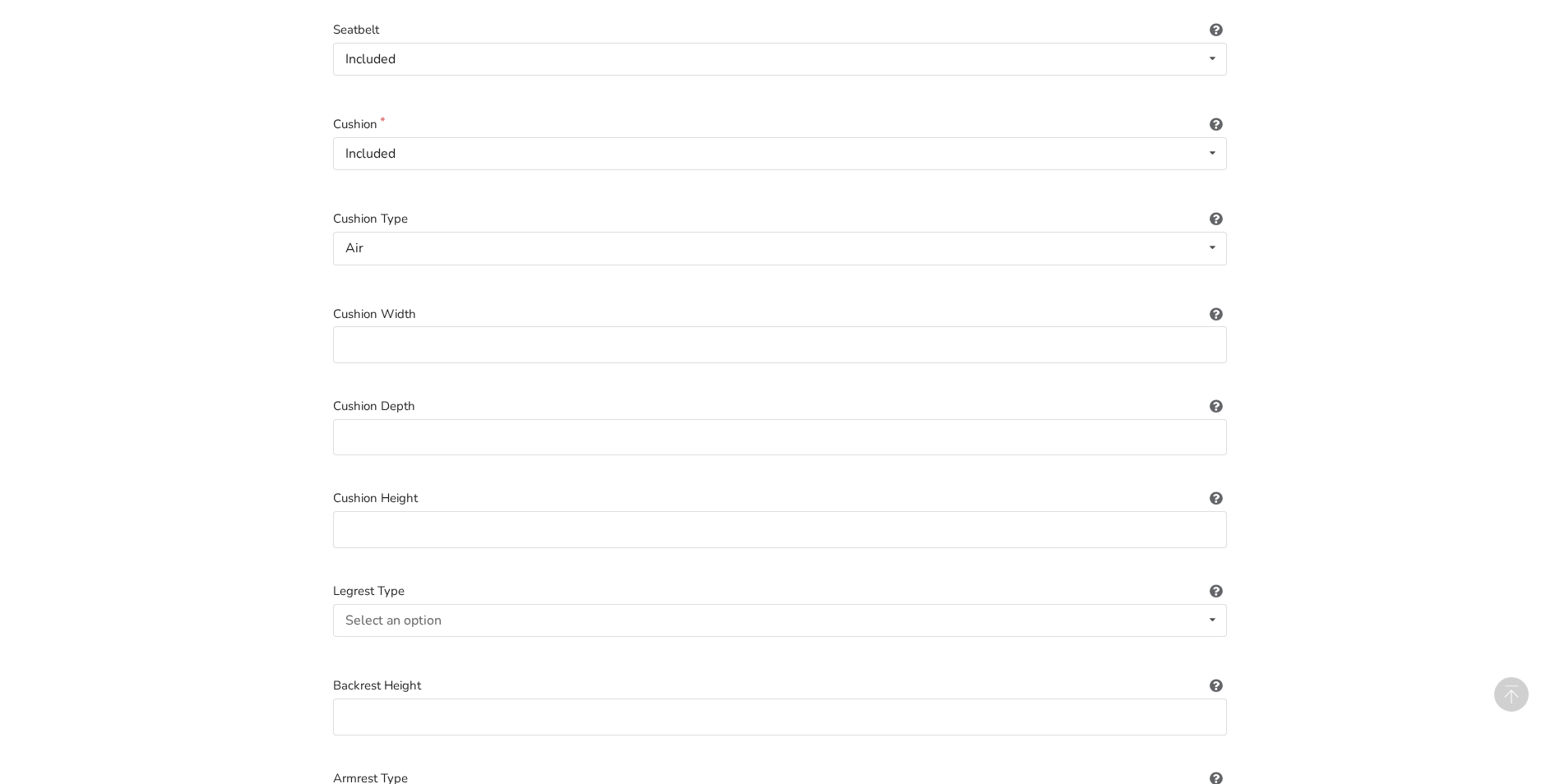
click at [1217, 489] on icon at bounding box center [1216, 495] width 16 height 13
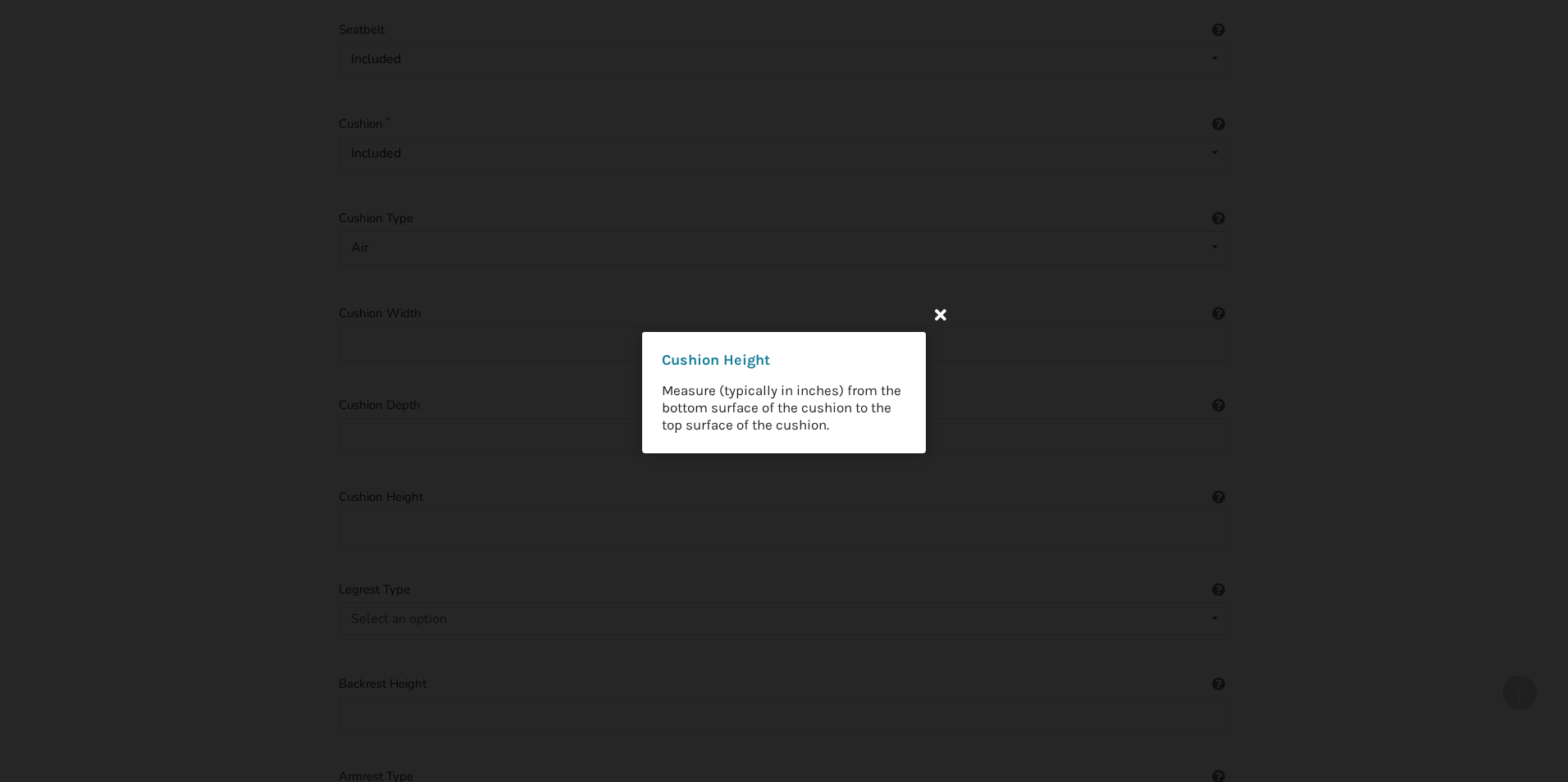
click at [950, 316] on icon at bounding box center [940, 314] width 30 height 30
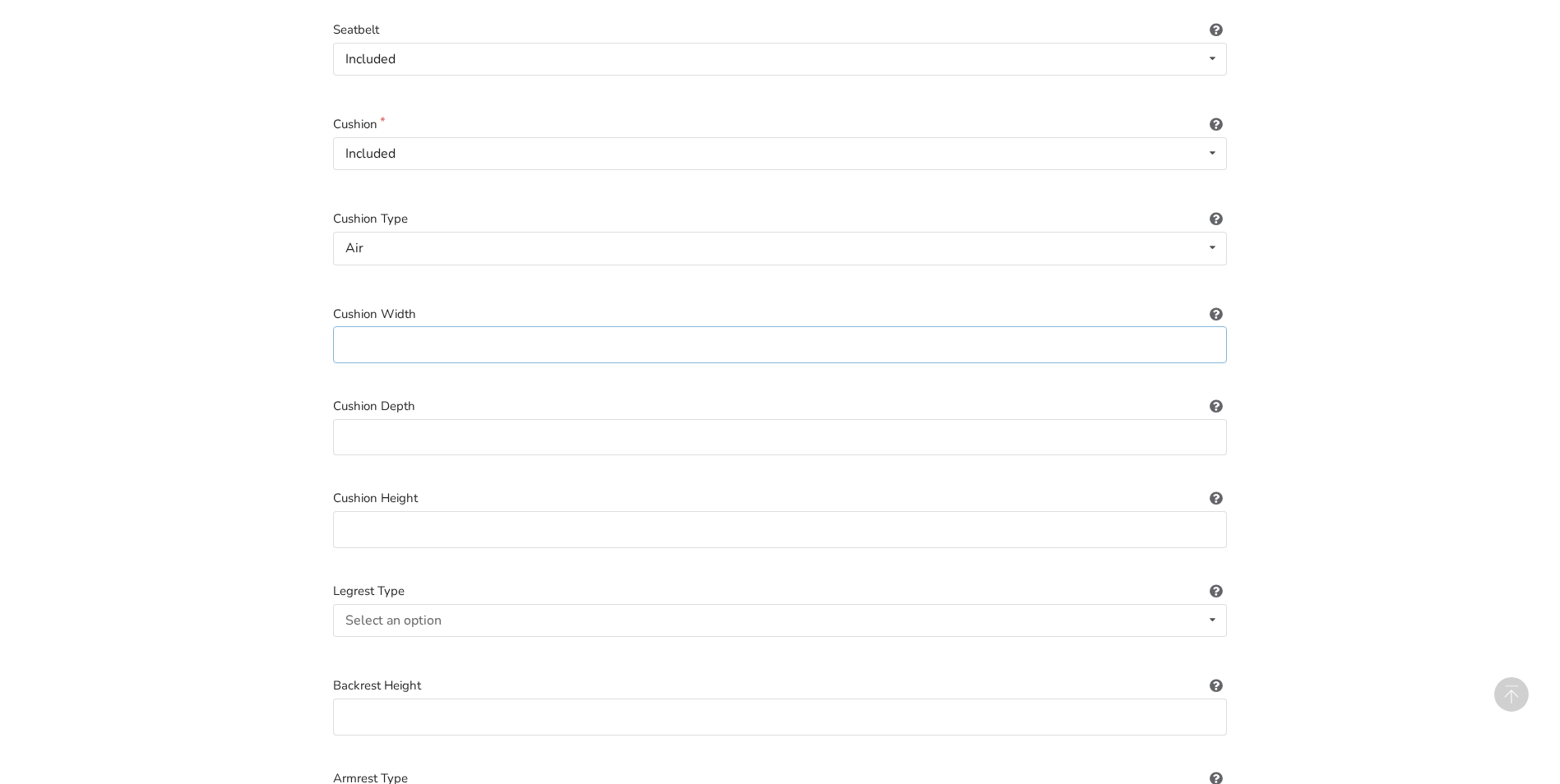
click at [727, 326] on input at bounding box center [779, 345] width 894 height 37
type input "18""
click at [547, 429] on input at bounding box center [779, 437] width 894 height 37
type input "19""
click at [410, 515] on input at bounding box center [779, 530] width 894 height 37
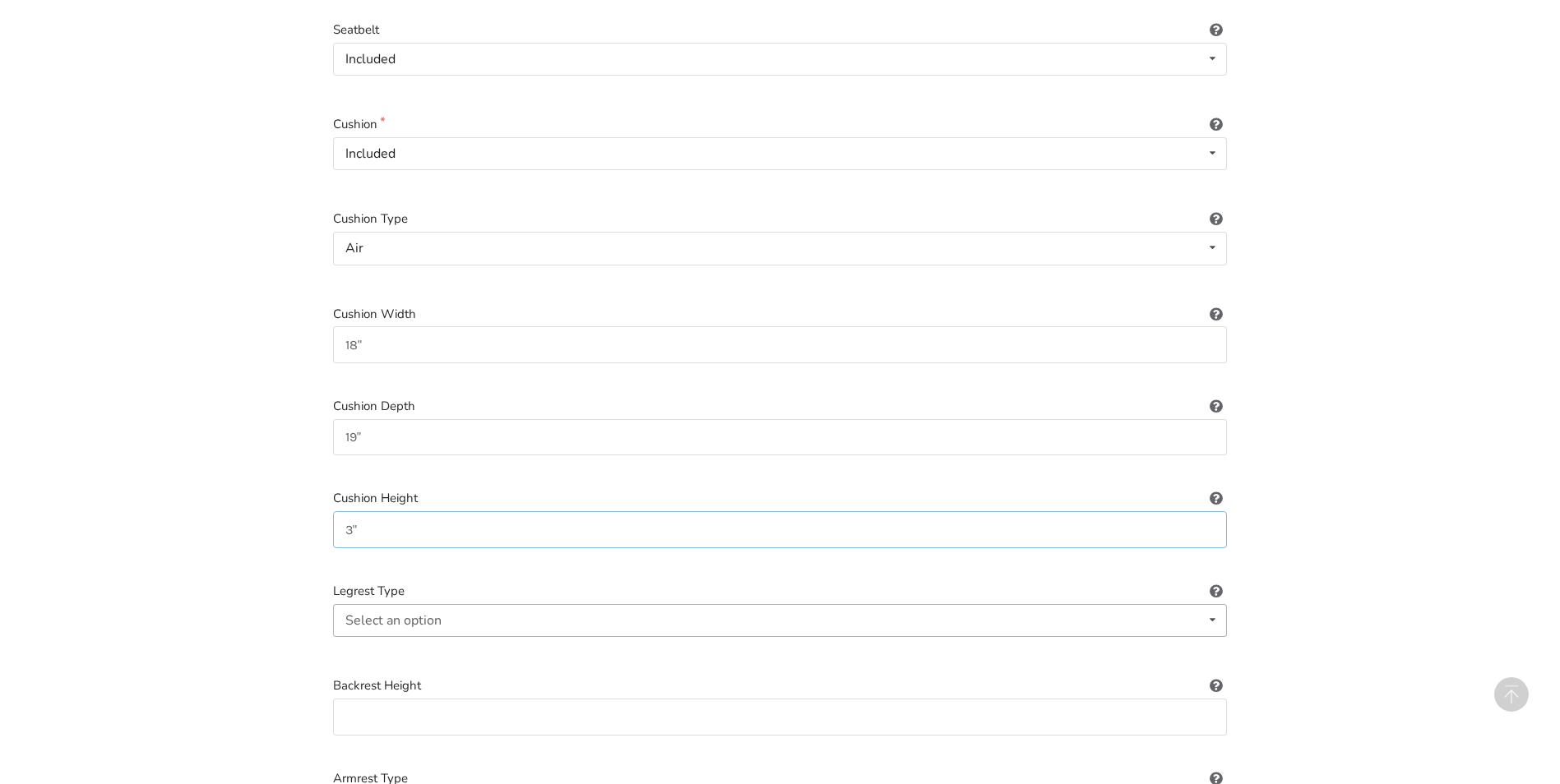
type input "3""
click at [1211, 604] on icon at bounding box center [1212, 619] width 24 height 31
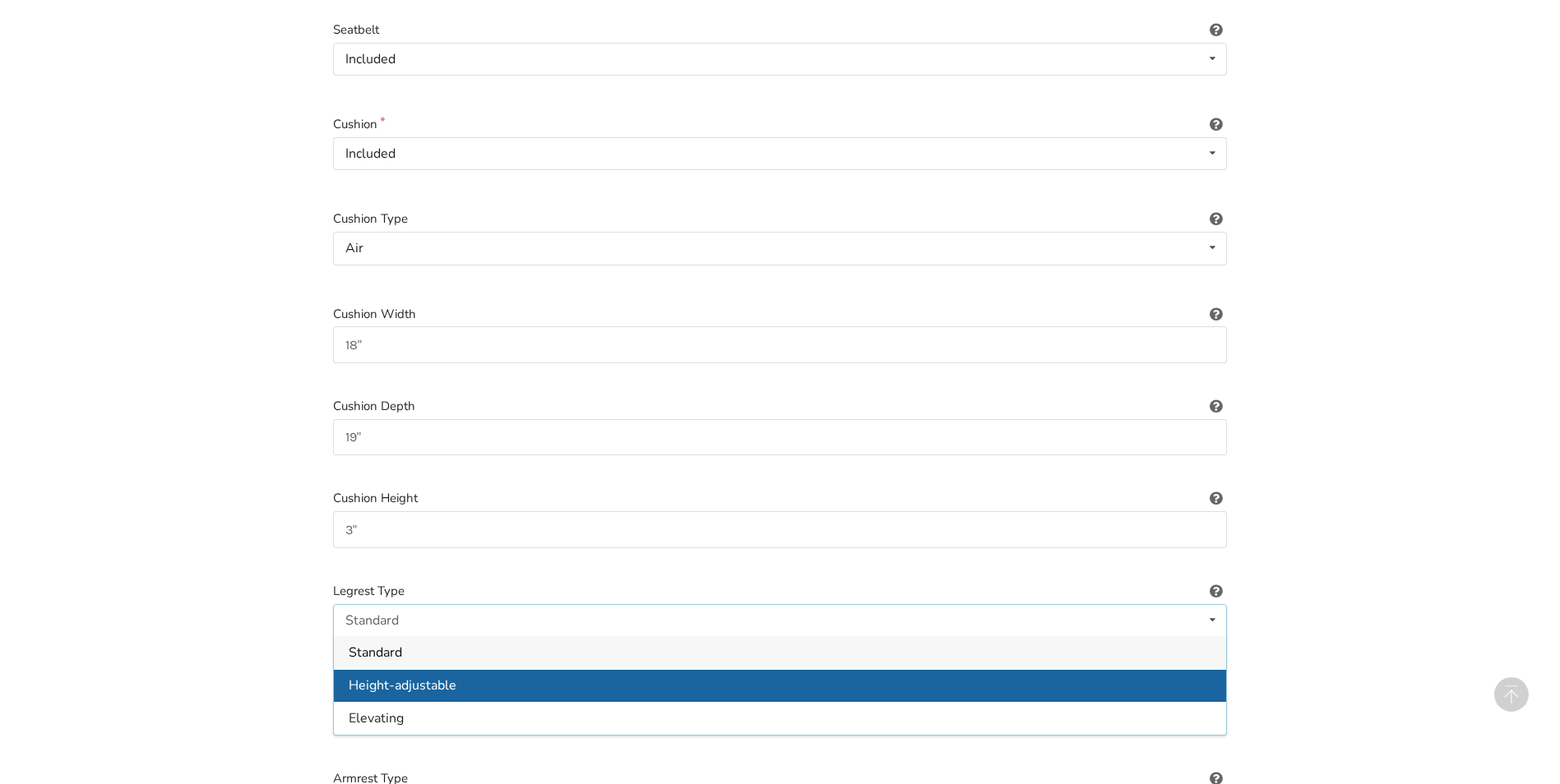
click at [571, 671] on div "Height-adjustable" at bounding box center [779, 685] width 892 height 33
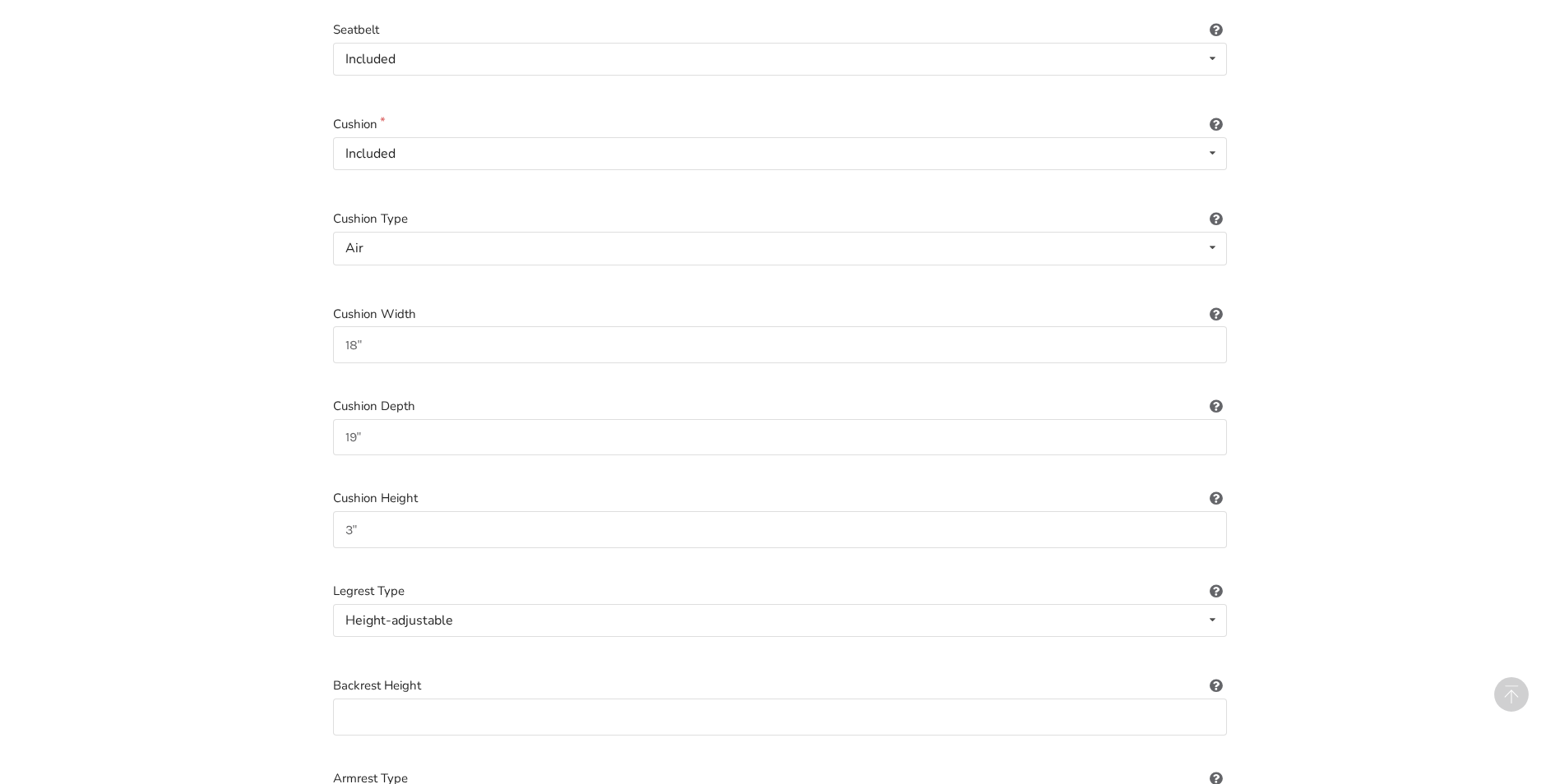
click at [1220, 677] on icon at bounding box center [1216, 683] width 16 height 13
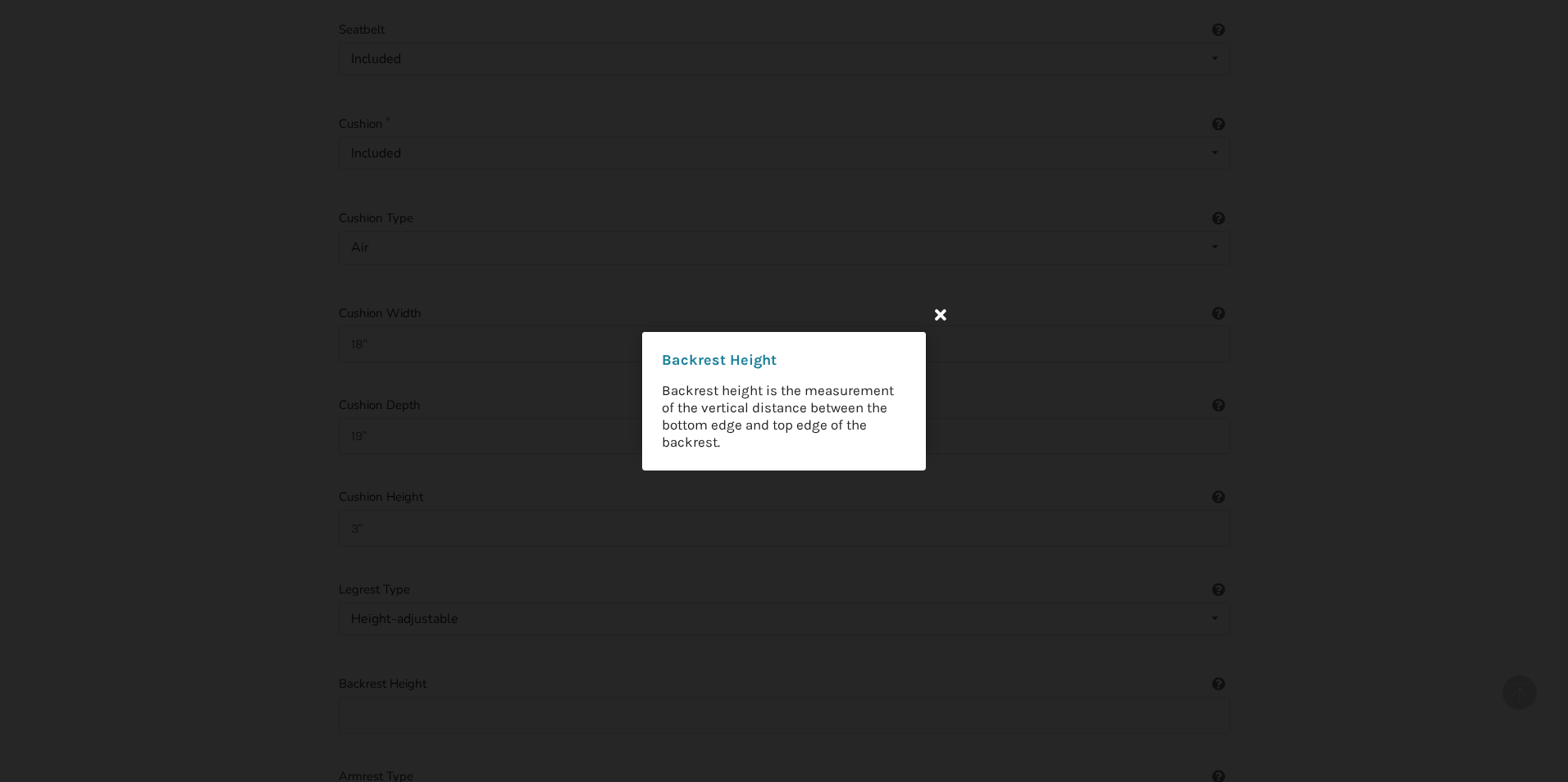
click at [933, 313] on icon at bounding box center [940, 314] width 30 height 30
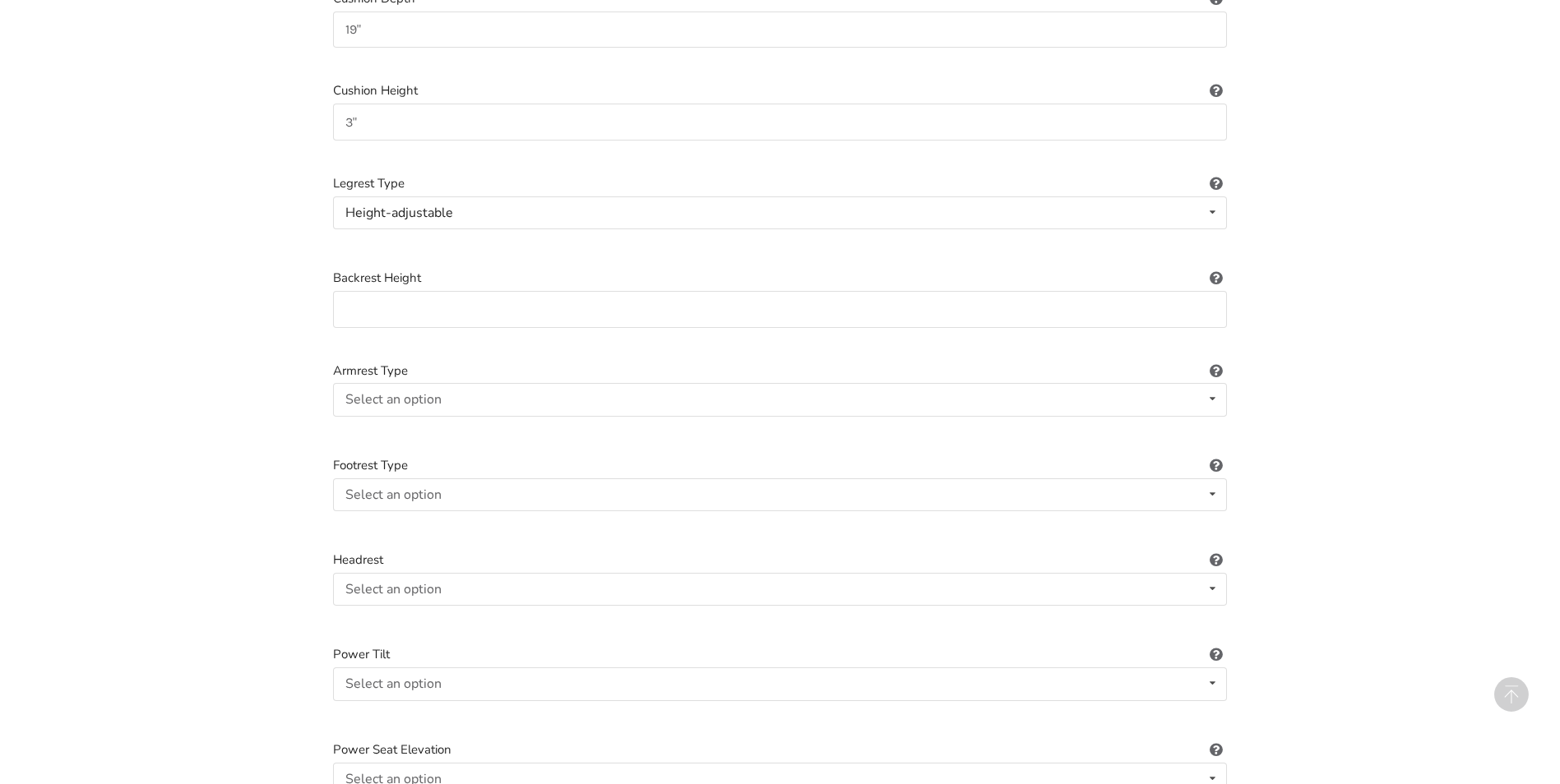
scroll to position [1145, 0]
click at [1214, 380] on icon at bounding box center [1212, 395] width 24 height 31
click at [1213, 573] on icon at bounding box center [1212, 585] width 24 height 31
click at [1290, 561] on div "1. Equipment Type 2. Images 3. Basic Information 4. Additional Details 5. Previ…" at bounding box center [780, 330] width 1560 height 2804
click at [1215, 666] on icon at bounding box center [1212, 680] width 24 height 31
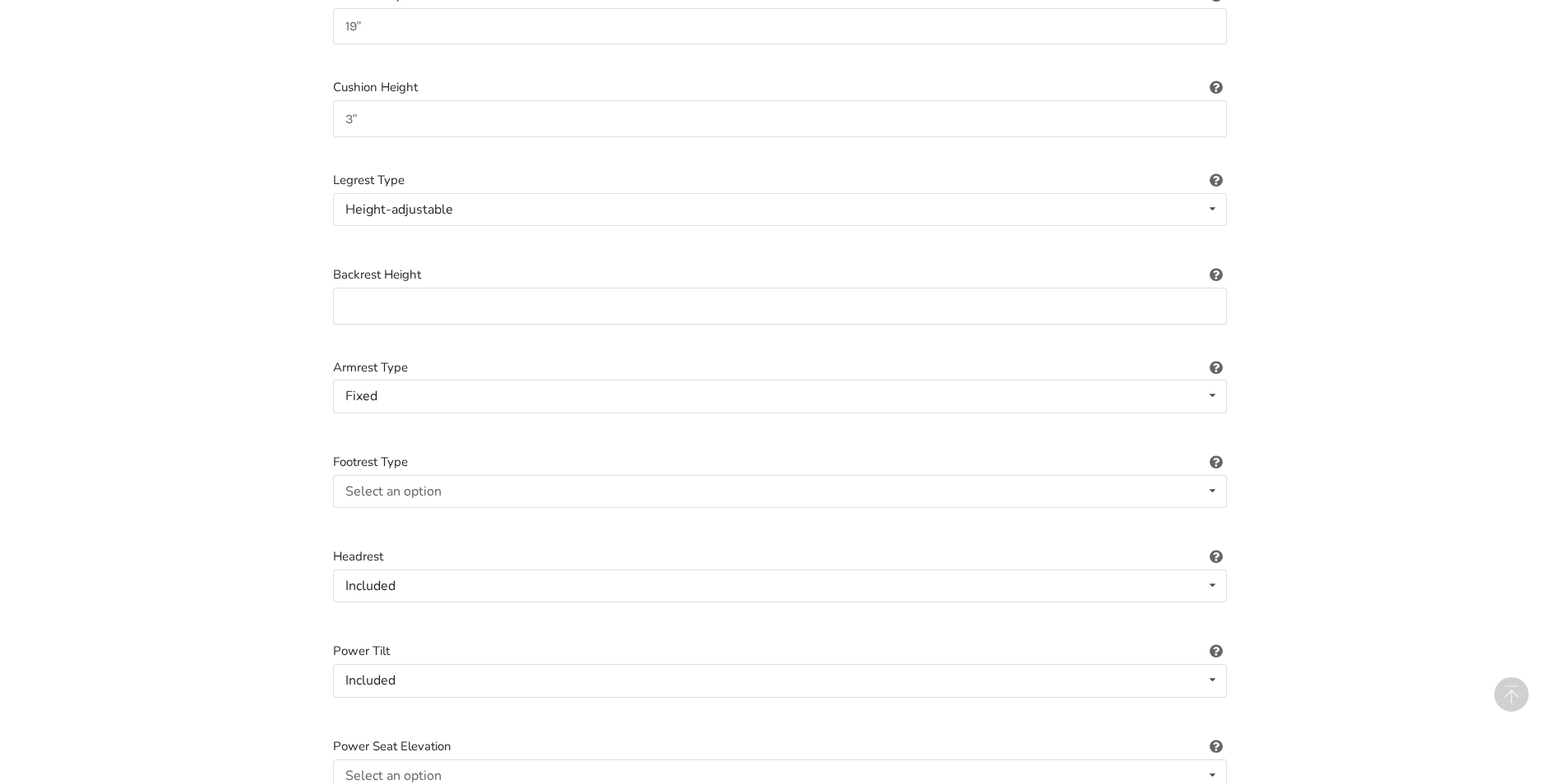
click at [1365, 604] on div "1. Equipment Type 2. Images 3. Basic Information 4. Additional Details 5. Previ…" at bounding box center [780, 330] width 1560 height 2804
click at [1217, 667] on icon at bounding box center [1212, 680] width 24 height 31
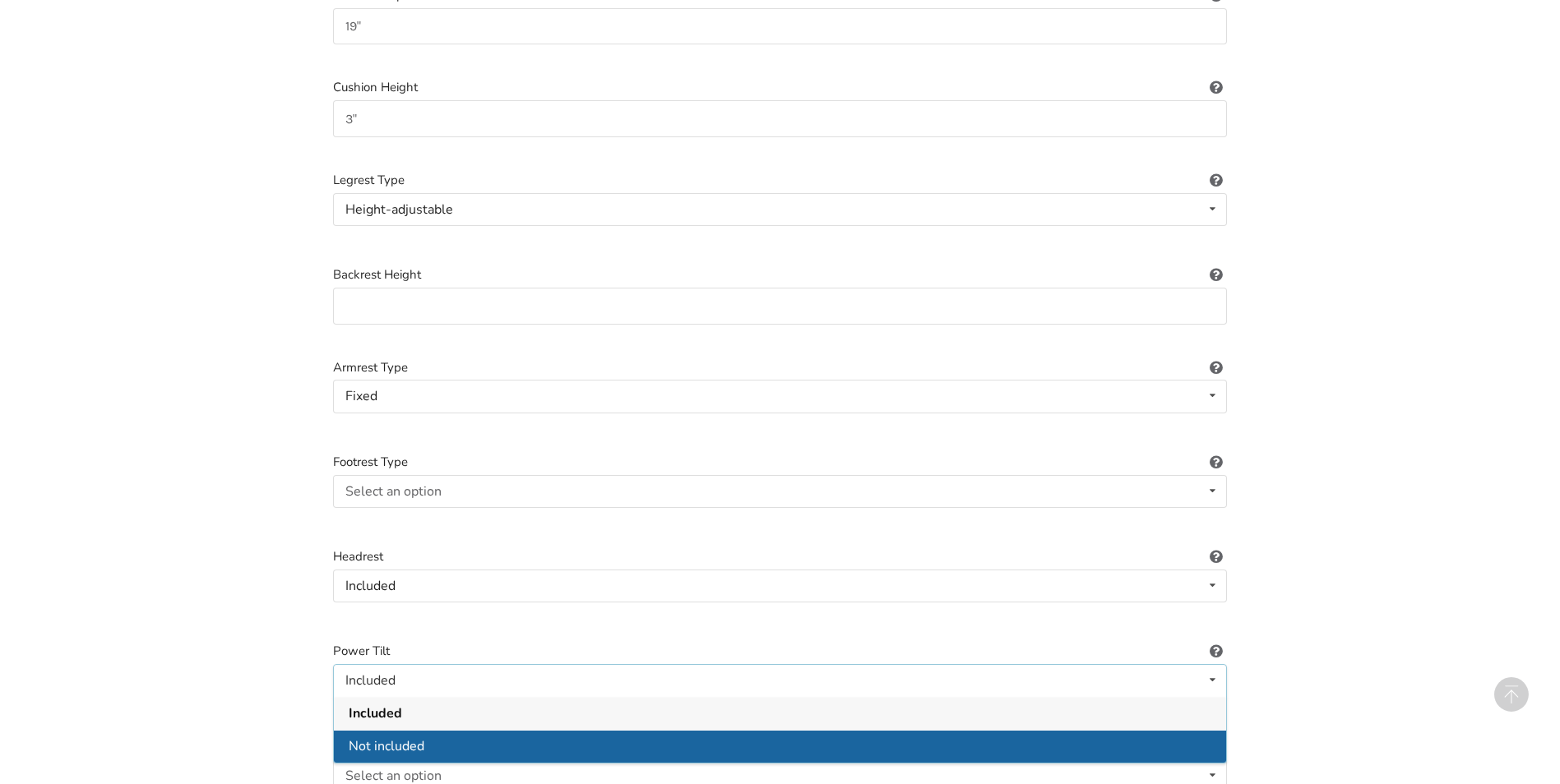
click at [422, 737] on span "Not included" at bounding box center [386, 746] width 76 height 18
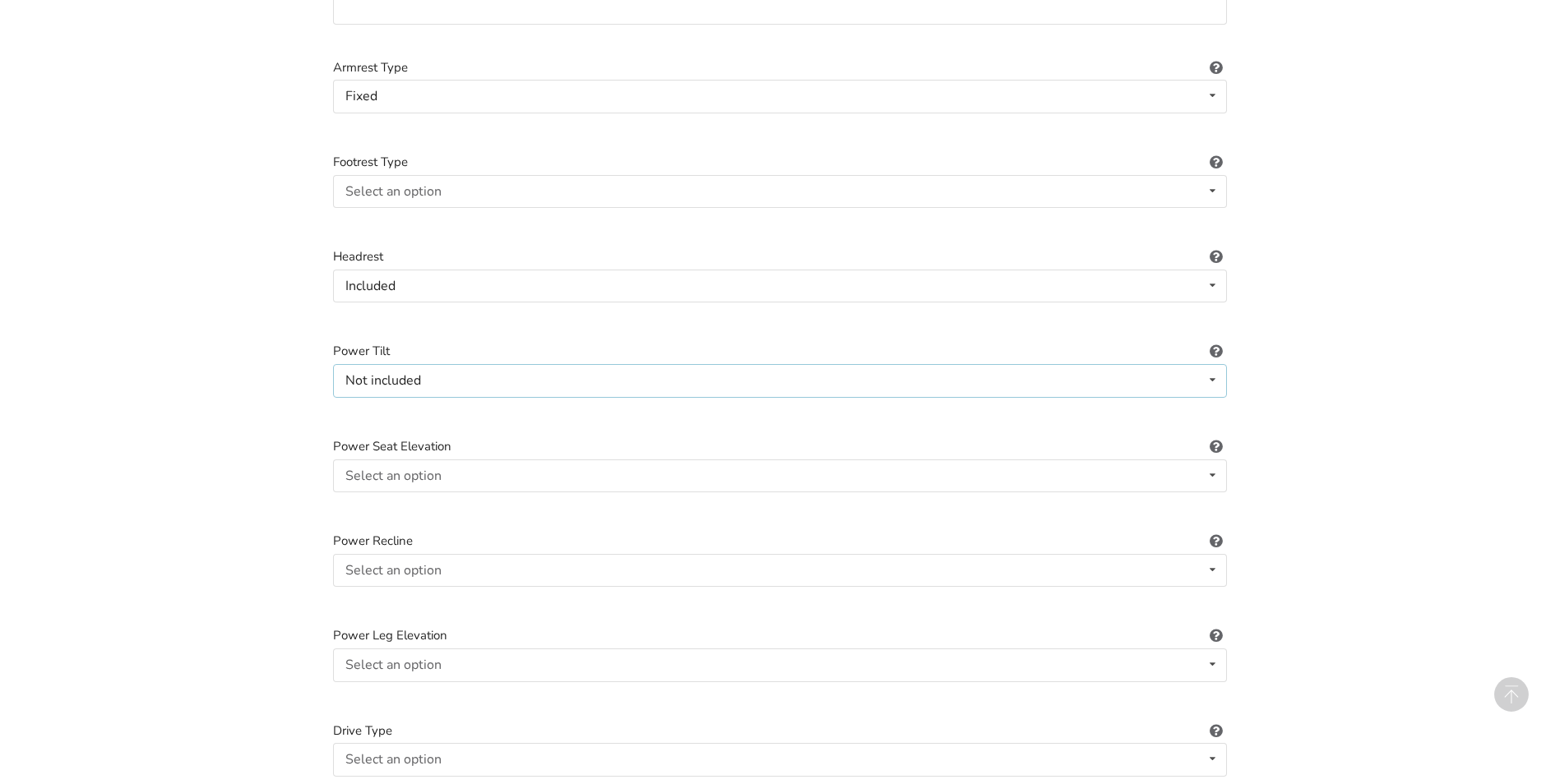
scroll to position [1481, 0]
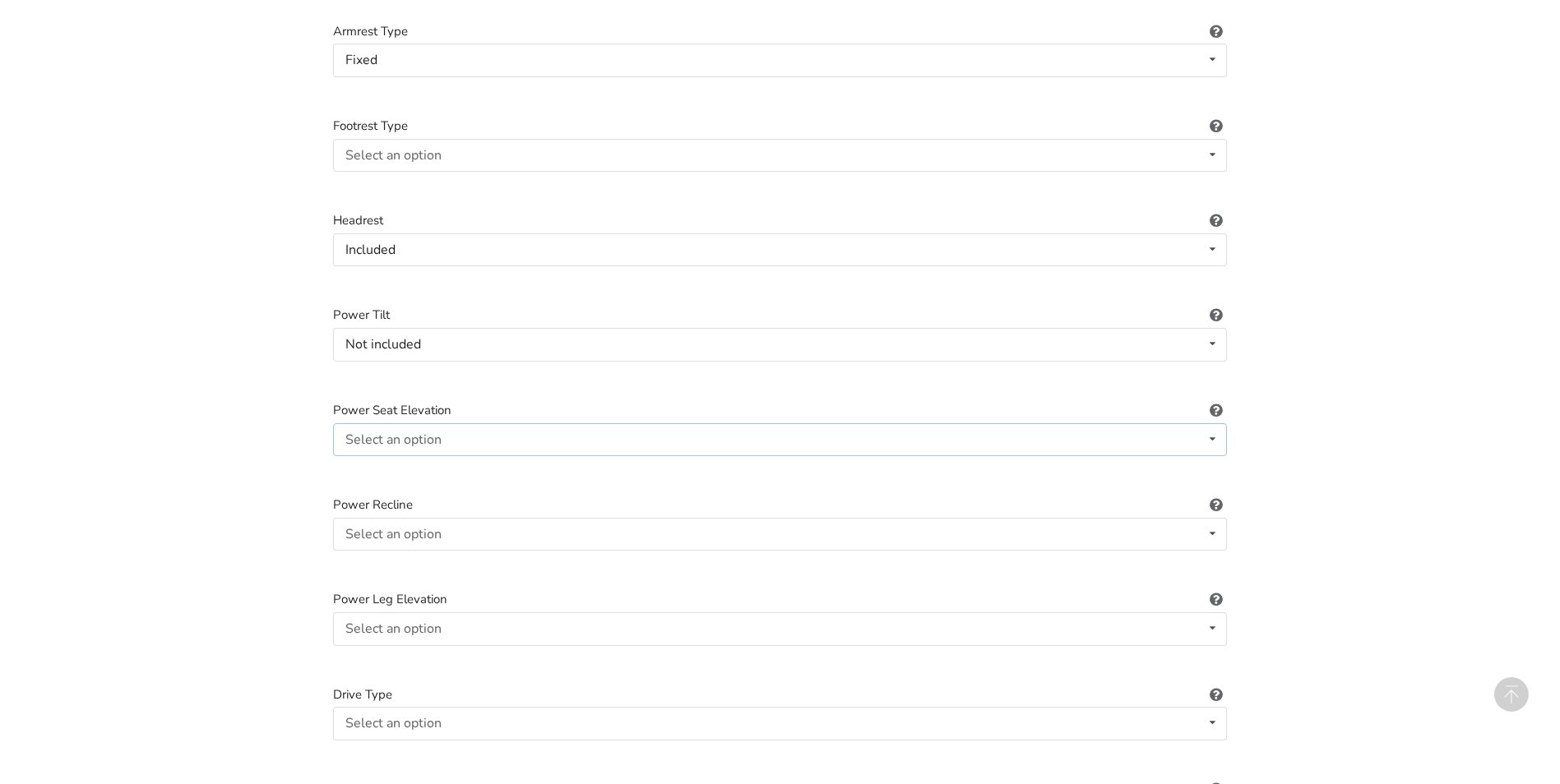
click at [1213, 424] on icon at bounding box center [1212, 439] width 24 height 31
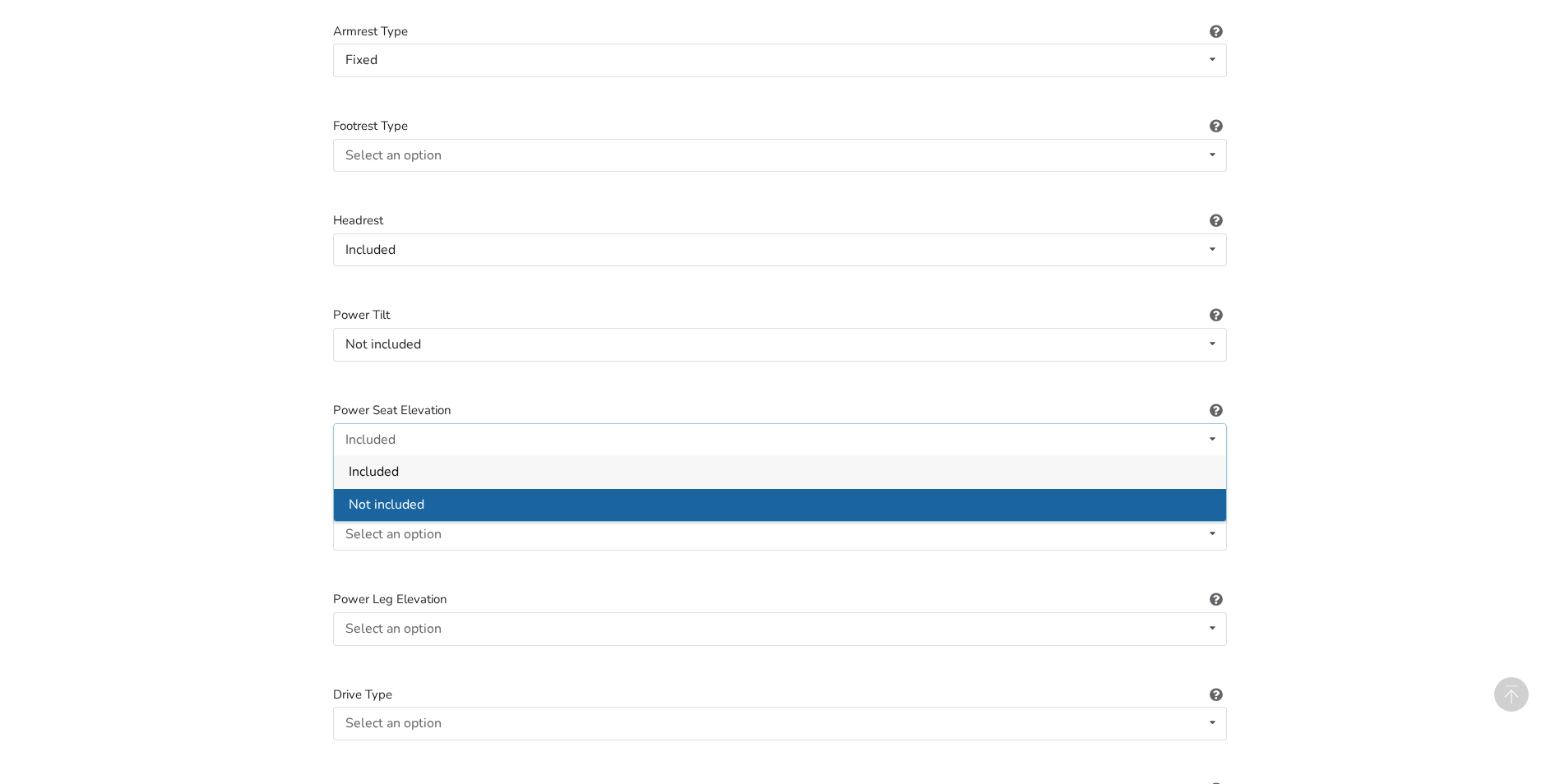
click at [433, 491] on div "Not included" at bounding box center [779, 504] width 892 height 33
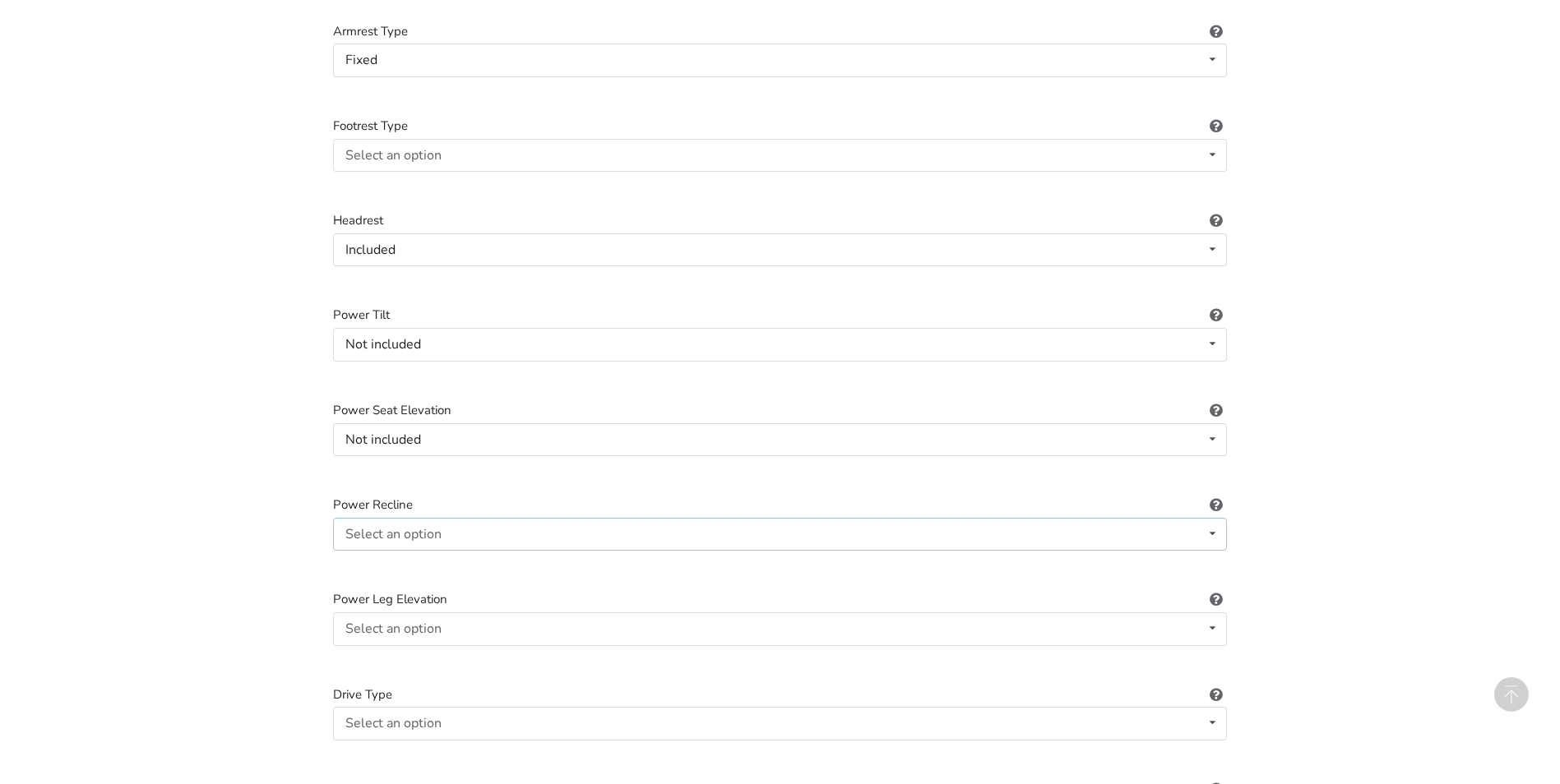
click at [1214, 519] on icon at bounding box center [1212, 533] width 24 height 31
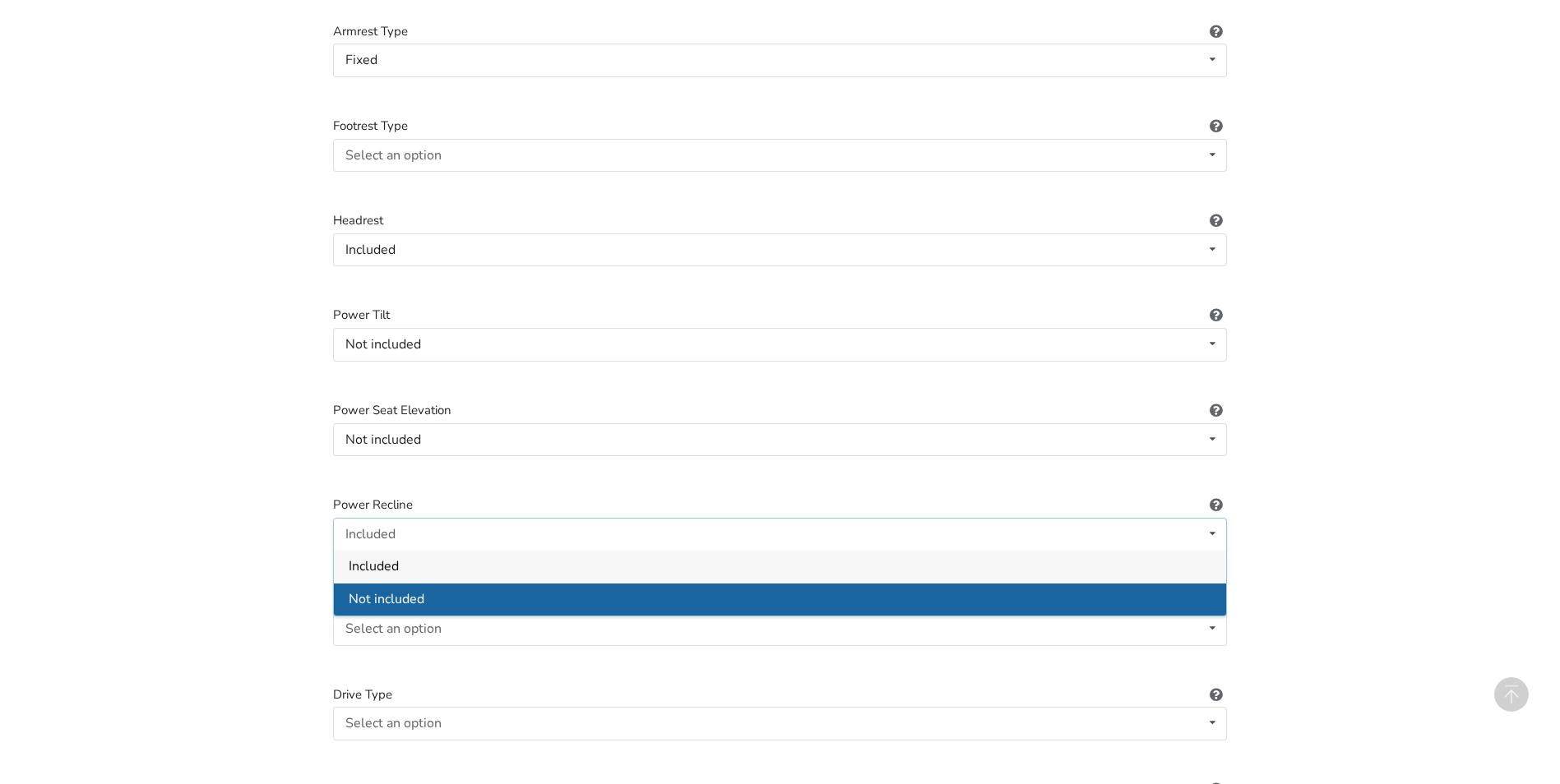
click at [393, 591] on span "Not included" at bounding box center [386, 599] width 76 height 18
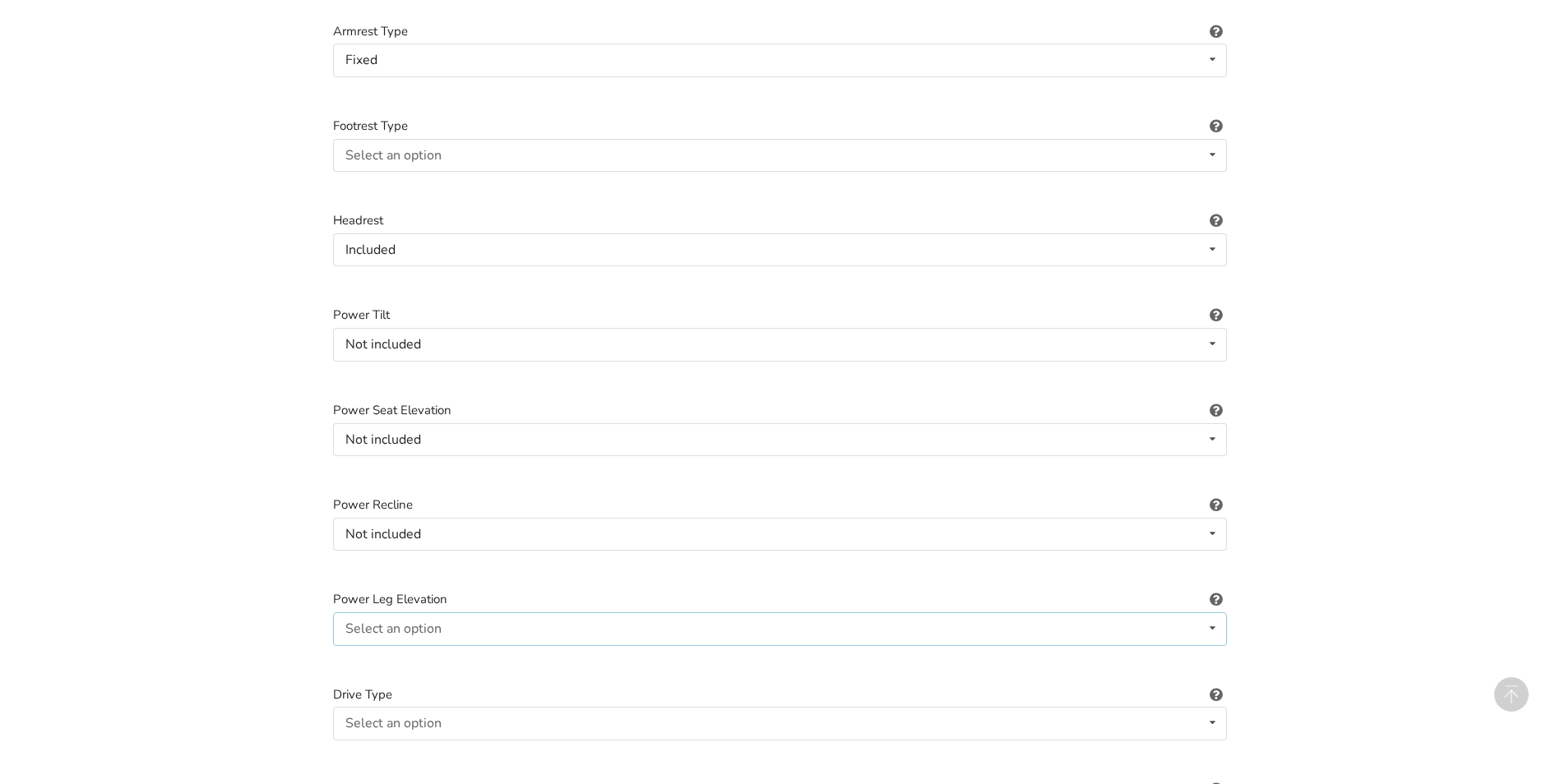
click at [1213, 613] on icon at bounding box center [1212, 628] width 24 height 31
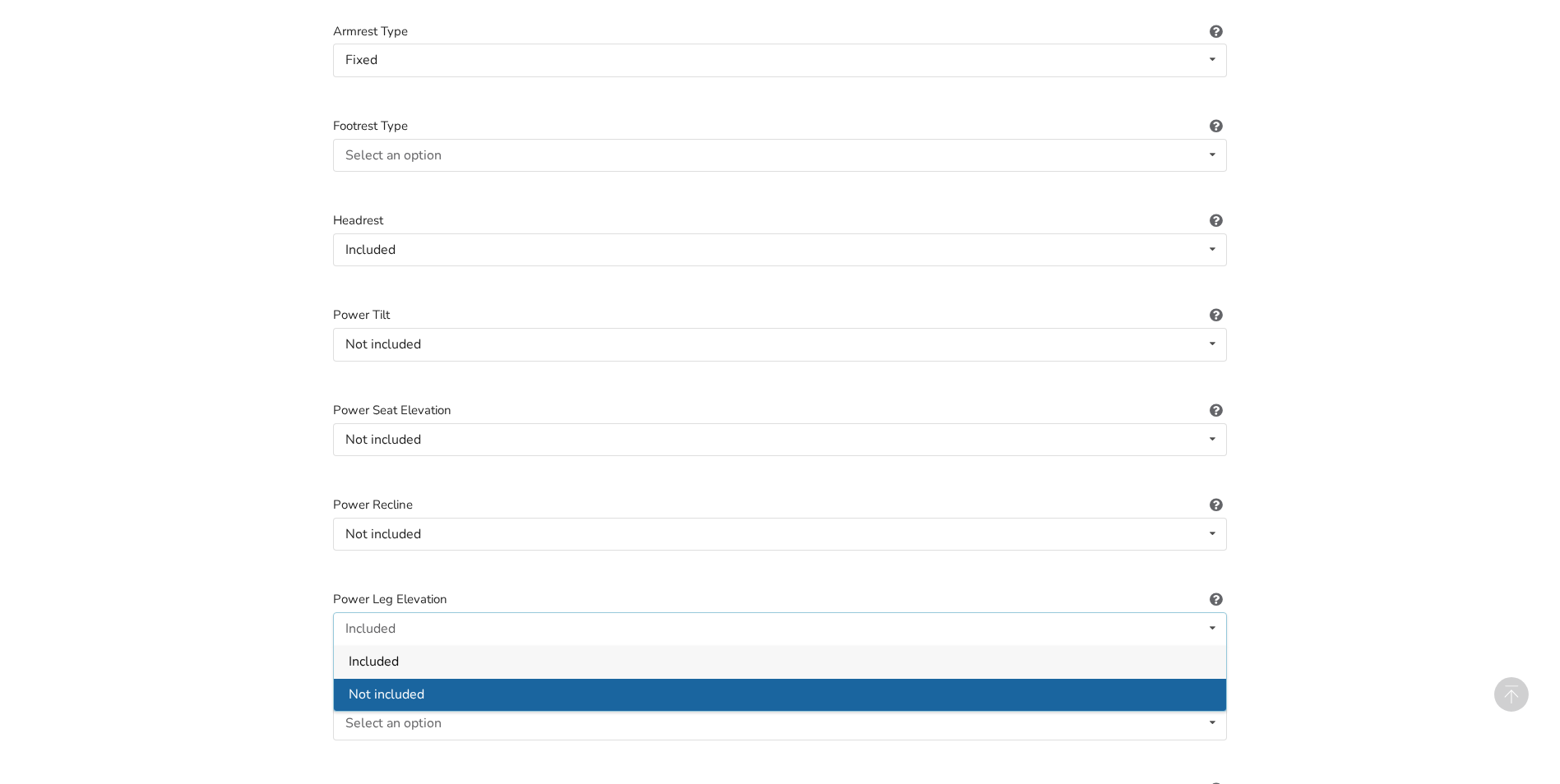
click at [502, 678] on div "Not included" at bounding box center [779, 693] width 892 height 33
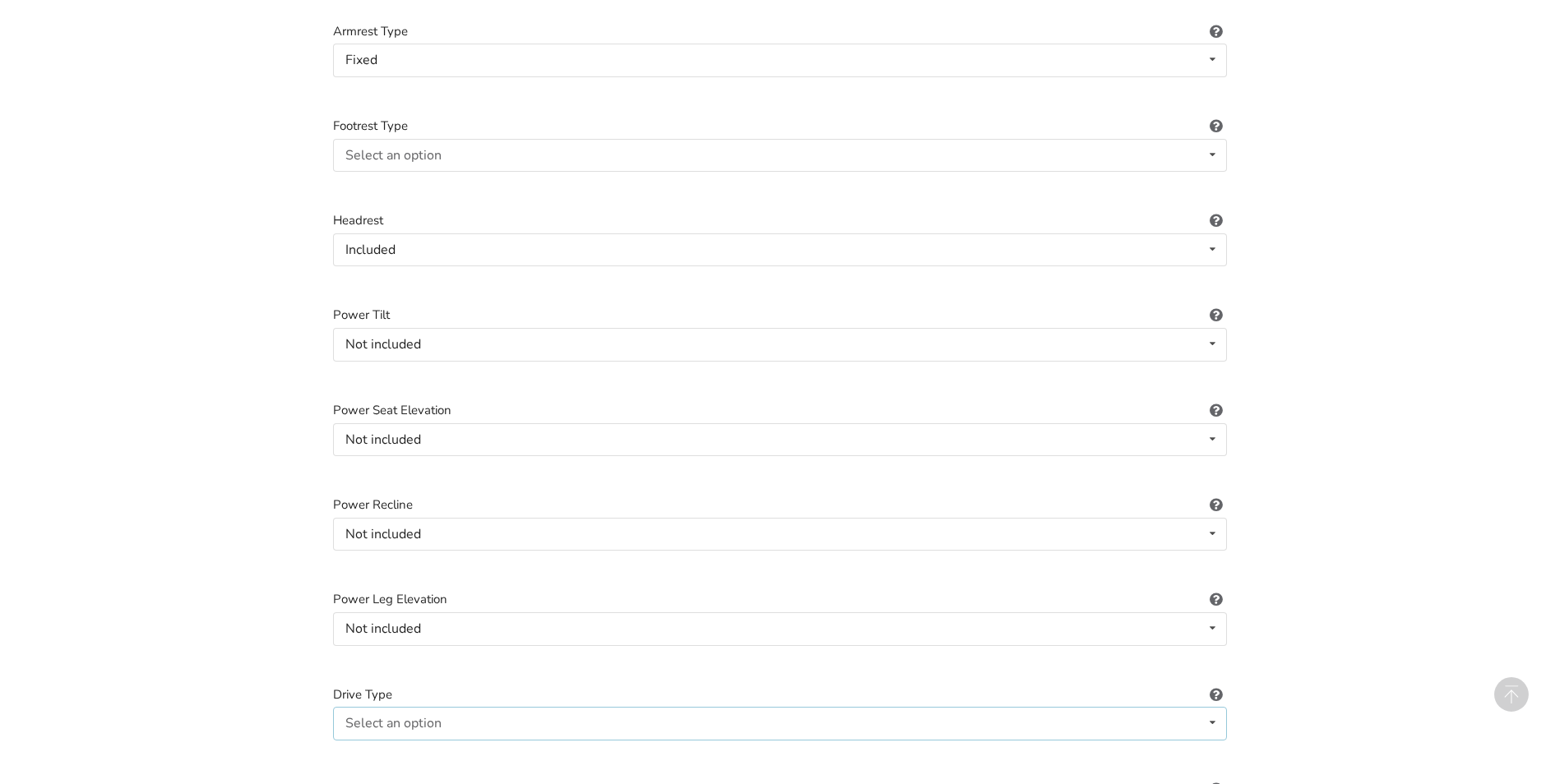
click at [1204, 707] on icon at bounding box center [1212, 722] width 24 height 31
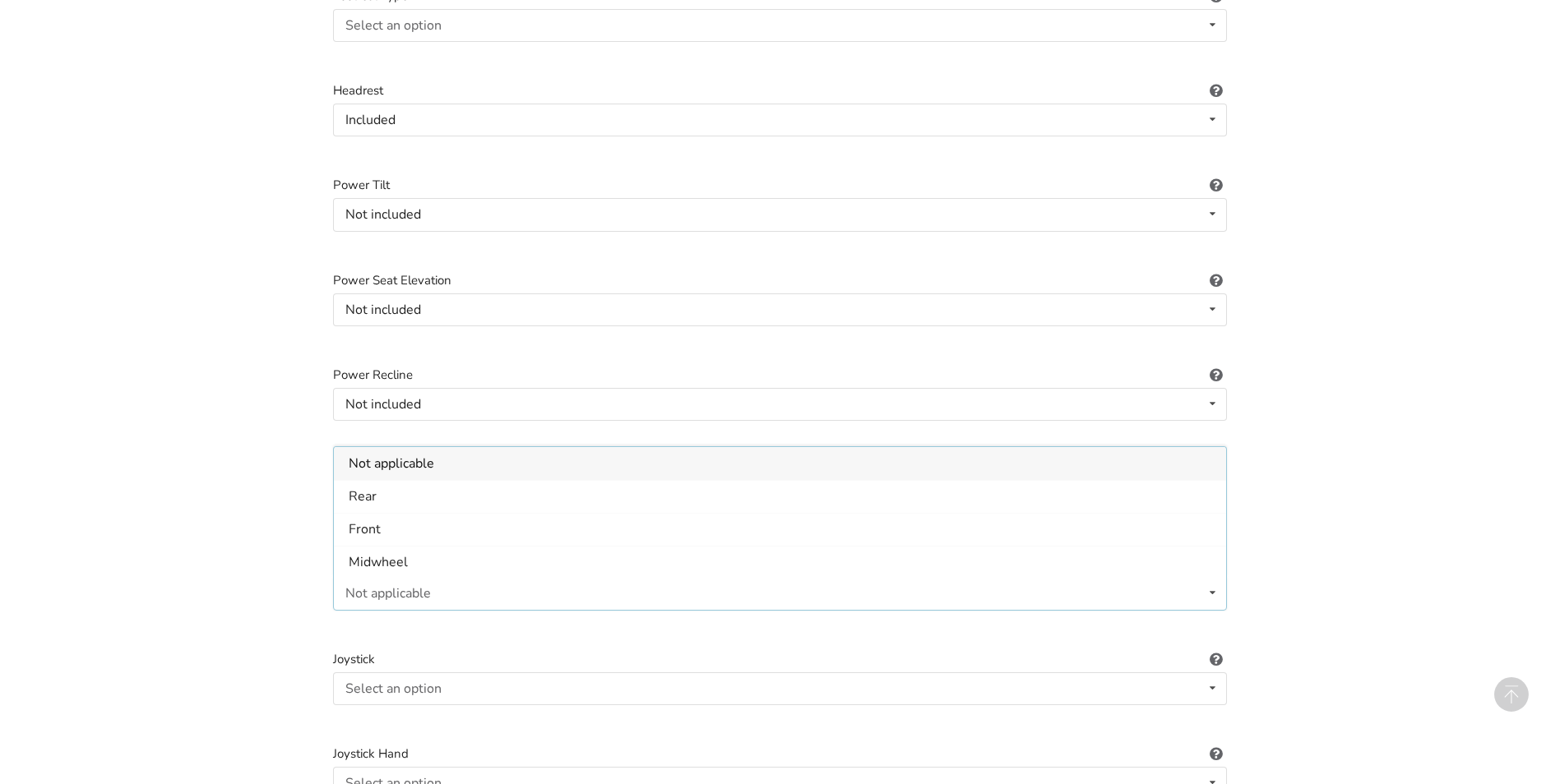
scroll to position [1617, 0]
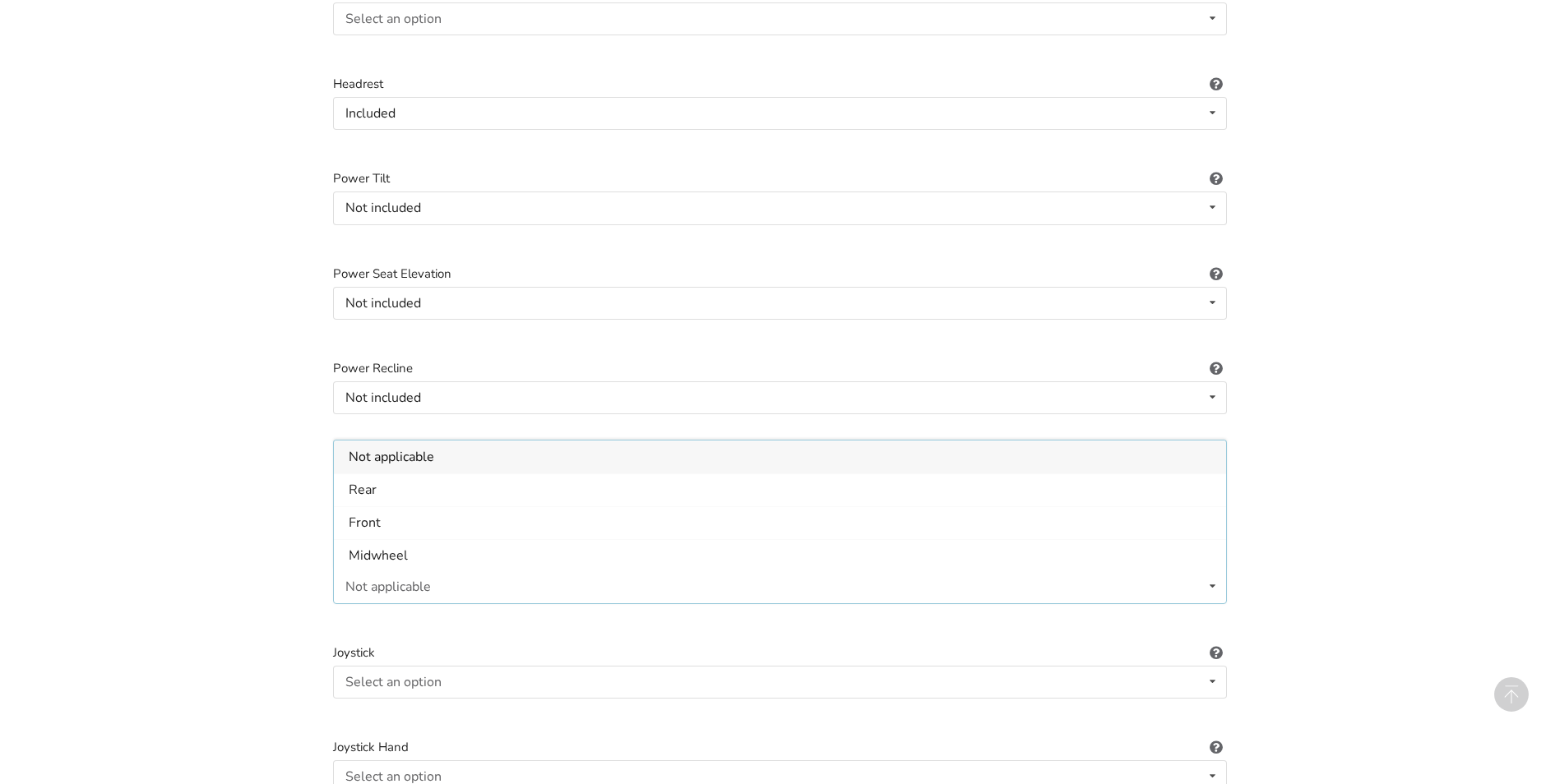
click at [595, 576] on div "Not applicable Not applicable Rear Front Midwheel" at bounding box center [779, 586] width 894 height 33
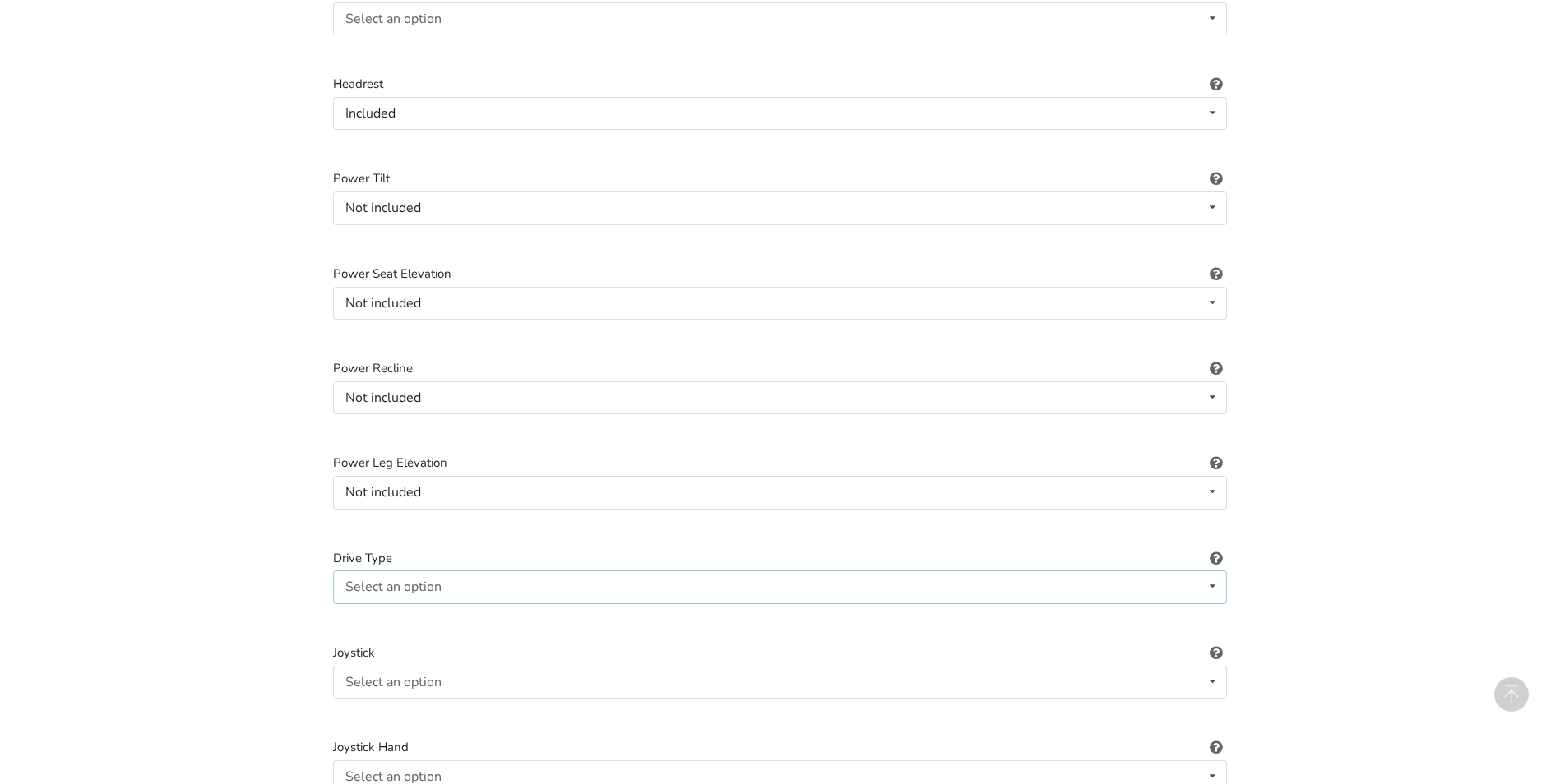
click at [1212, 573] on icon at bounding box center [1212, 586] width 24 height 31
click at [430, 611] on span "Not applicable" at bounding box center [391, 619] width 85 height 18
click at [1213, 668] on icon at bounding box center [1212, 681] width 24 height 31
click at [407, 676] on div "Not applicable" at bounding box center [387, 682] width 85 height 13
click at [1213, 666] on icon at bounding box center [1212, 681] width 24 height 31
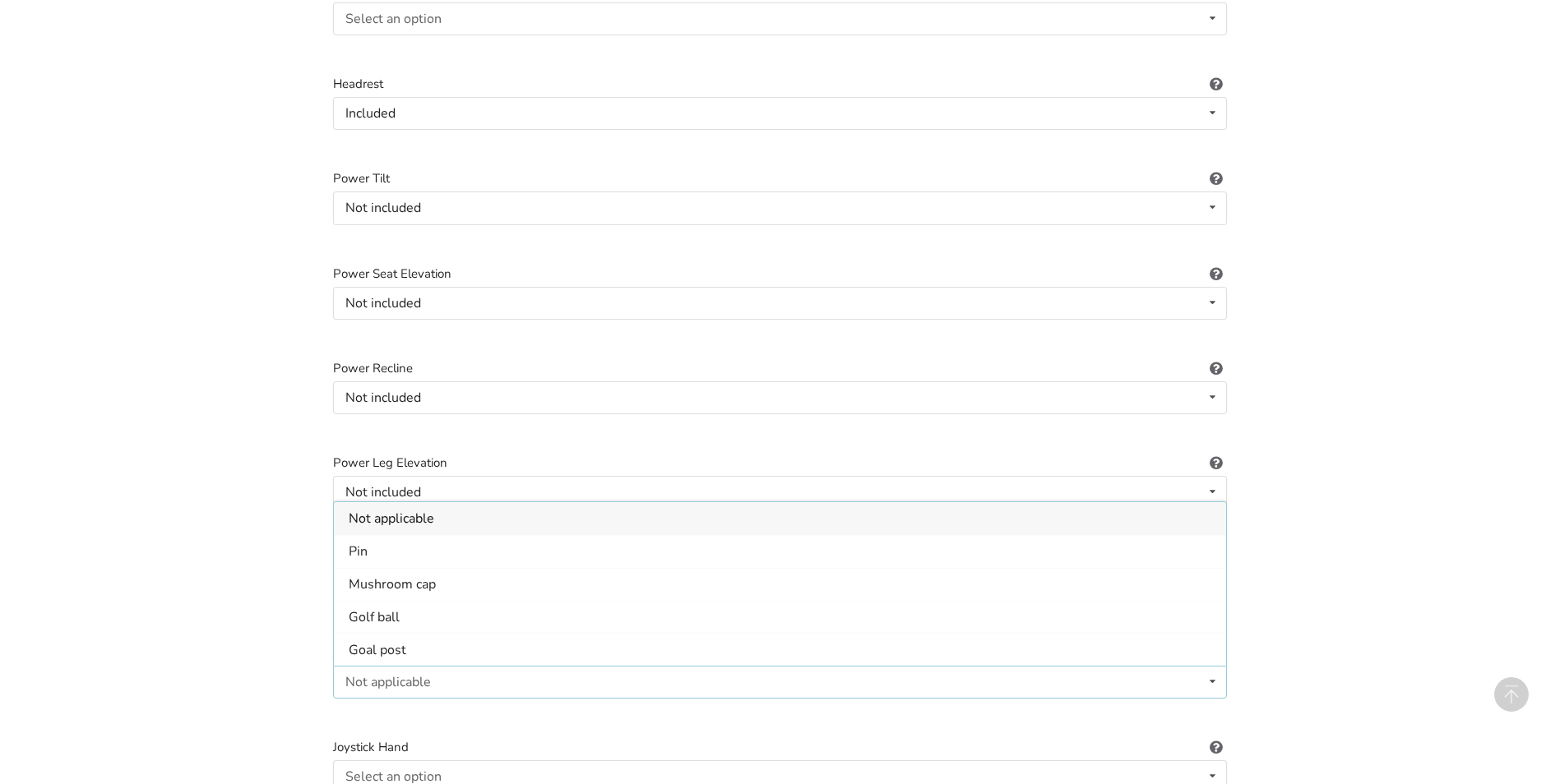
click at [416, 676] on div "Not applicable" at bounding box center [387, 682] width 85 height 13
click at [438, 676] on div "Select an option" at bounding box center [393, 682] width 96 height 13
click at [454, 511] on div "Not applicable" at bounding box center [779, 518] width 892 height 33
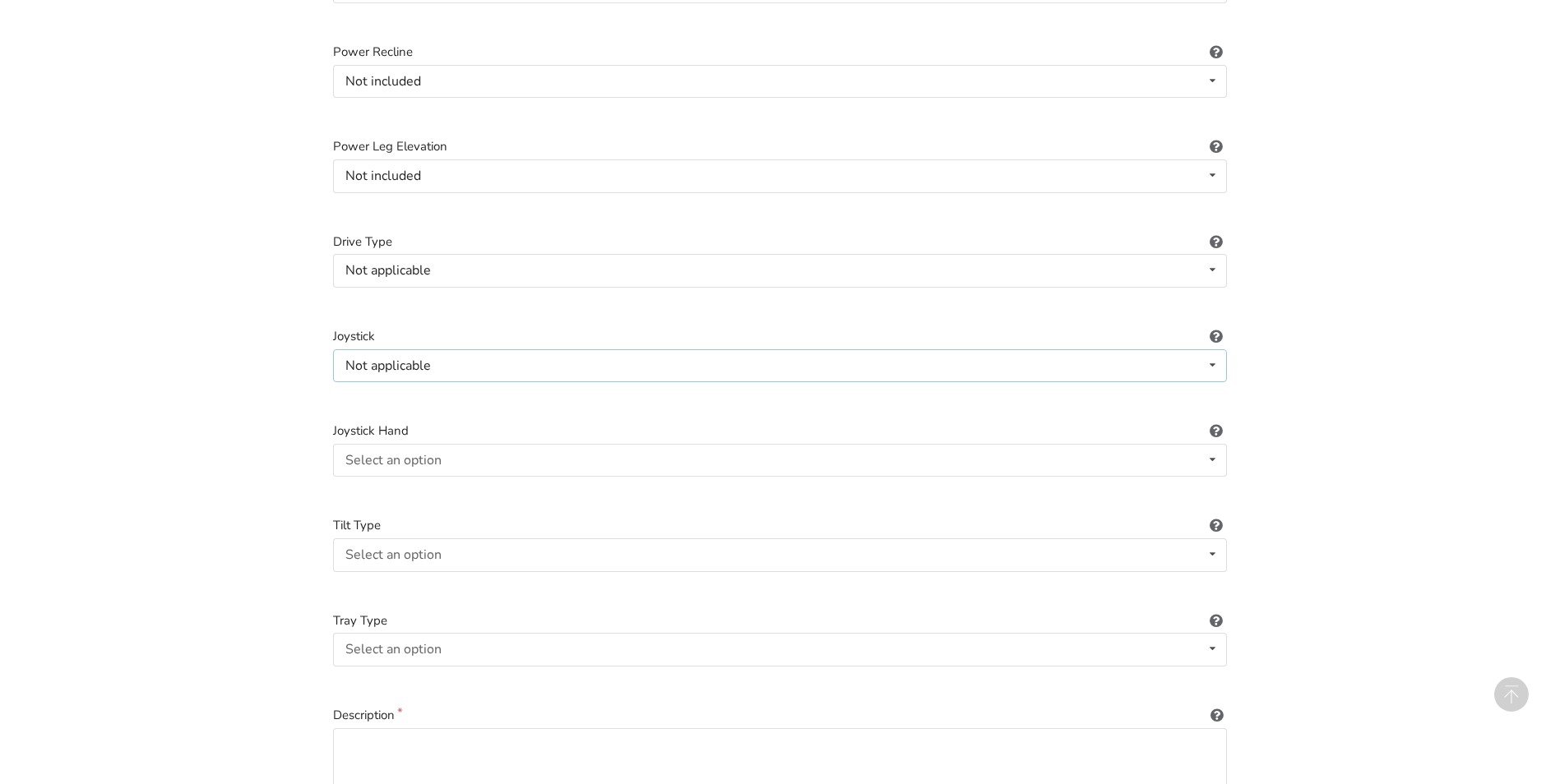
scroll to position [1937, 0]
click at [1212, 443] on icon at bounding box center [1212, 457] width 24 height 31
click at [429, 451] on div "Not applicable" at bounding box center [387, 457] width 85 height 13
click at [438, 451] on div "Select an option" at bounding box center [393, 457] width 96 height 13
click at [427, 480] on span "Not applicable" at bounding box center [391, 489] width 85 height 18
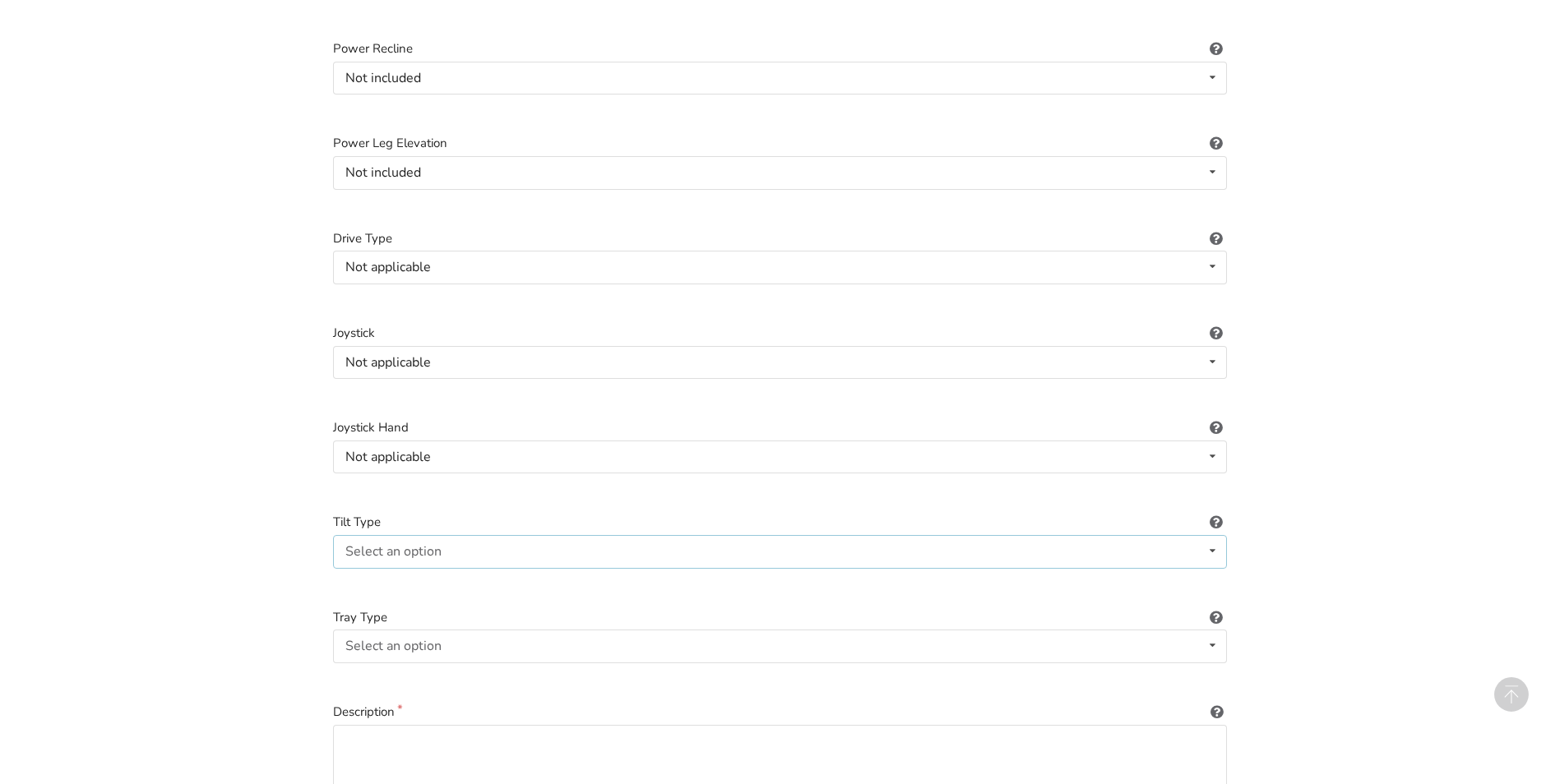
click at [1208, 536] on icon at bounding box center [1212, 551] width 24 height 31
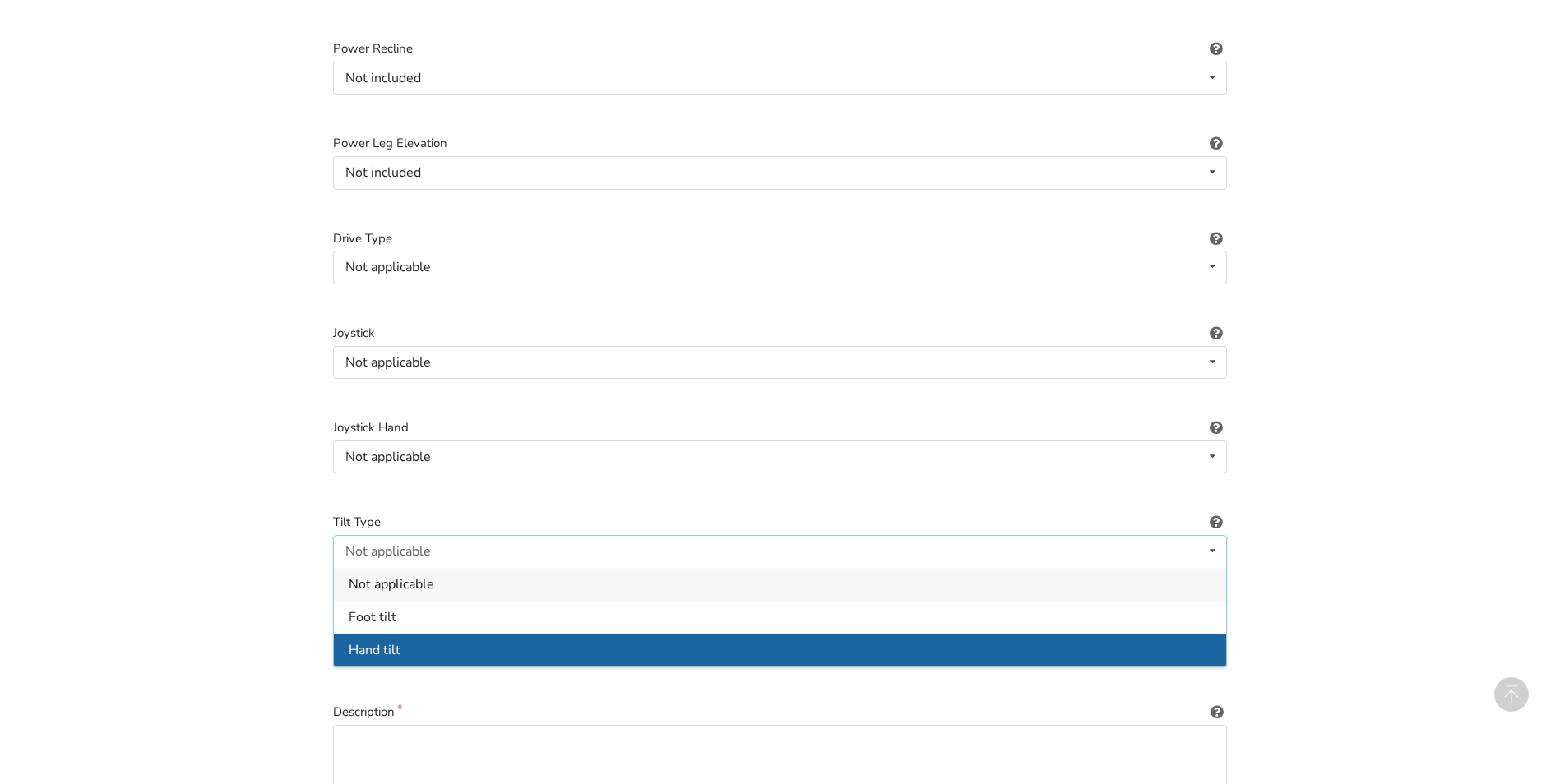
click at [417, 636] on div "Hand tilt" at bounding box center [779, 648] width 892 height 33
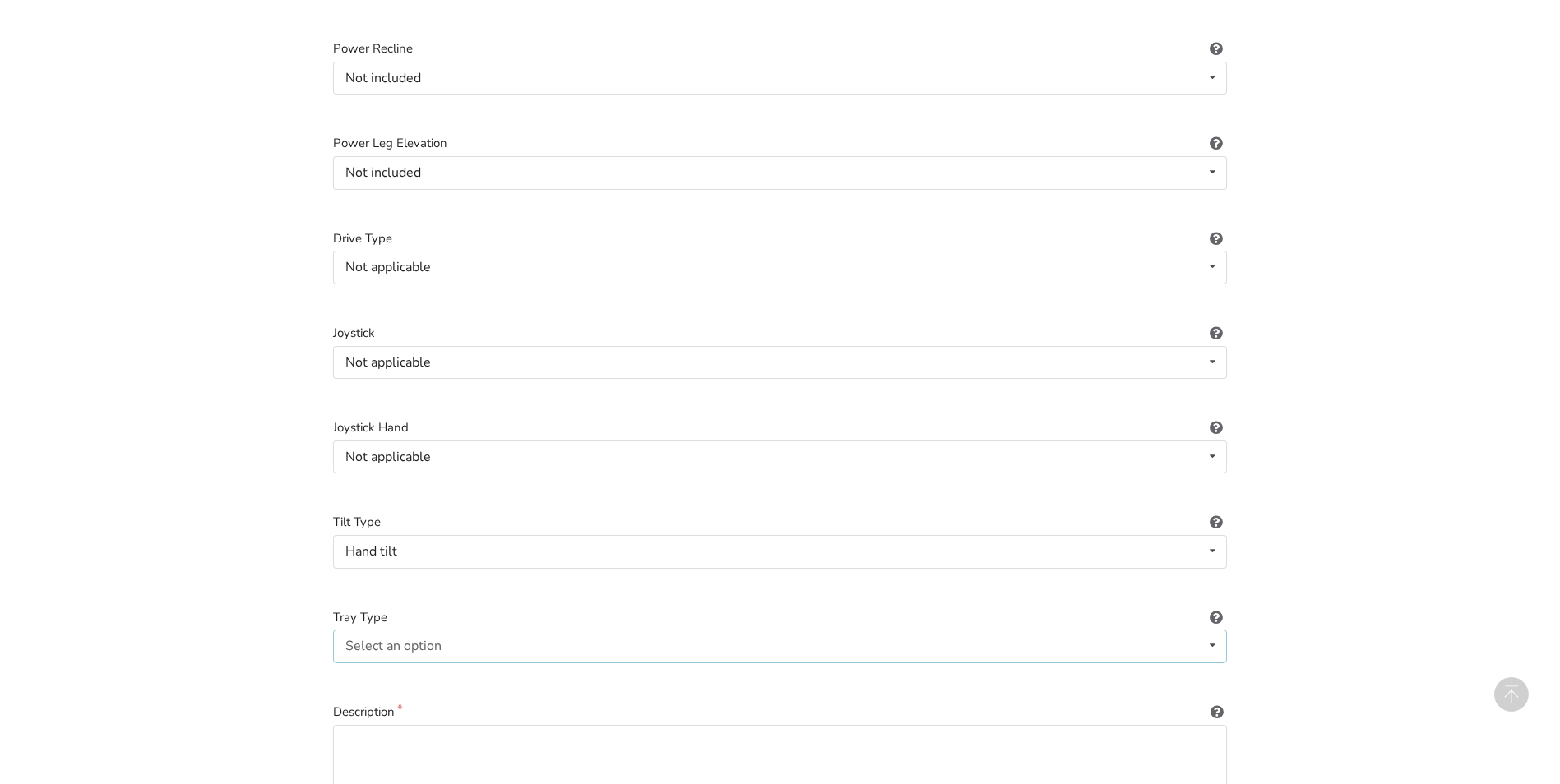
click at [1212, 632] on icon at bounding box center [1212, 645] width 24 height 31
click at [375, 670] on span "None" at bounding box center [364, 678] width 32 height 18
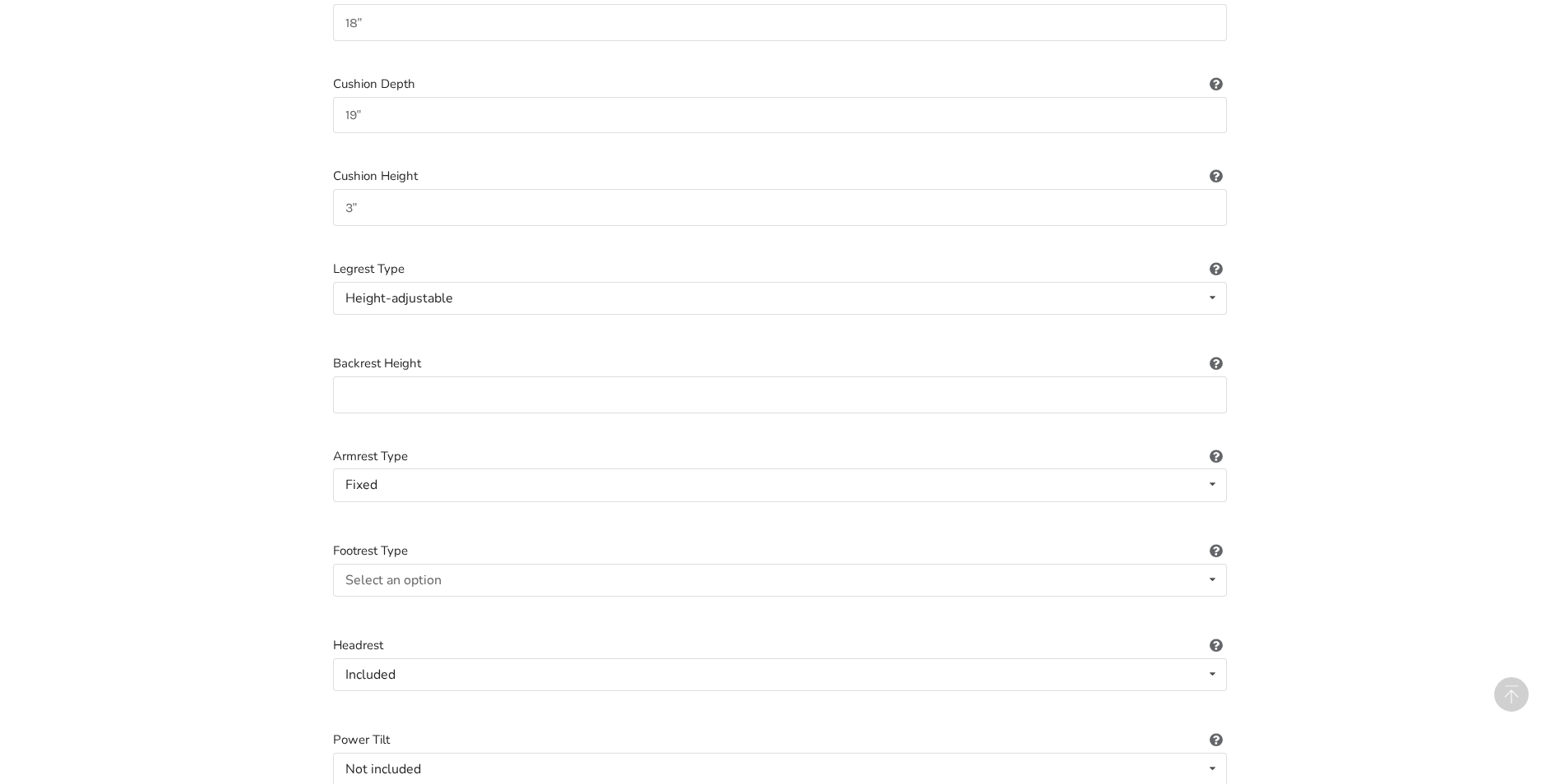
scroll to position [1021, 0]
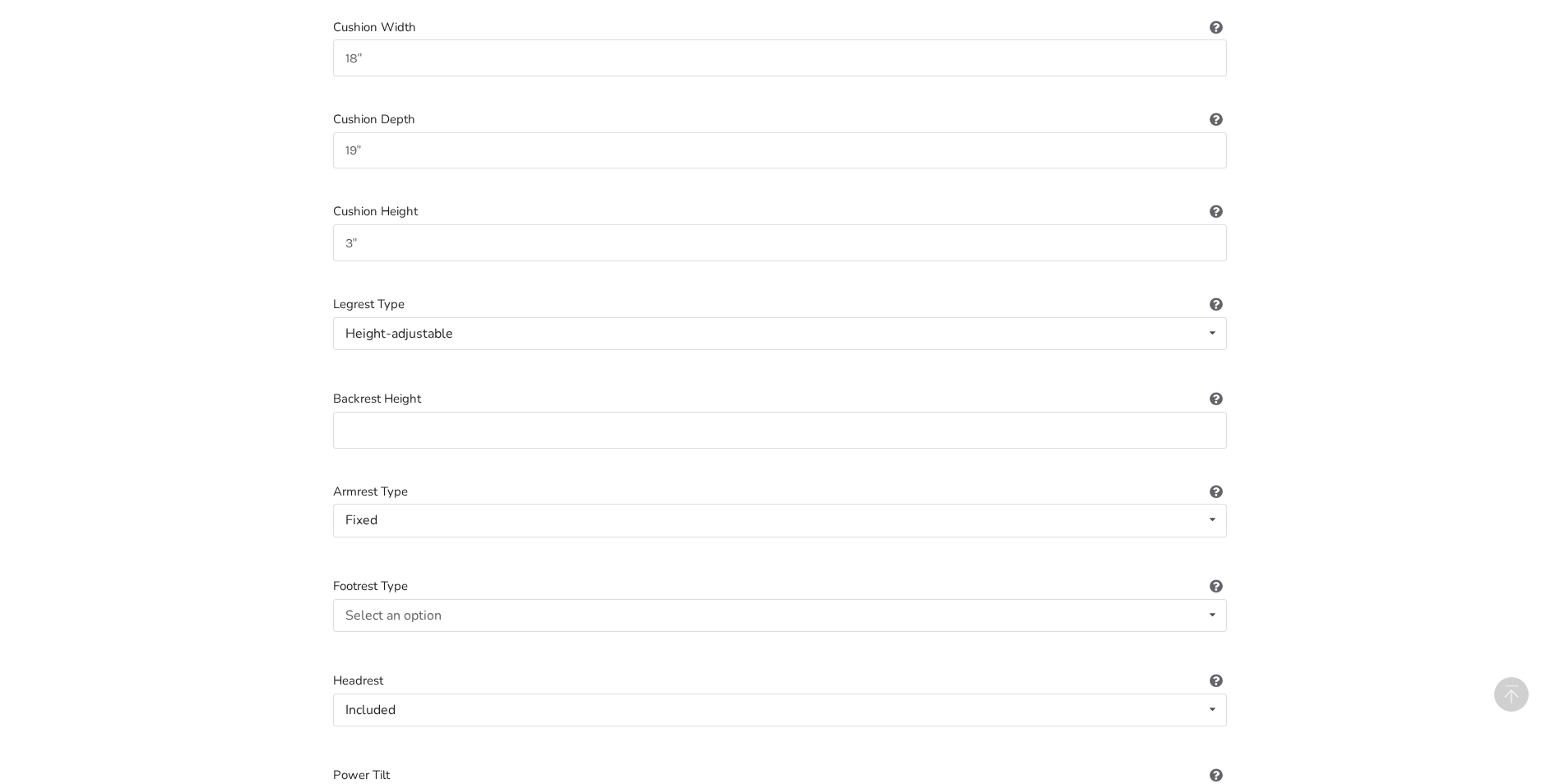
click at [1214, 390] on icon at bounding box center [1216, 396] width 16 height 13
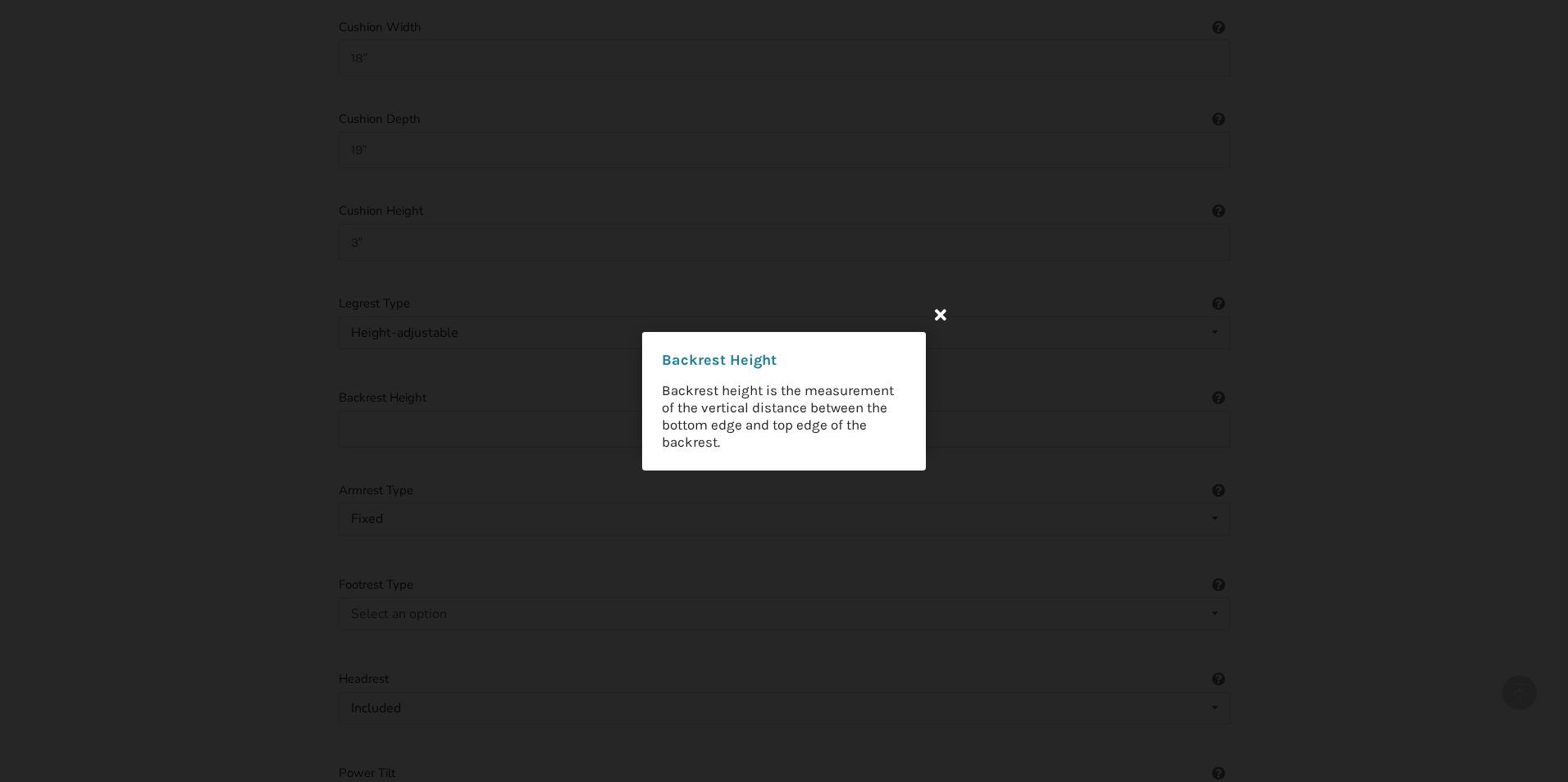
click at [946, 315] on icon at bounding box center [940, 314] width 30 height 30
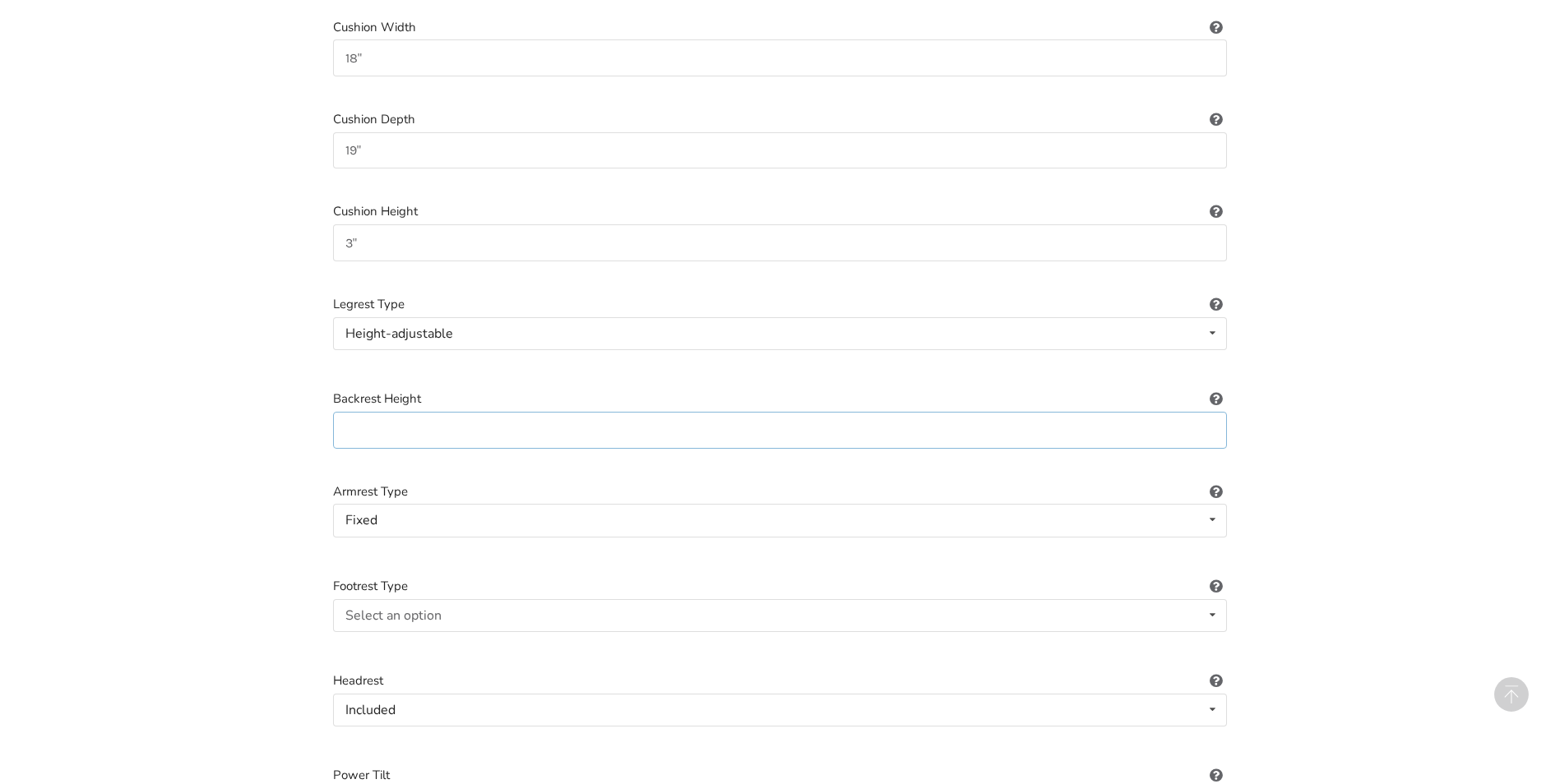
click at [565, 412] on input at bounding box center [779, 430] width 894 height 37
type input "22""
click at [1213, 509] on icon at bounding box center [1212, 519] width 24 height 31
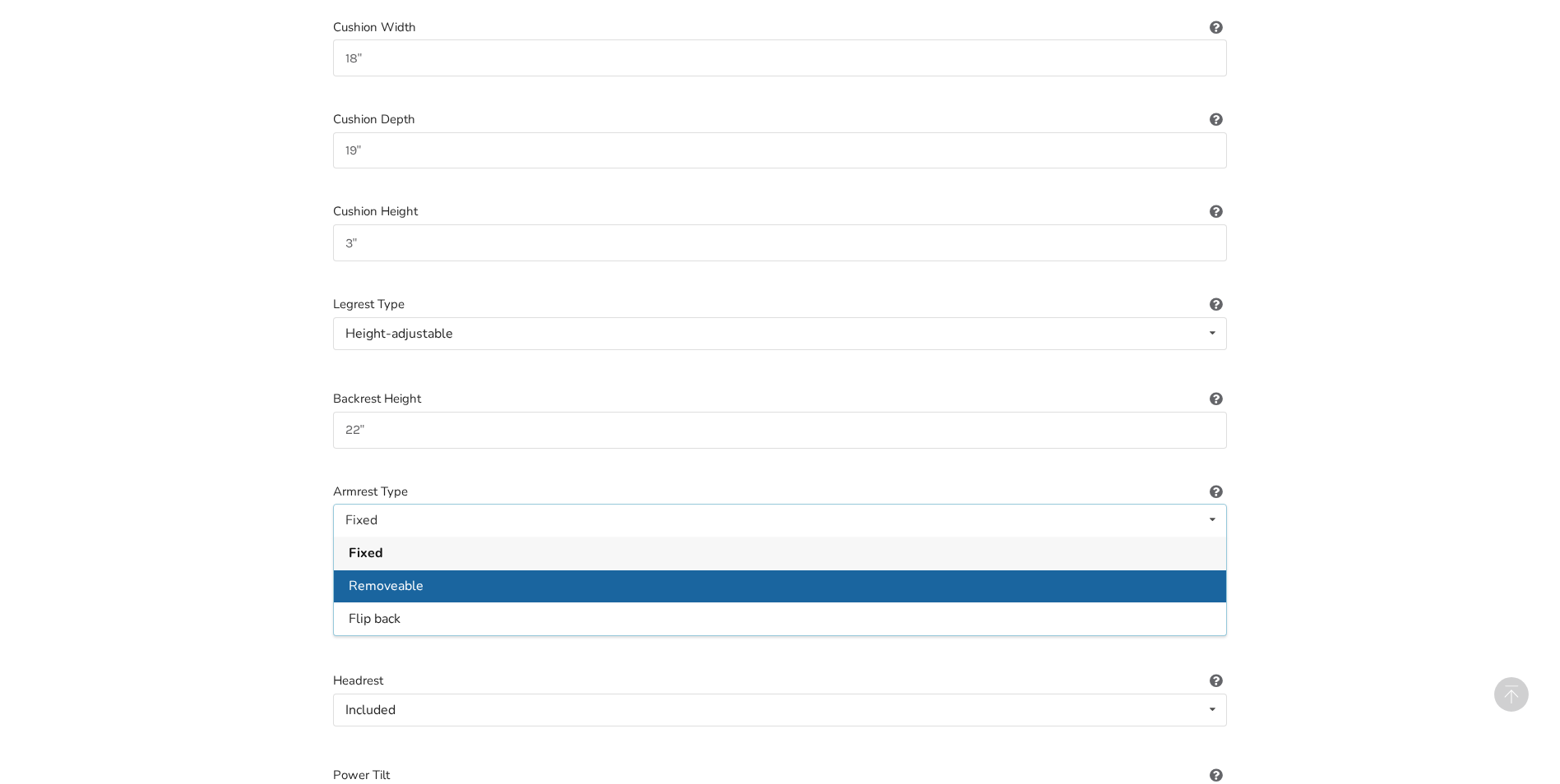
click at [471, 569] on div "Removeable" at bounding box center [779, 585] width 892 height 33
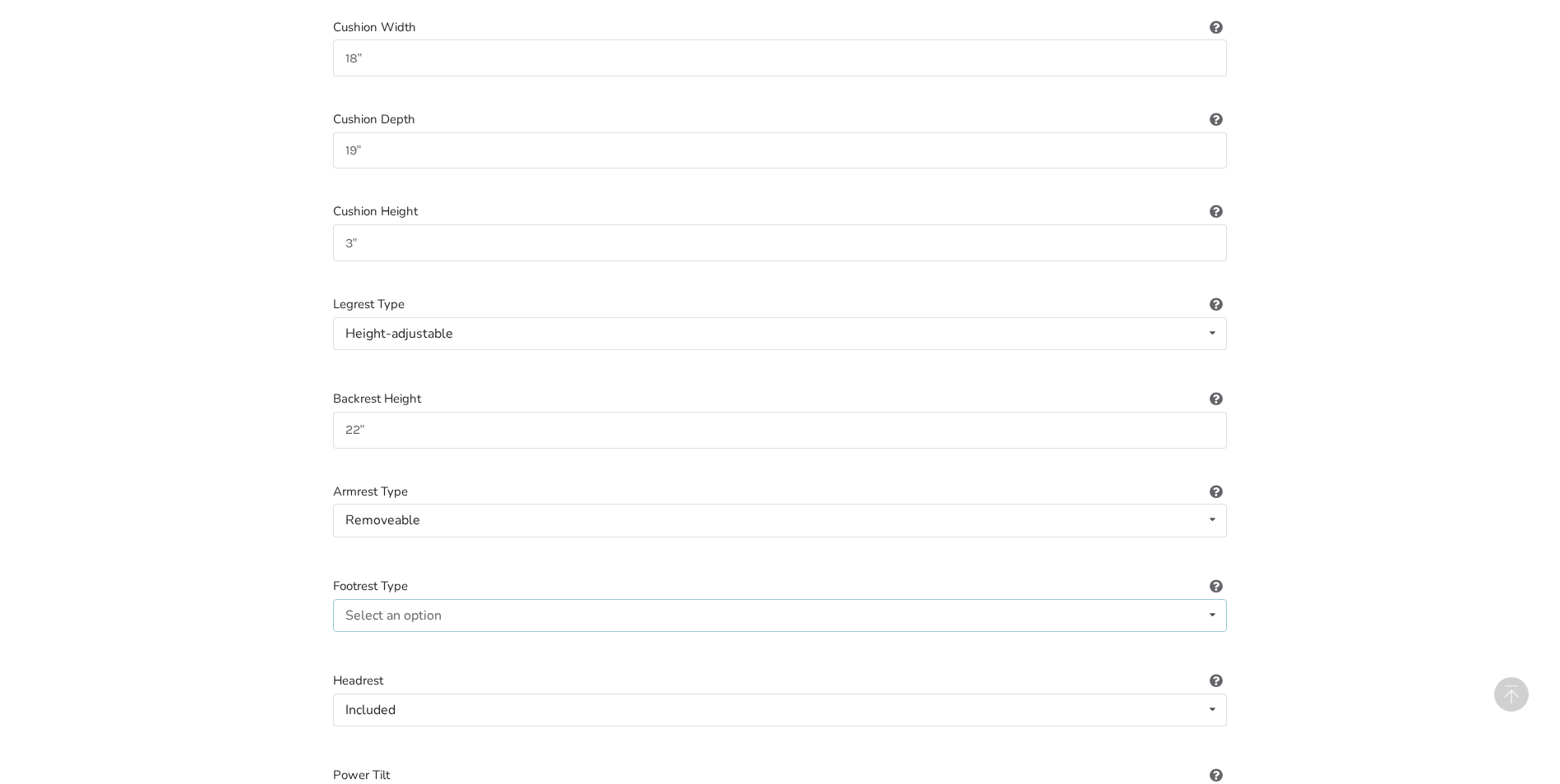
click at [1218, 600] on icon at bounding box center [1212, 615] width 24 height 31
click at [422, 637] on div "Standard" at bounding box center [779, 647] width 892 height 33
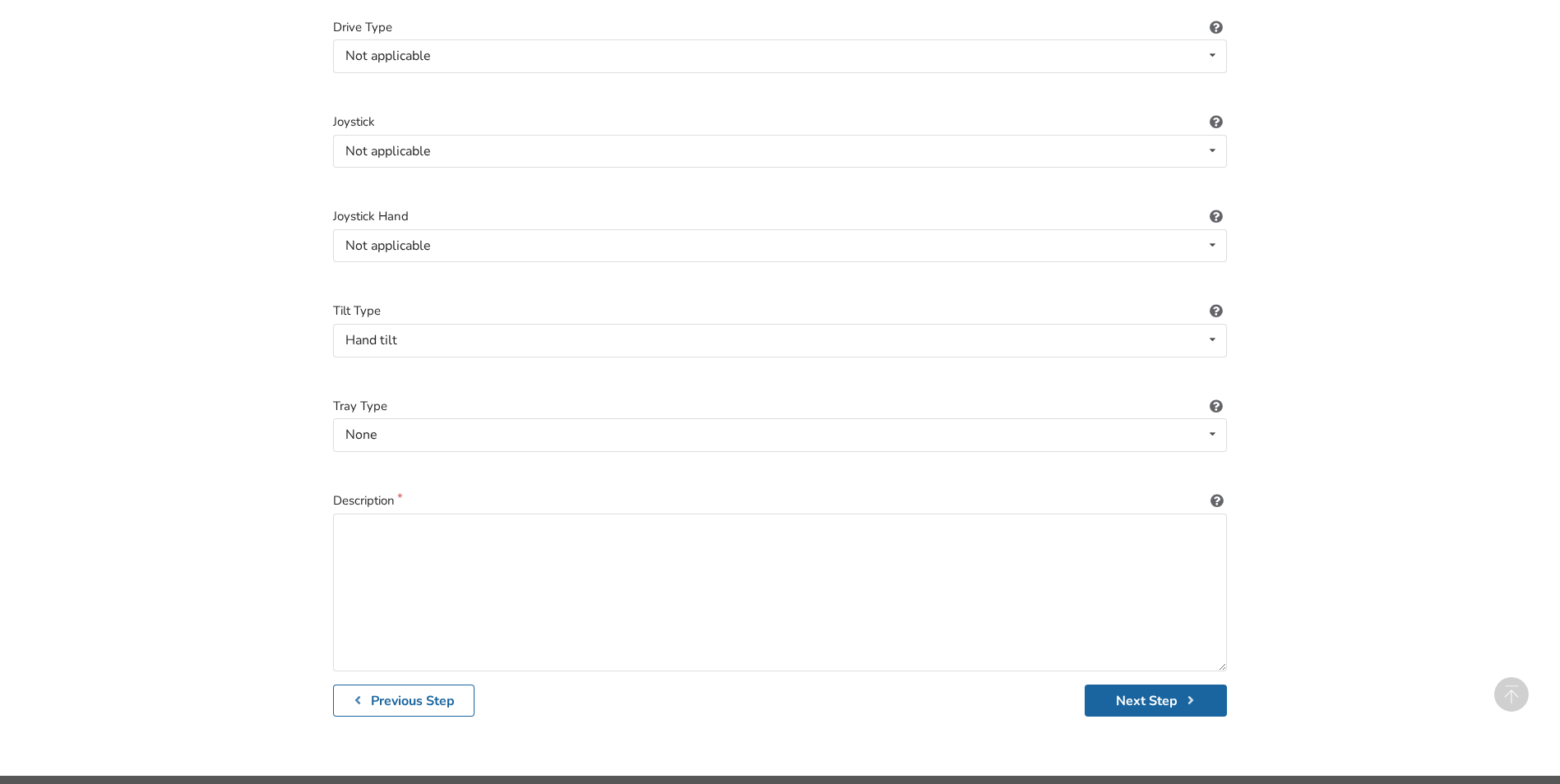
scroll to position [2151, 0]
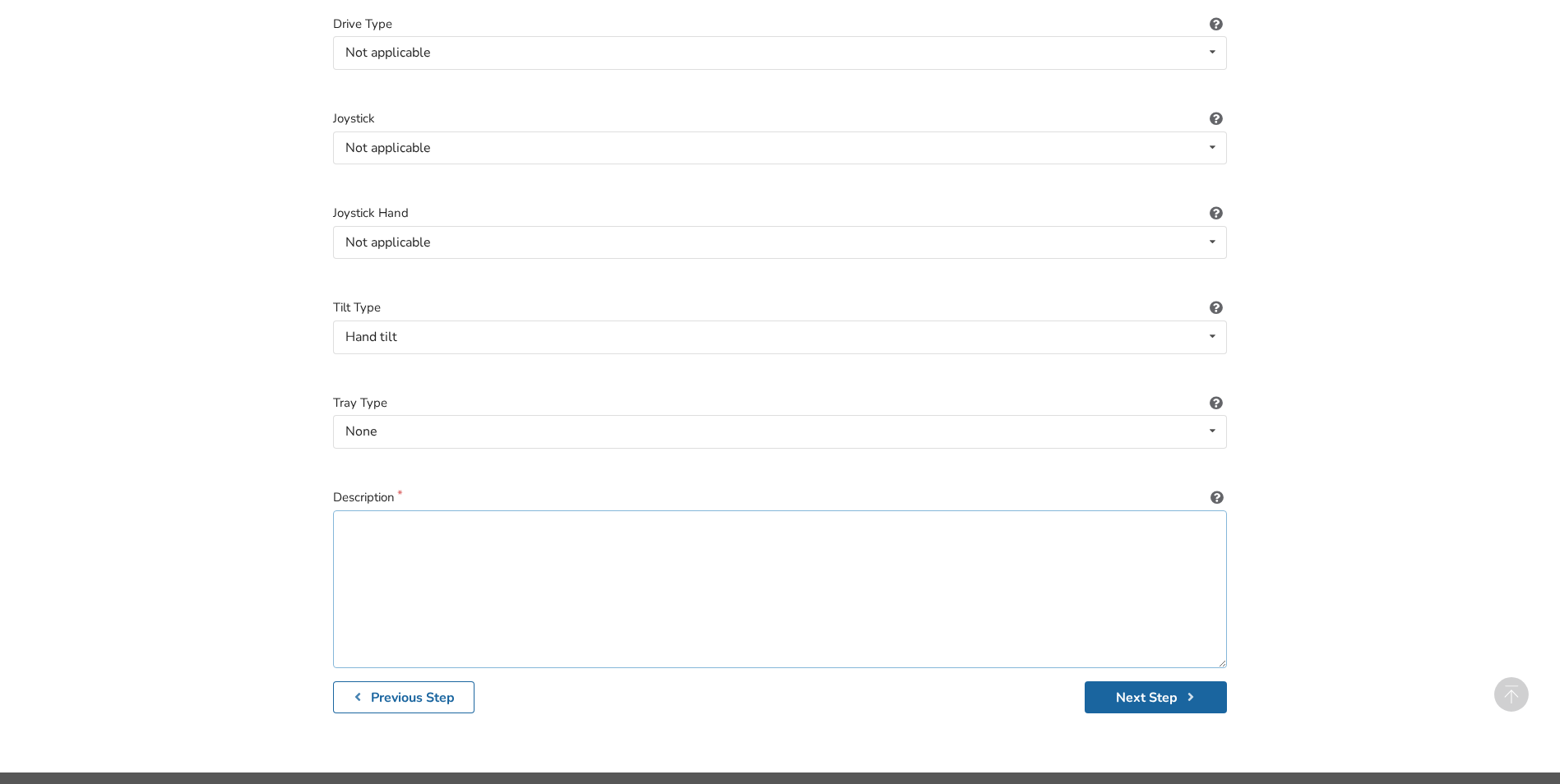
click at [453, 550] on textarea at bounding box center [779, 589] width 894 height 158
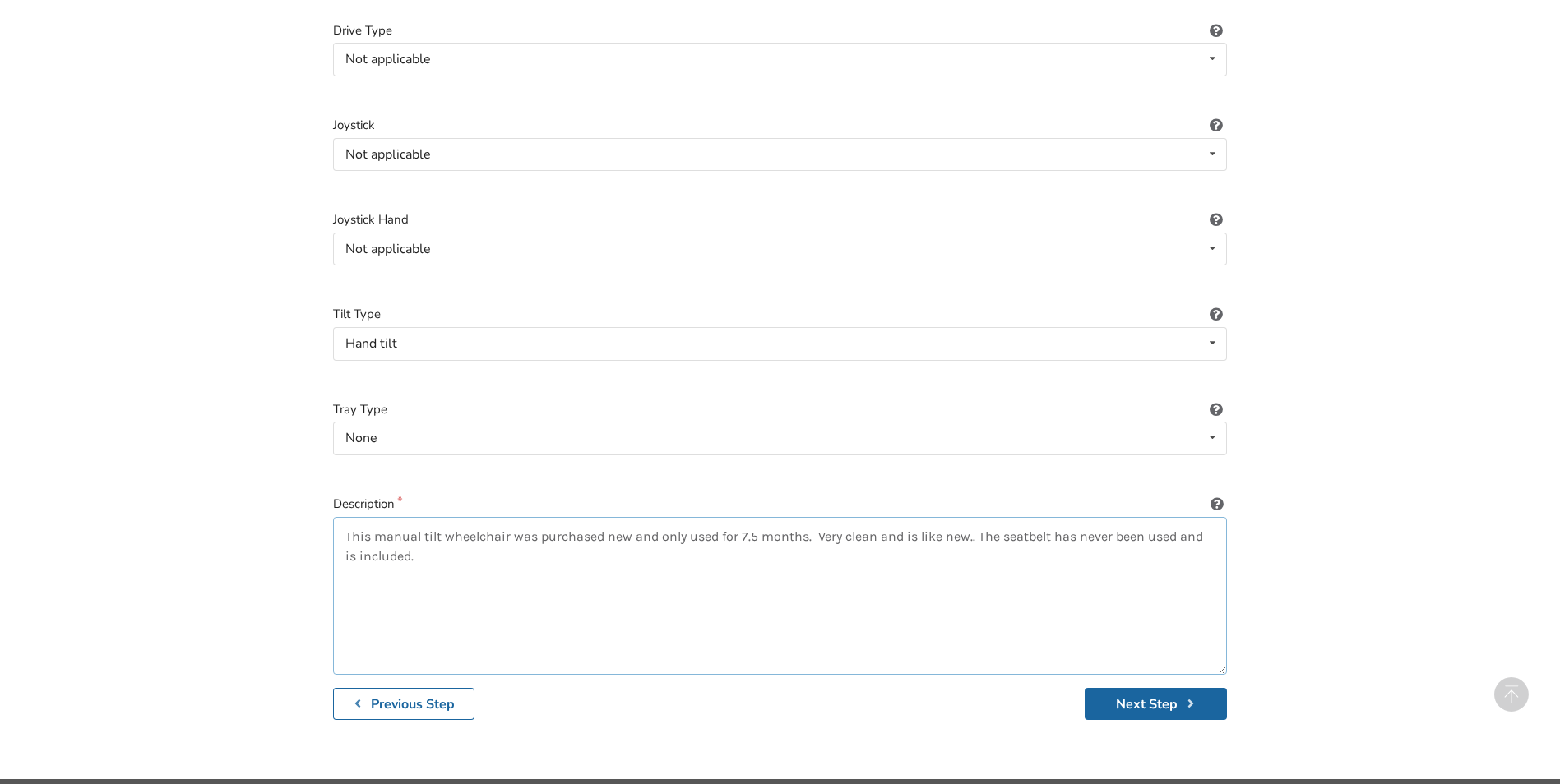
scroll to position [2174, 0]
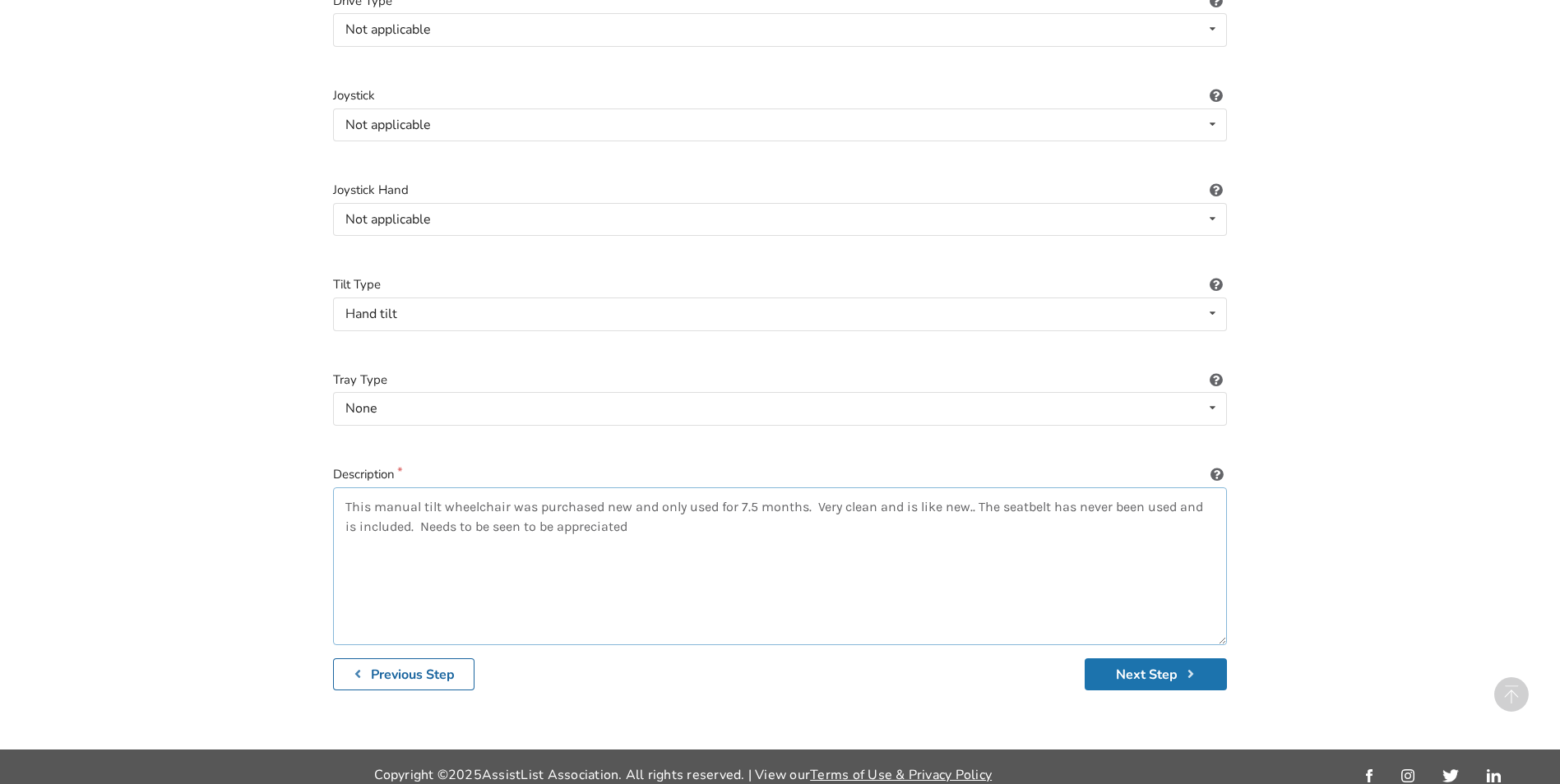
type textarea "This manual tilt wheelchair was purchased new and only used for 7.5 months. Ver…"
click at [1165, 661] on button "Next Step" at bounding box center [1156, 674] width 143 height 32
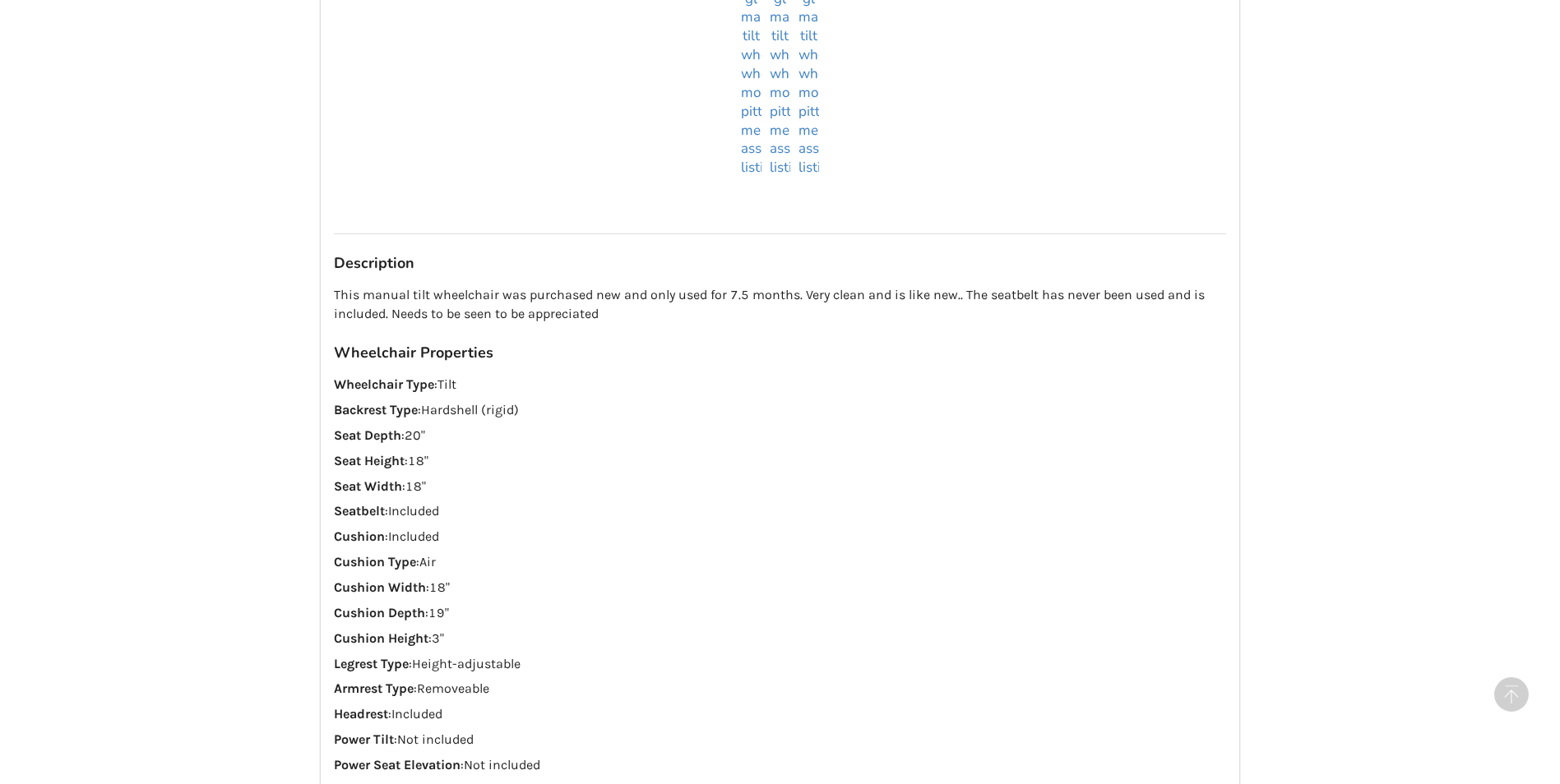
scroll to position [1867, 0]
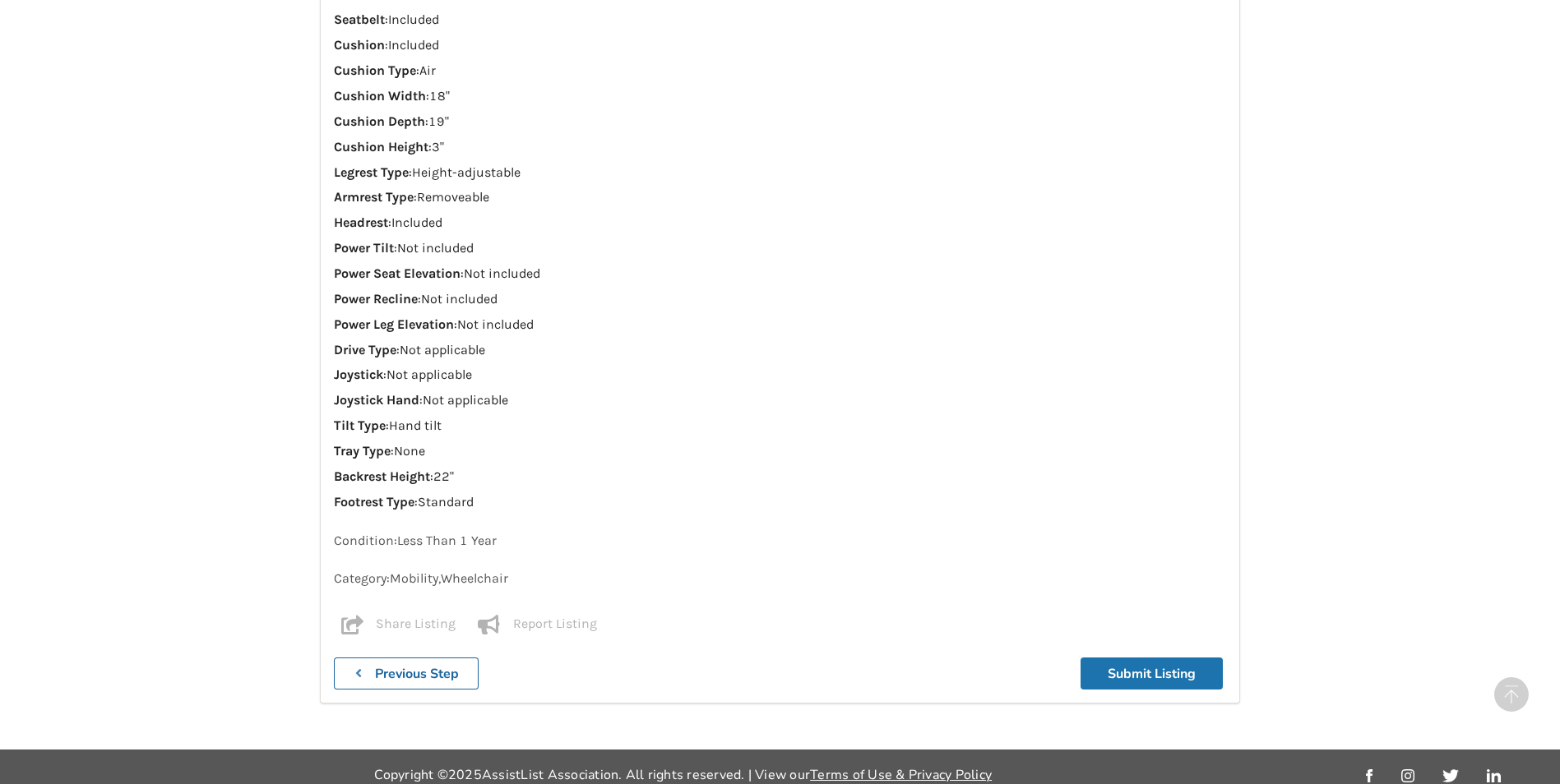
click at [1156, 657] on button "Submit Listing" at bounding box center [1152, 673] width 143 height 32
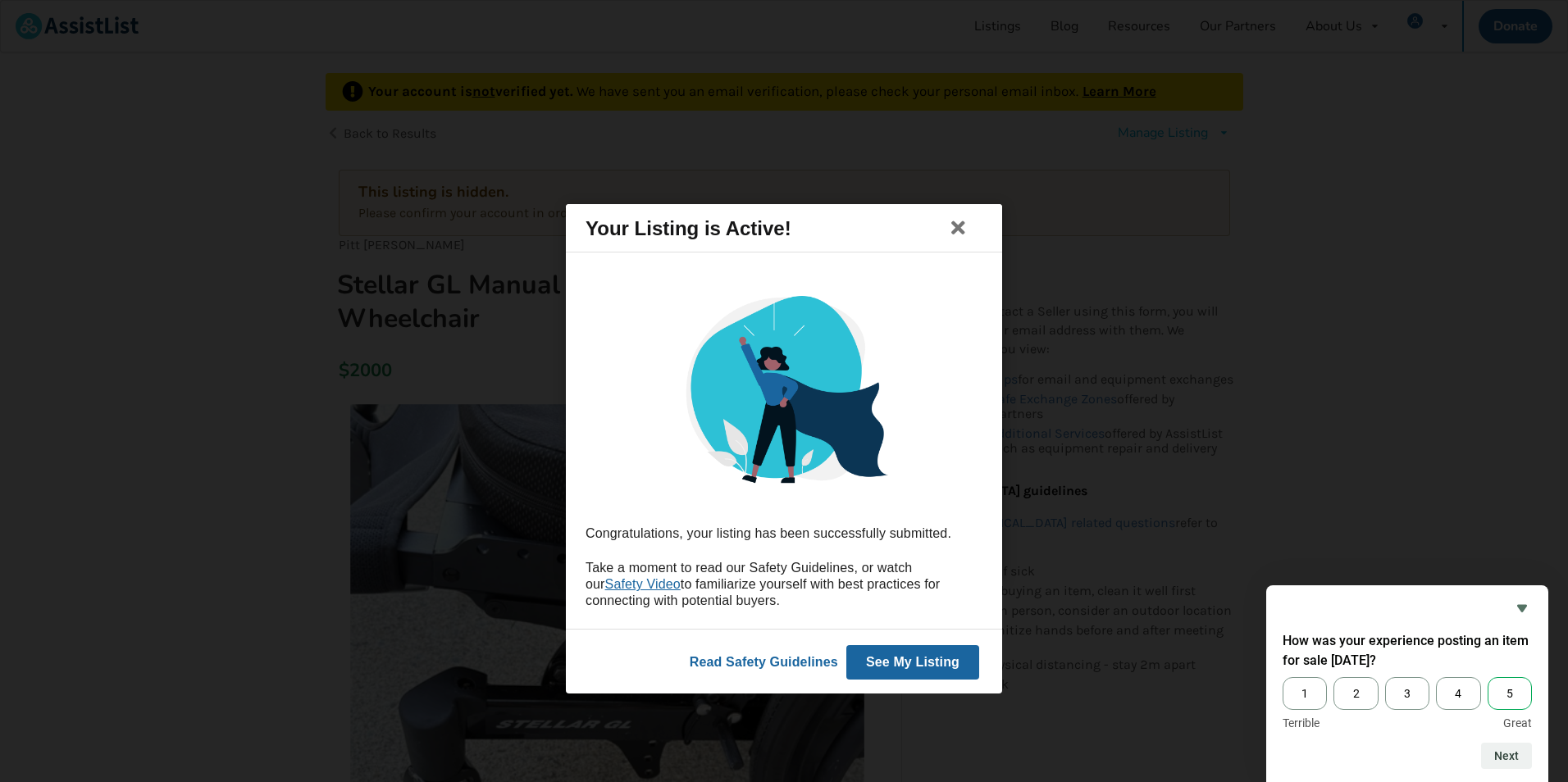
click at [1516, 695] on span "5" at bounding box center [1509, 692] width 44 height 32
click at [1487, 677] on input "5" at bounding box center [1487, 677] width 0 height 0
click at [1507, 750] on button "Next" at bounding box center [1507, 756] width 51 height 26
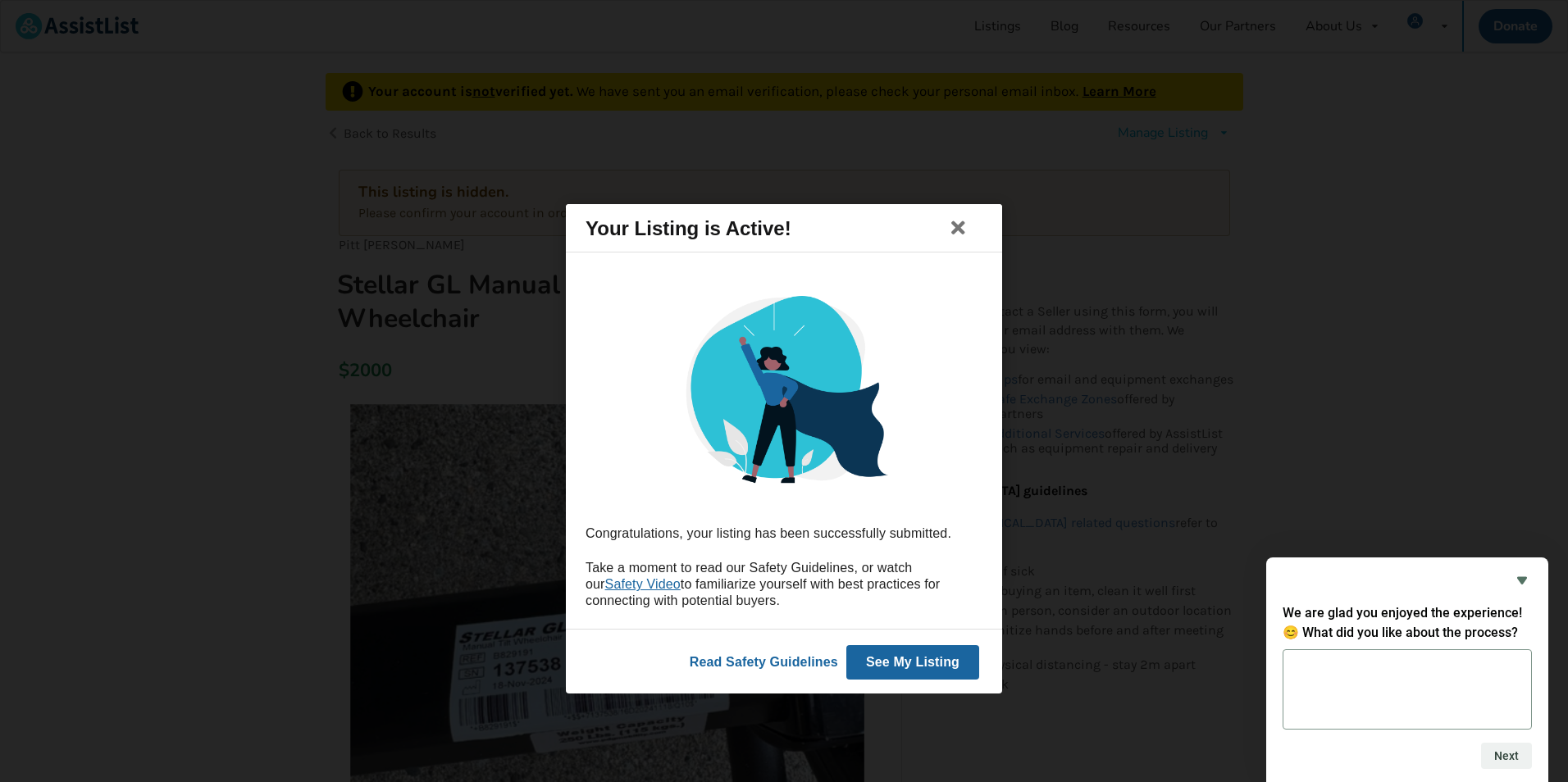
click at [910, 658] on button "See My Listing" at bounding box center [912, 662] width 133 height 34
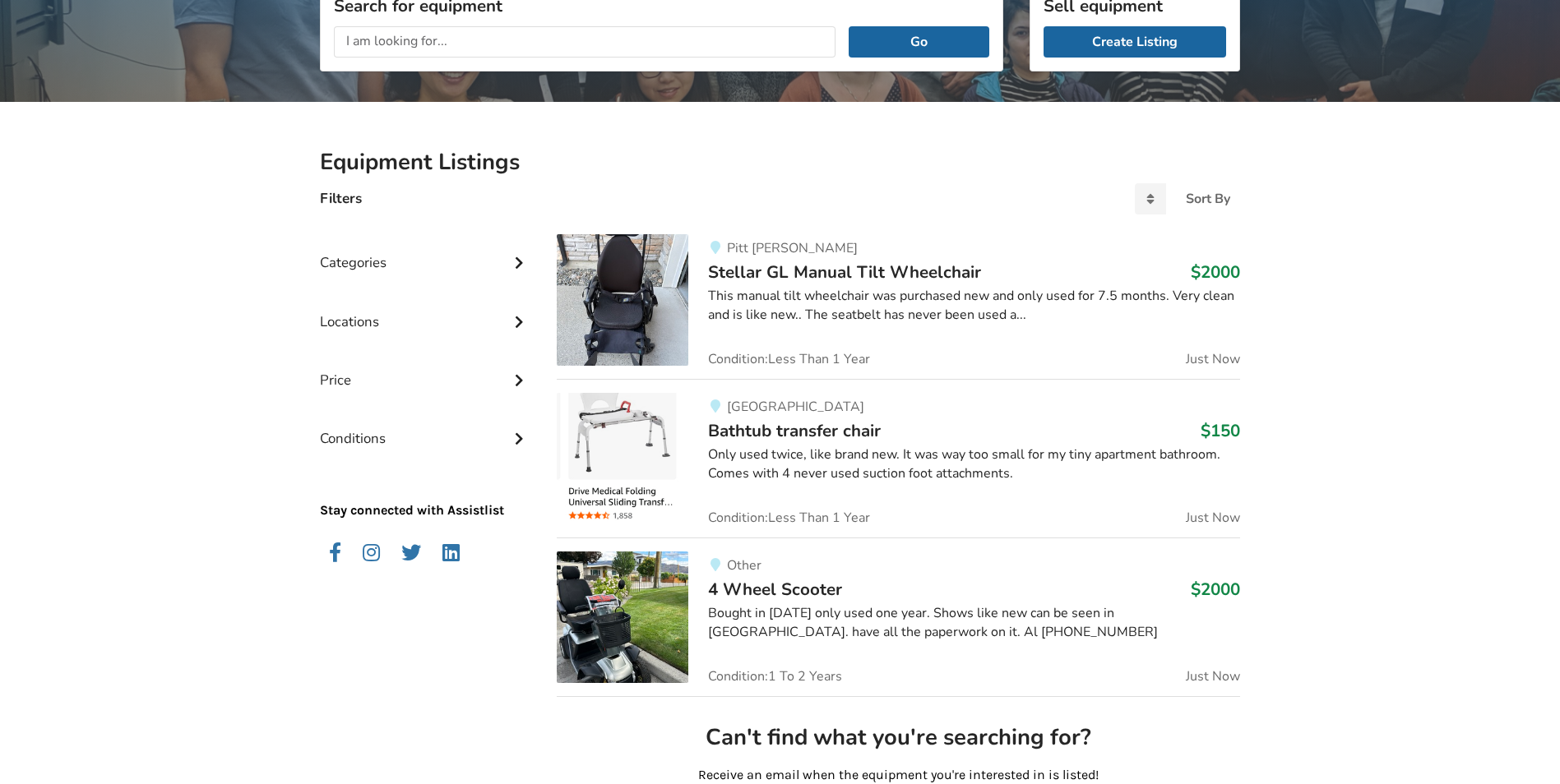
scroll to position [101, 0]
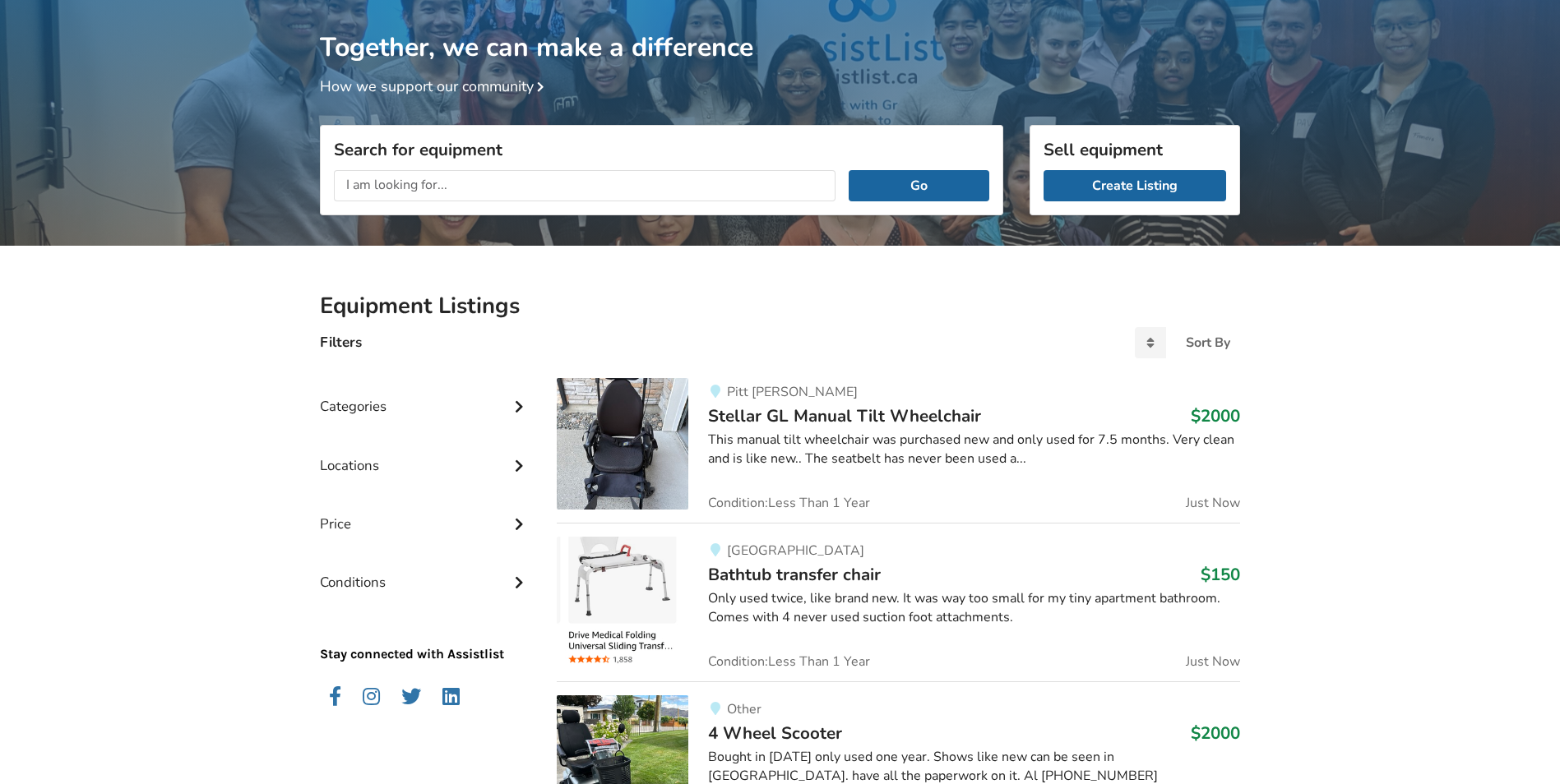
click at [923, 416] on span "Stellar GL Manual Tilt Wheelchair" at bounding box center [844, 415] width 273 height 23
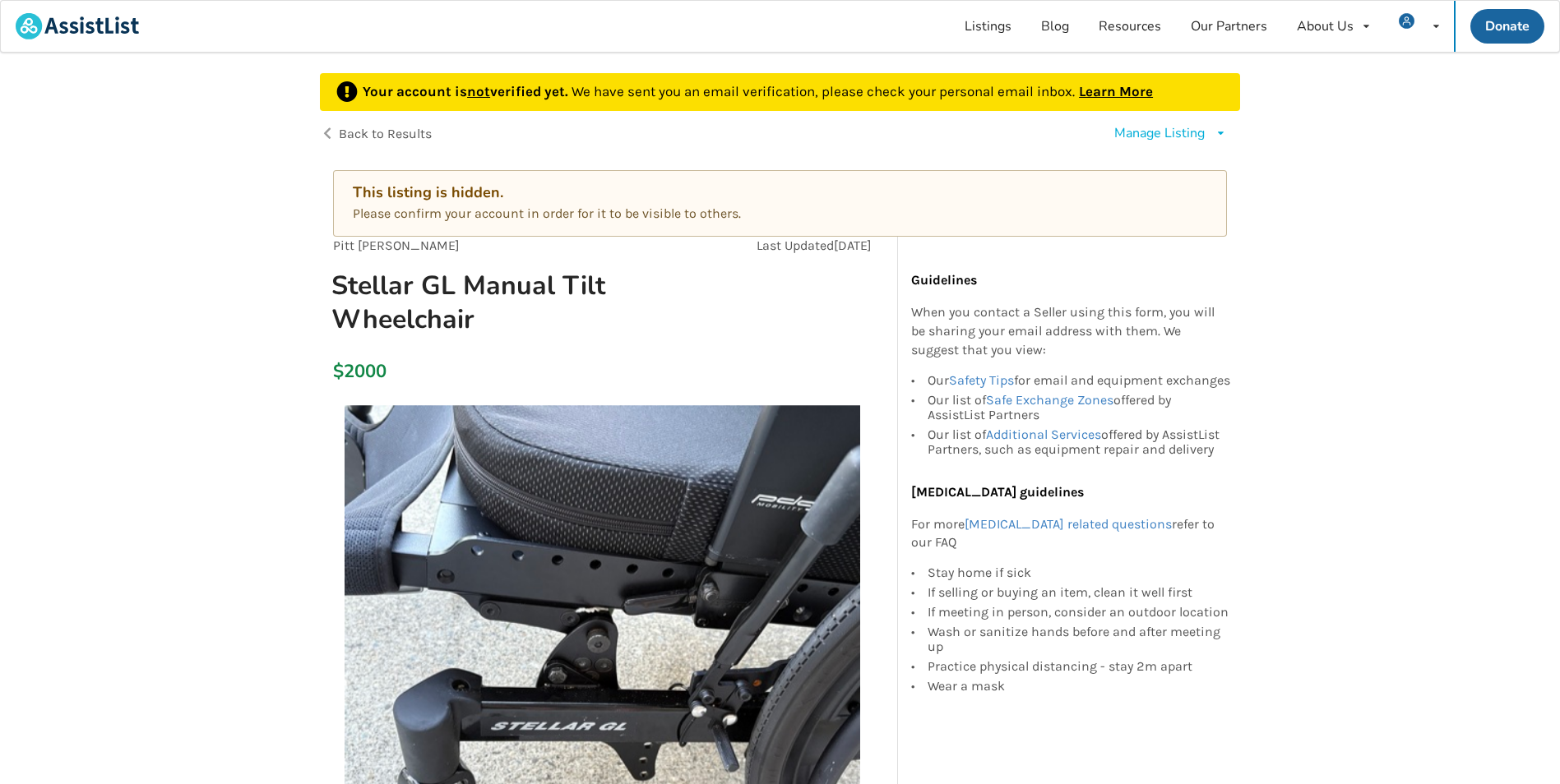
click at [480, 203] on div "This listing is hidden. Please confirm your account in order for it to be visib…" at bounding box center [779, 203] width 894 height 68
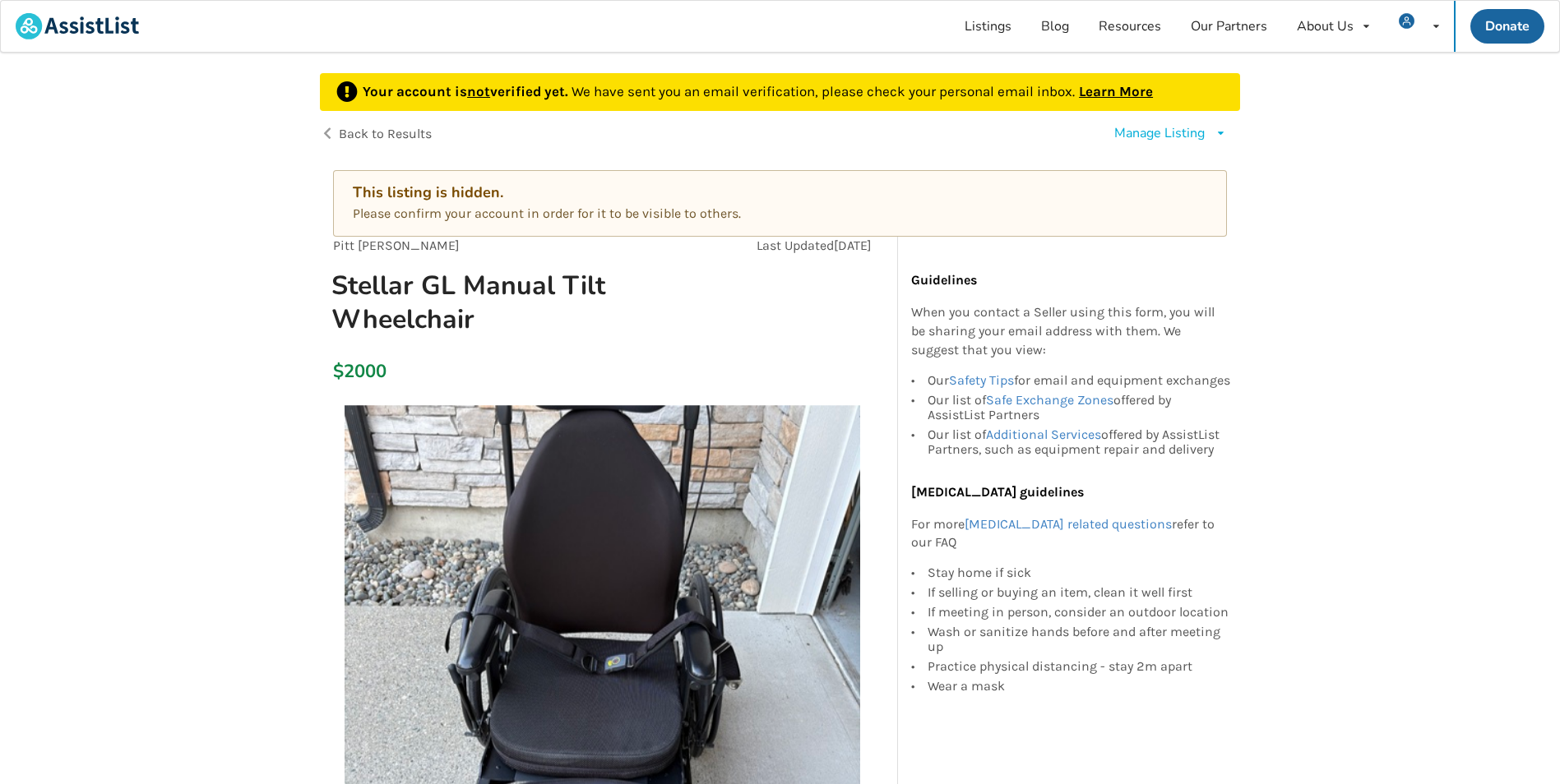
drag, startPoint x: 703, startPoint y: 217, endPoint x: 612, endPoint y: 216, distance: 91.0
click at [612, 216] on p "Please confirm your account in order for it to be visible to others." at bounding box center [780, 214] width 854 height 18
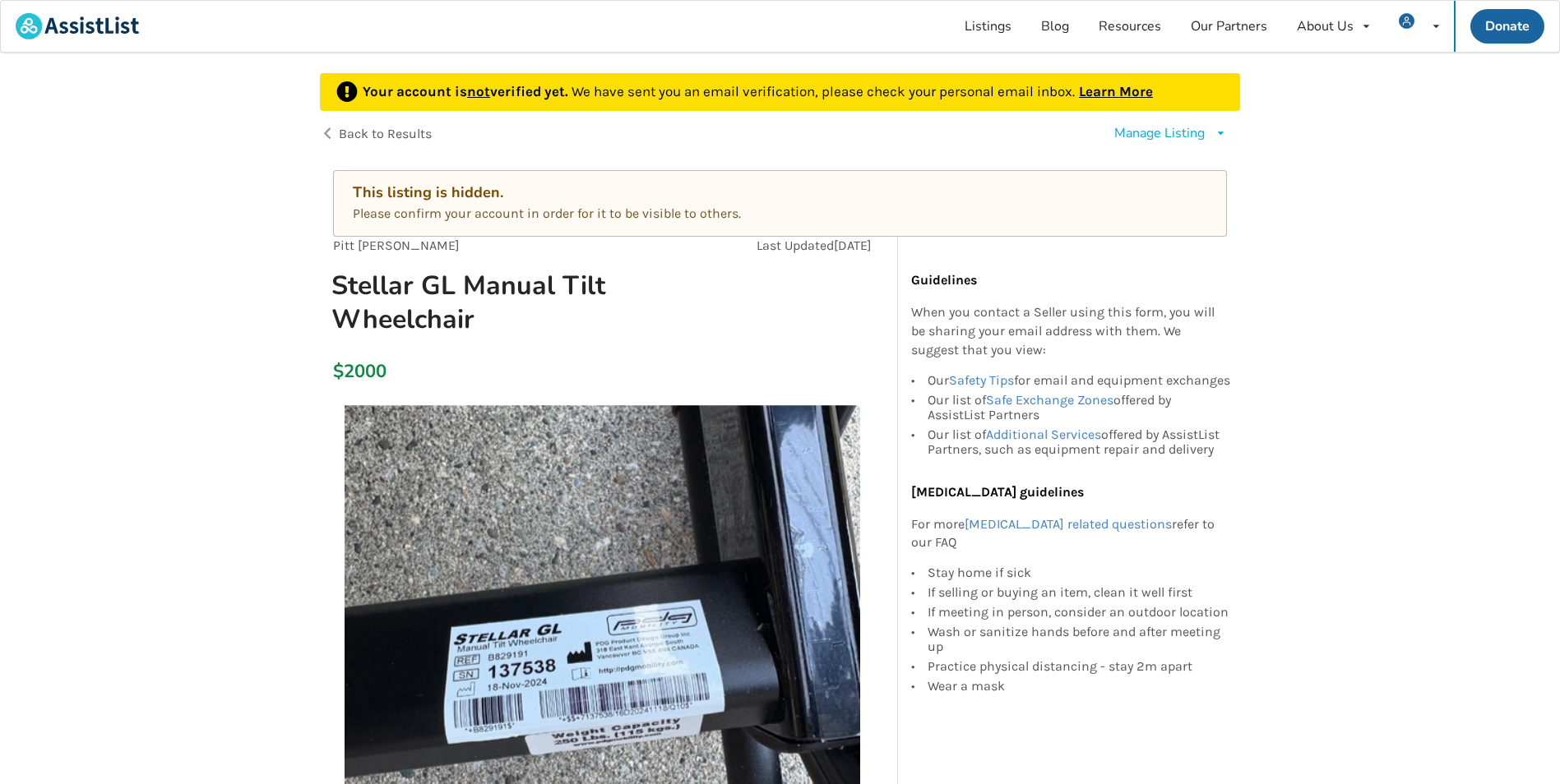
click at [1095, 95] on link "Learn More" at bounding box center [1115, 91] width 74 height 17
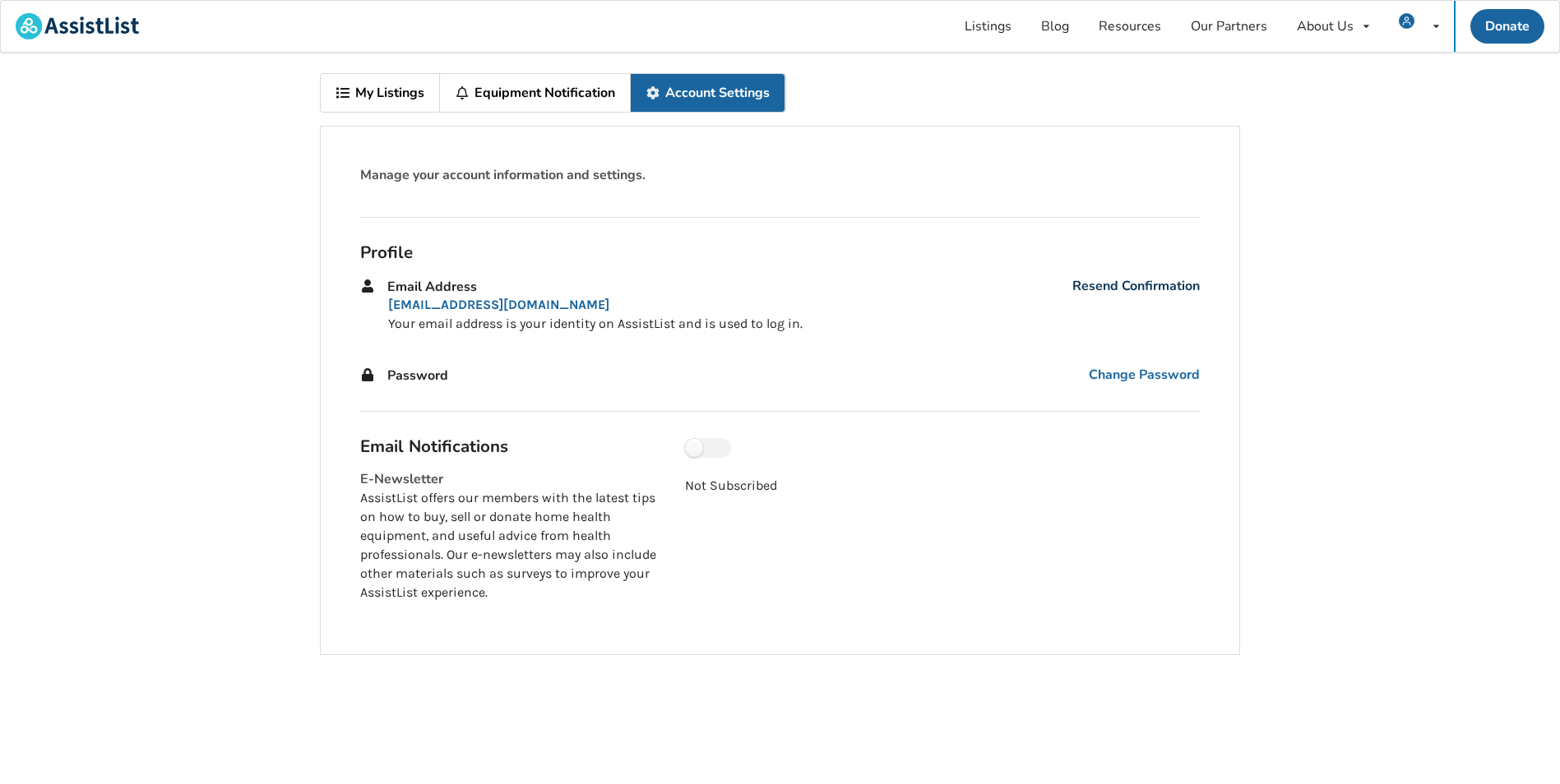
click at [1154, 286] on link "Resend Confirmation" at bounding box center [1136, 286] width 128 height 18
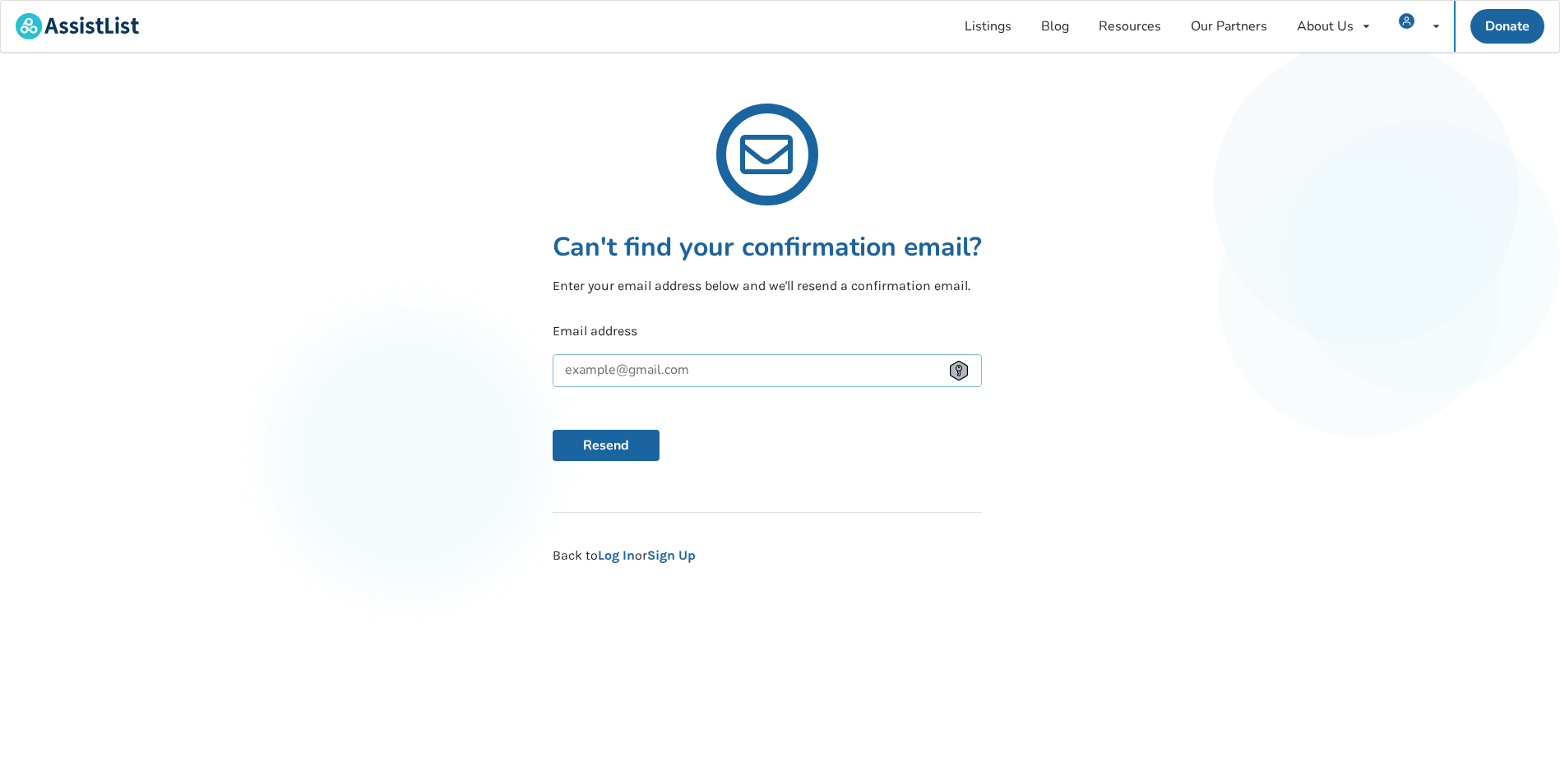
click at [707, 365] on input "text" at bounding box center [768, 370] width 430 height 33
type input "[EMAIL_ADDRESS][DOMAIN_NAME]"
click at [633, 447] on button "Resend" at bounding box center [606, 444] width 107 height 31
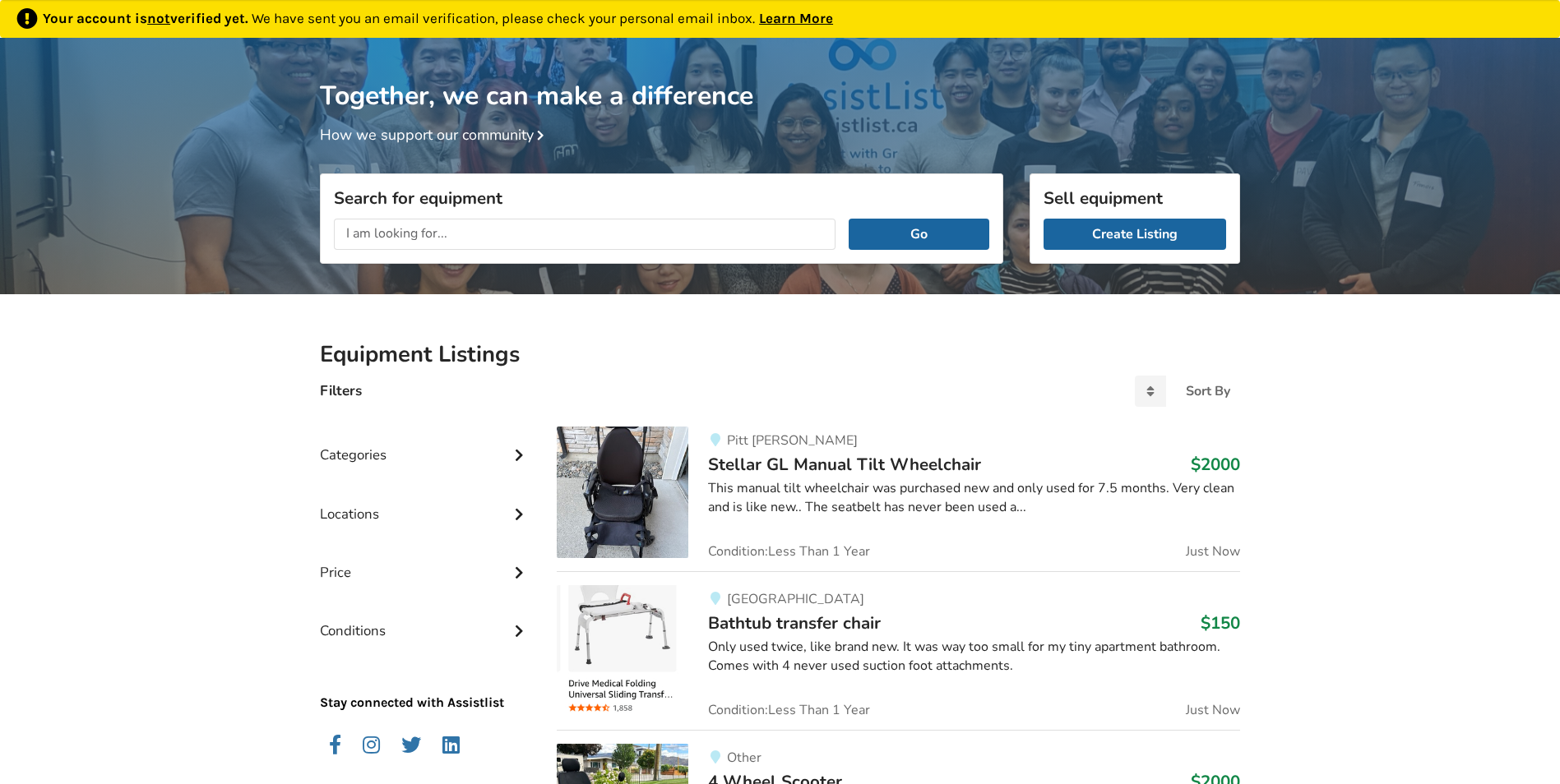
click at [780, 17] on link "Learn More" at bounding box center [796, 18] width 74 height 17
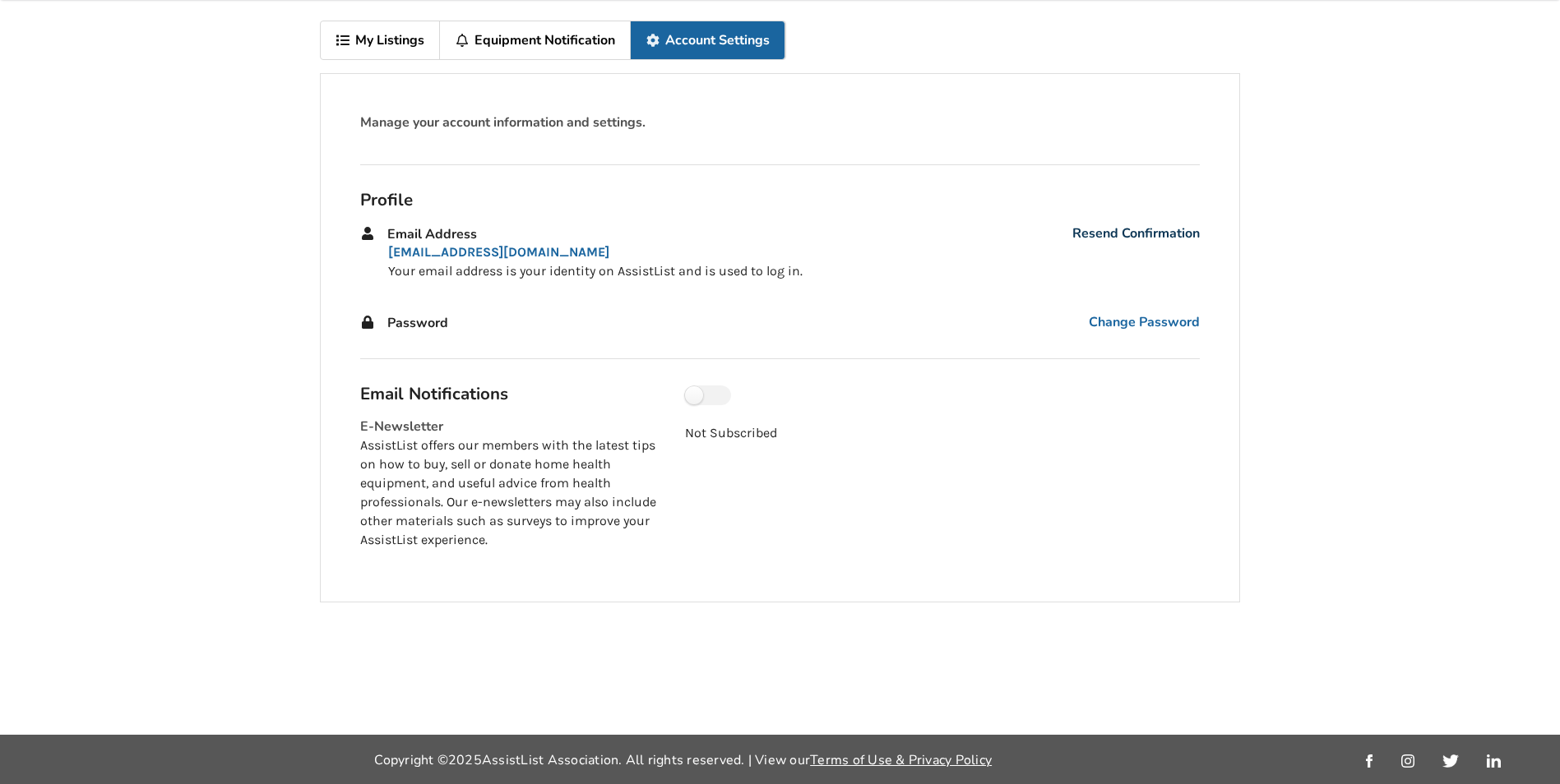
click at [1158, 233] on link "Resend Confirmation" at bounding box center [1136, 233] width 128 height 18
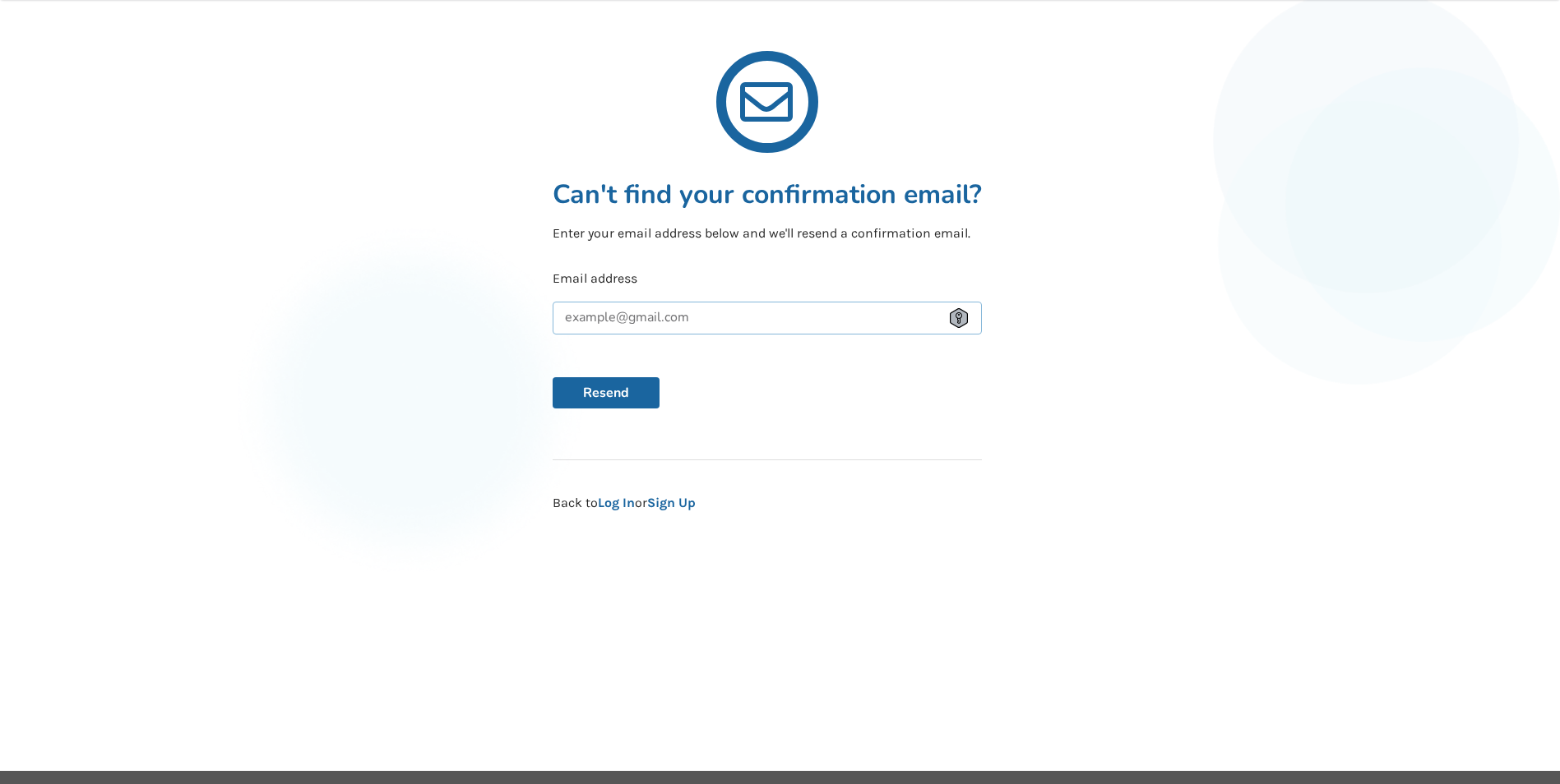
drag, startPoint x: 729, startPoint y: 329, endPoint x: 743, endPoint y: 323, distance: 15.2
click at [729, 329] on input "text" at bounding box center [768, 318] width 430 height 33
type input "dlgilmore@telus.net"
click at [633, 392] on button "Resend" at bounding box center [606, 392] width 107 height 31
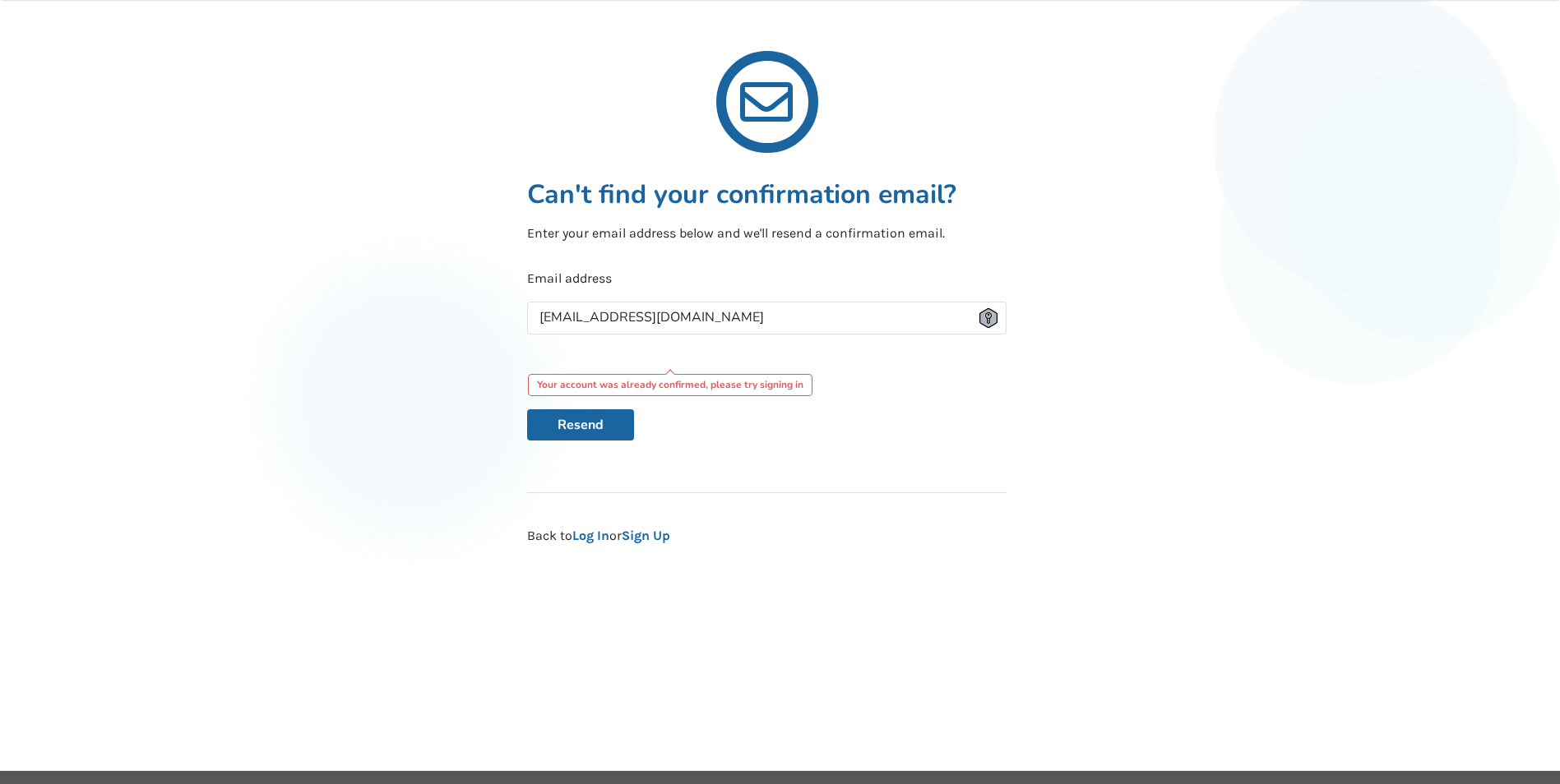
click at [765, 388] on div "Your account was already confirmed, please try signing in" at bounding box center [670, 385] width 284 height 23
click at [736, 379] on div "Your account was already confirmed, please try signing in" at bounding box center [670, 385] width 284 height 23
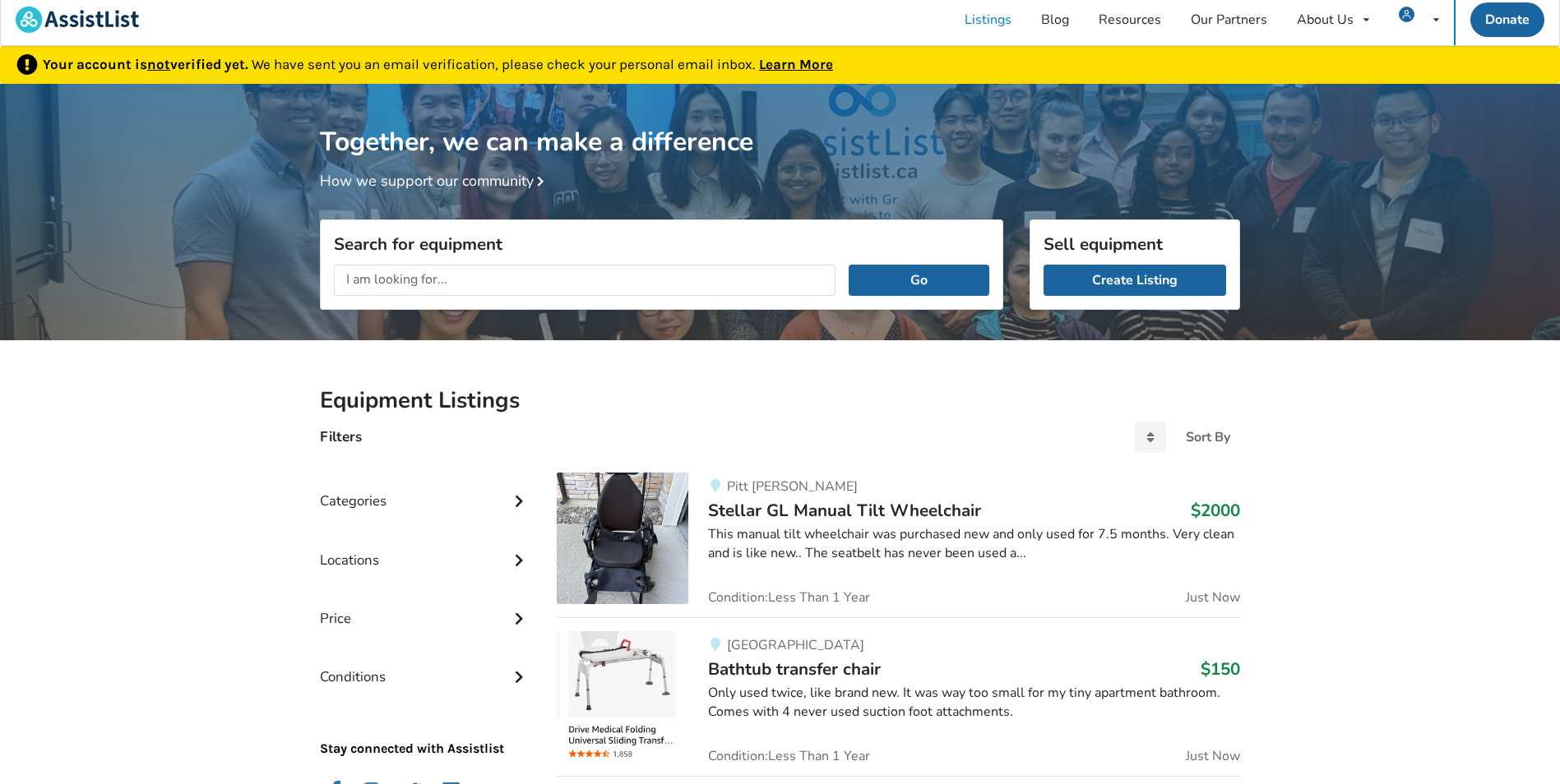
scroll to position [4, 0]
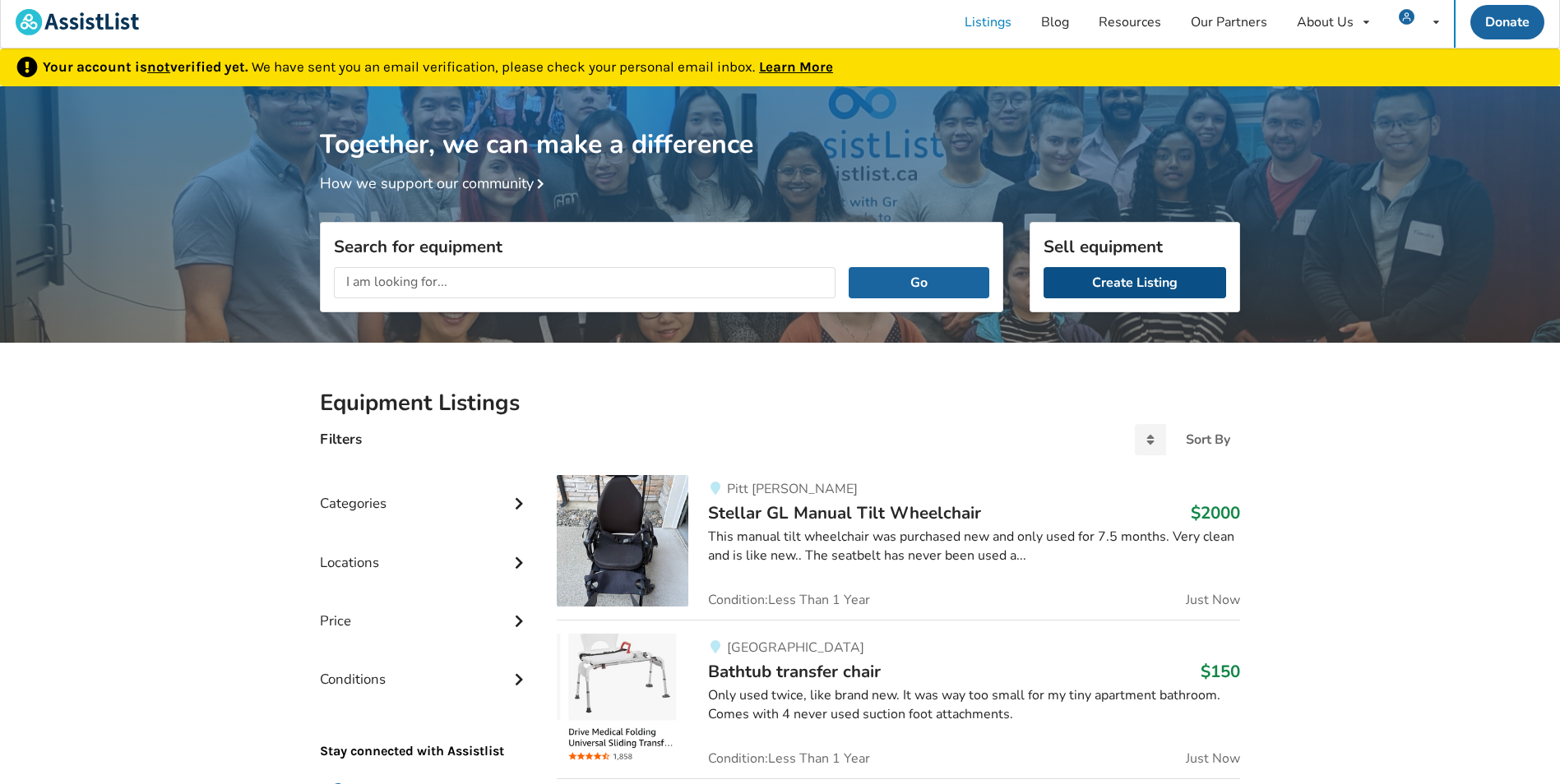
click at [1109, 280] on link "Create Listing" at bounding box center [1134, 282] width 182 height 31
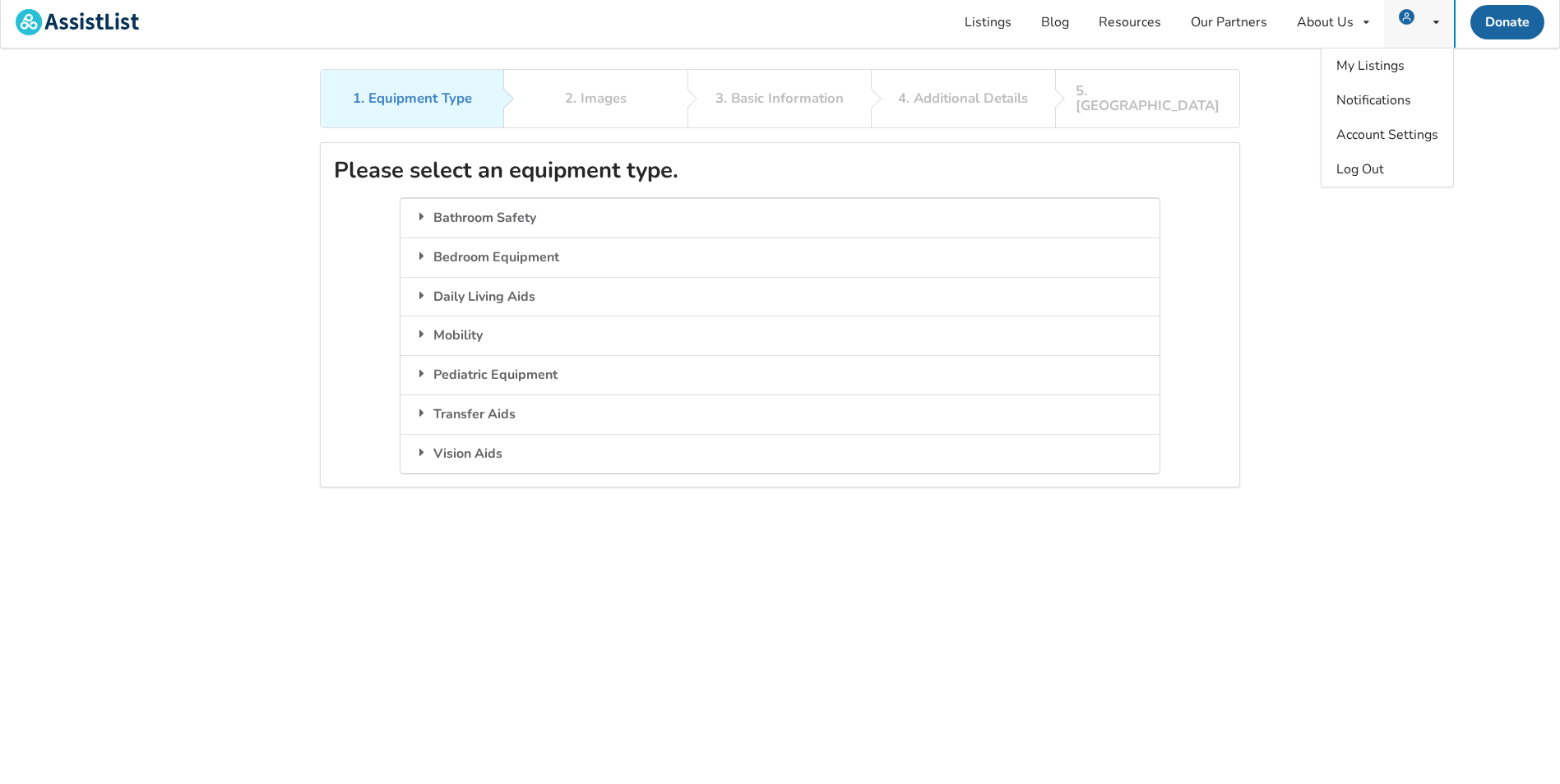
click at [1401, 15] on img at bounding box center [1407, 17] width 16 height 16
click at [1370, 68] on span "My Listings" at bounding box center [1371, 65] width 69 height 18
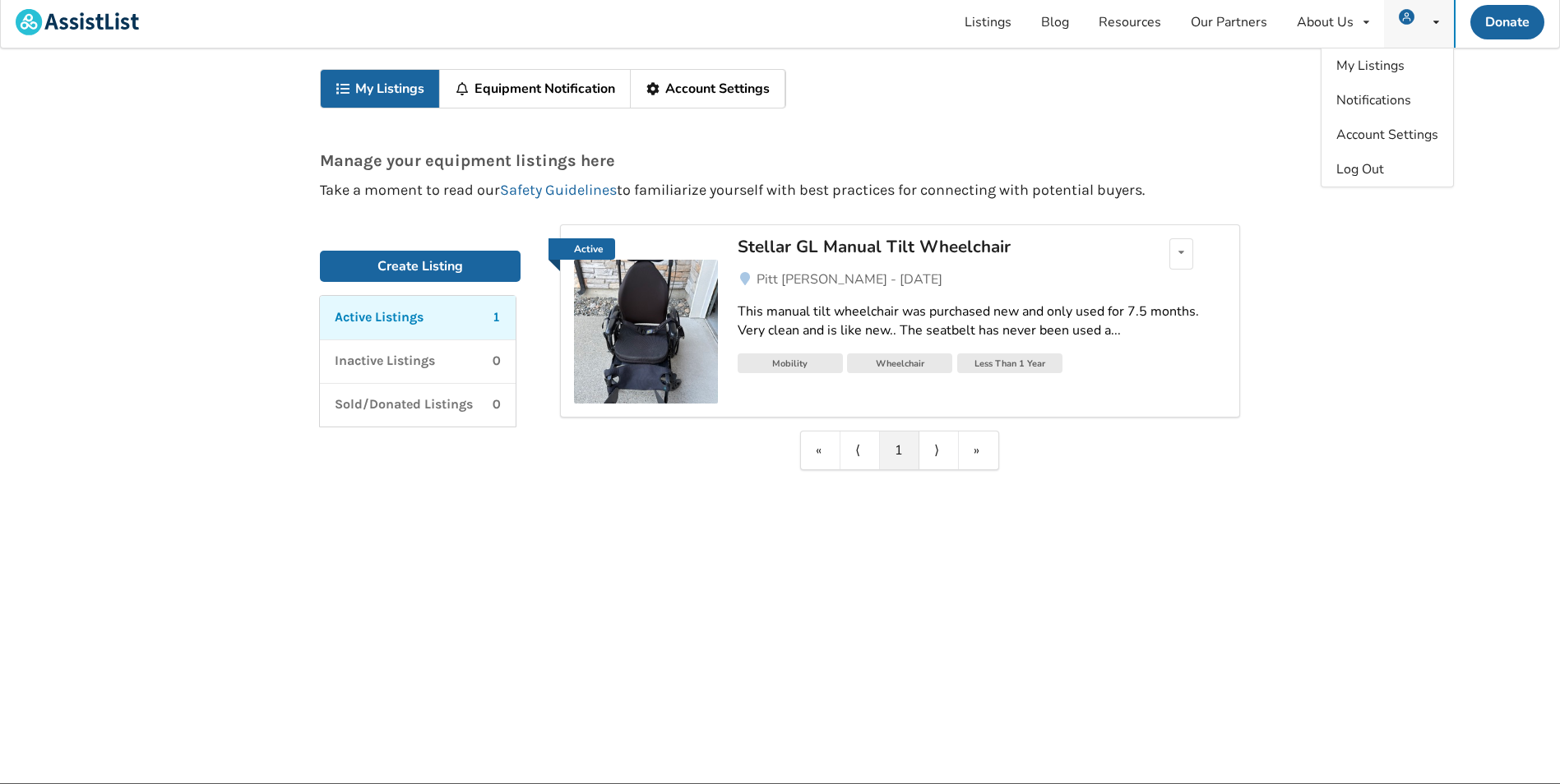
click at [1425, 18] on div "My Listings Notifications Account Settings Log Out" at bounding box center [1418, 22] width 70 height 51
click at [1358, 168] on span "Log Out" at bounding box center [1360, 169] width 48 height 18
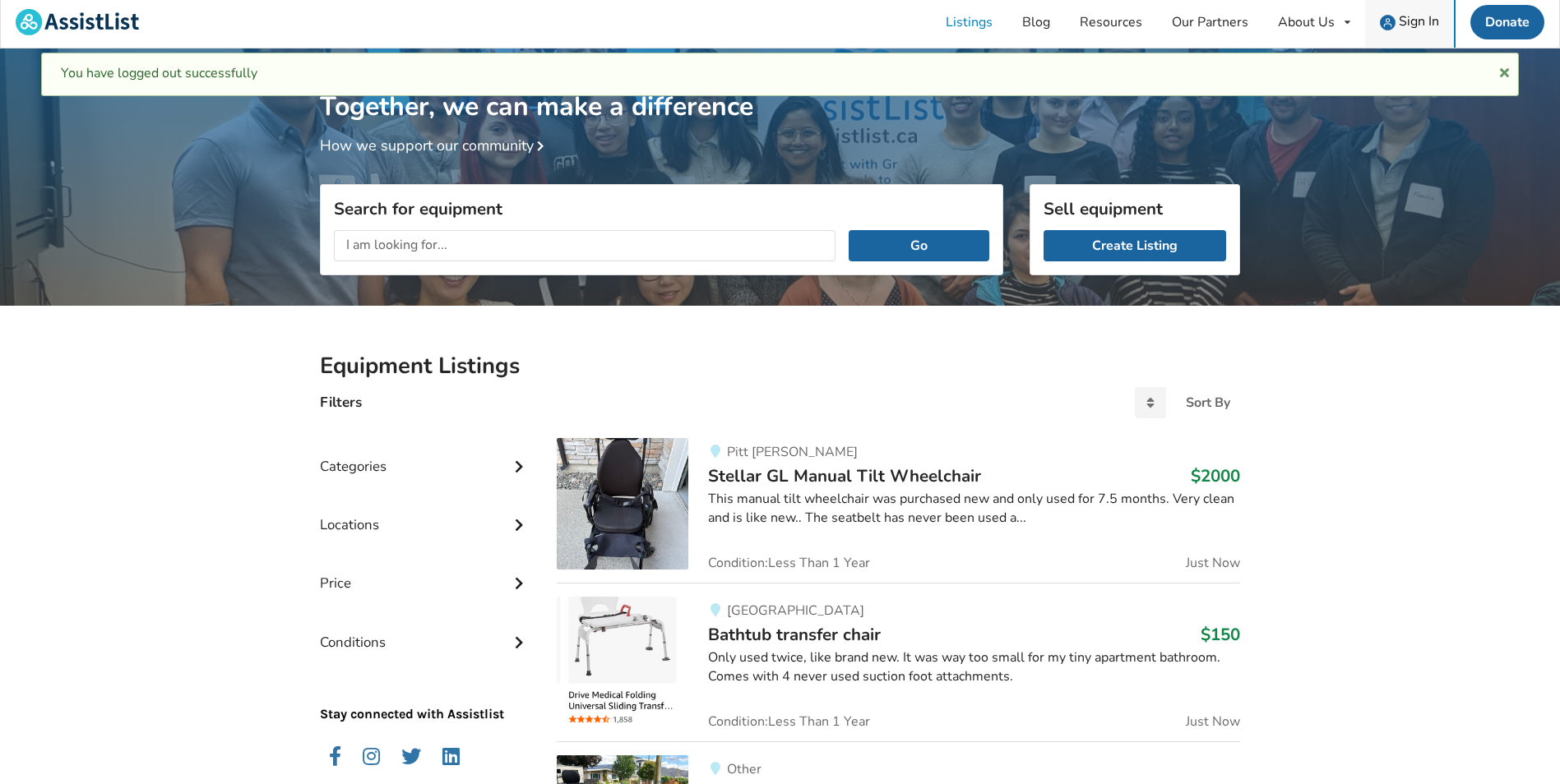
click at [1401, 20] on span "Sign In" at bounding box center [1419, 21] width 40 height 18
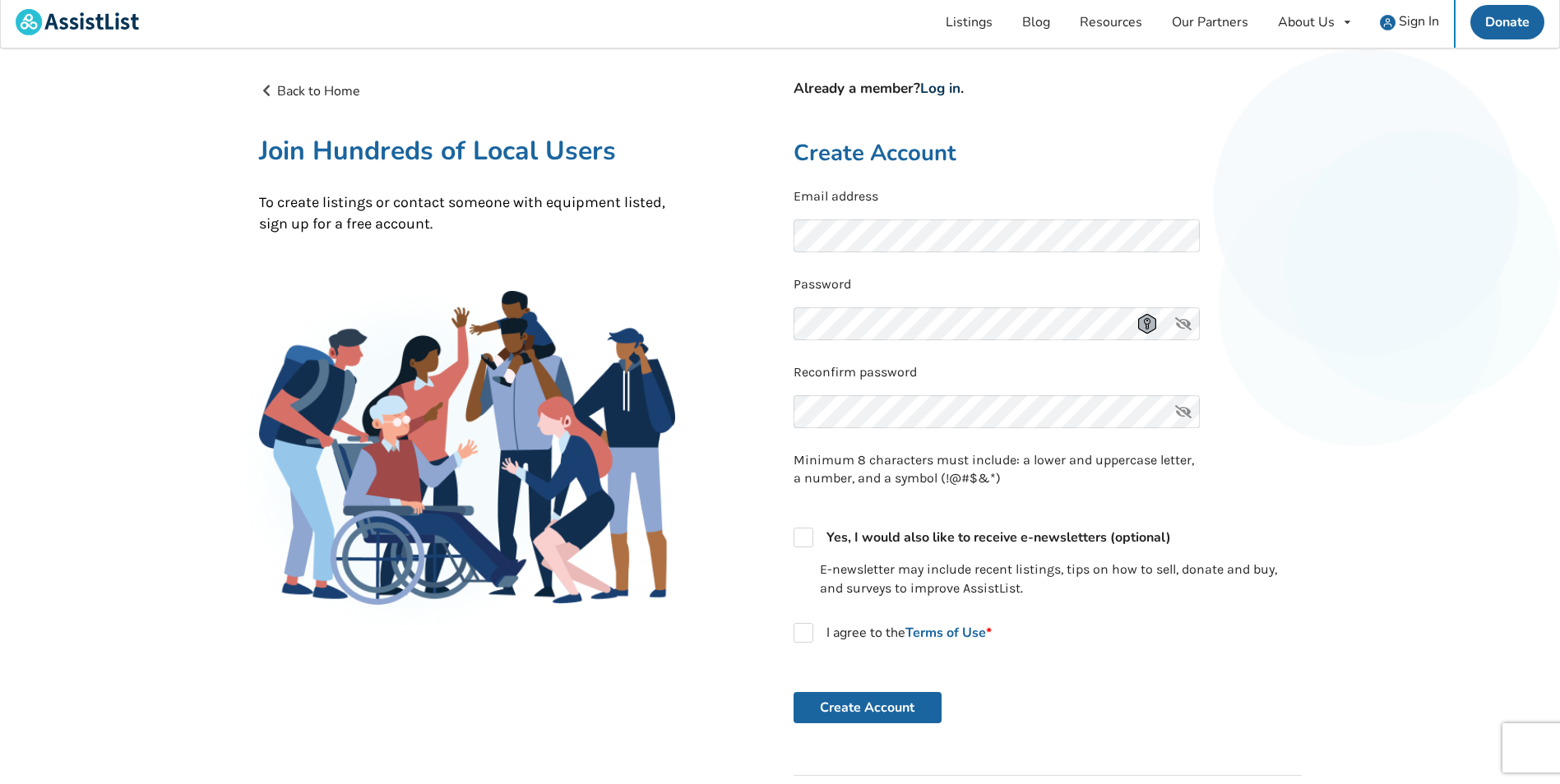
click at [959, 84] on link "Log in" at bounding box center [940, 88] width 40 height 18
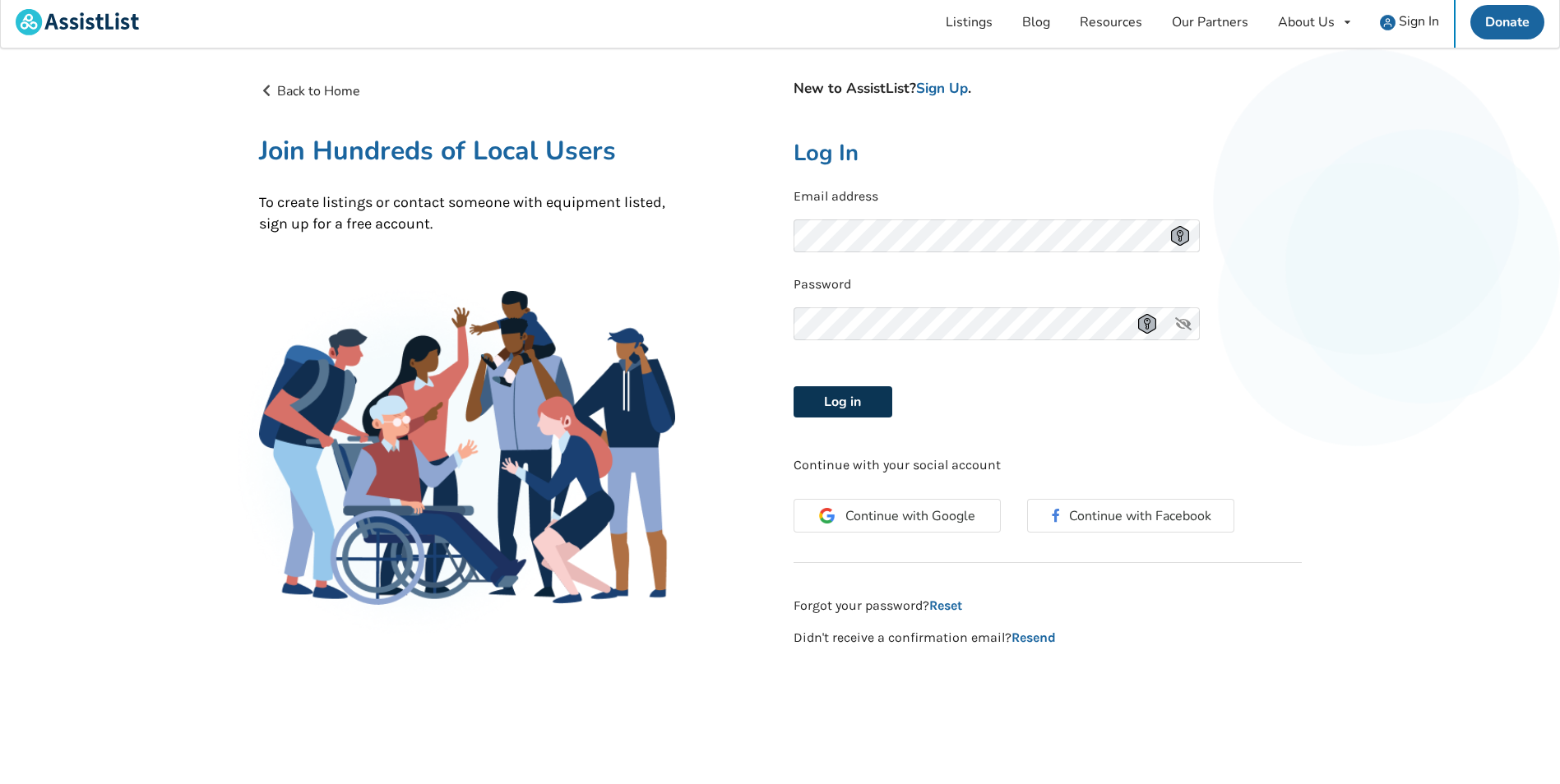
click at [861, 404] on button "Log in" at bounding box center [843, 401] width 99 height 31
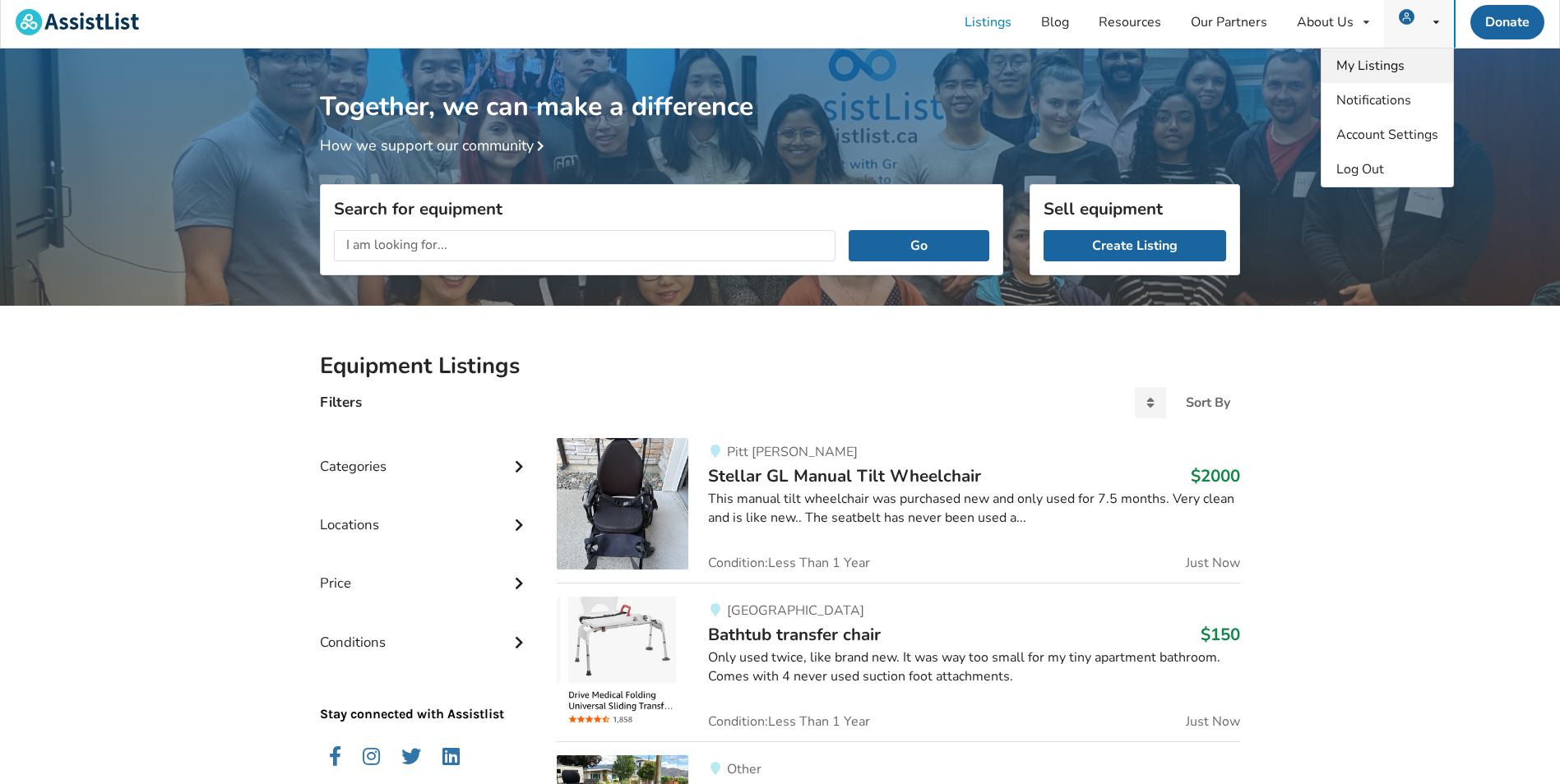
click at [1387, 62] on span "My Listings" at bounding box center [1371, 65] width 69 height 18
